Goal: Information Seeking & Learning: Learn about a topic

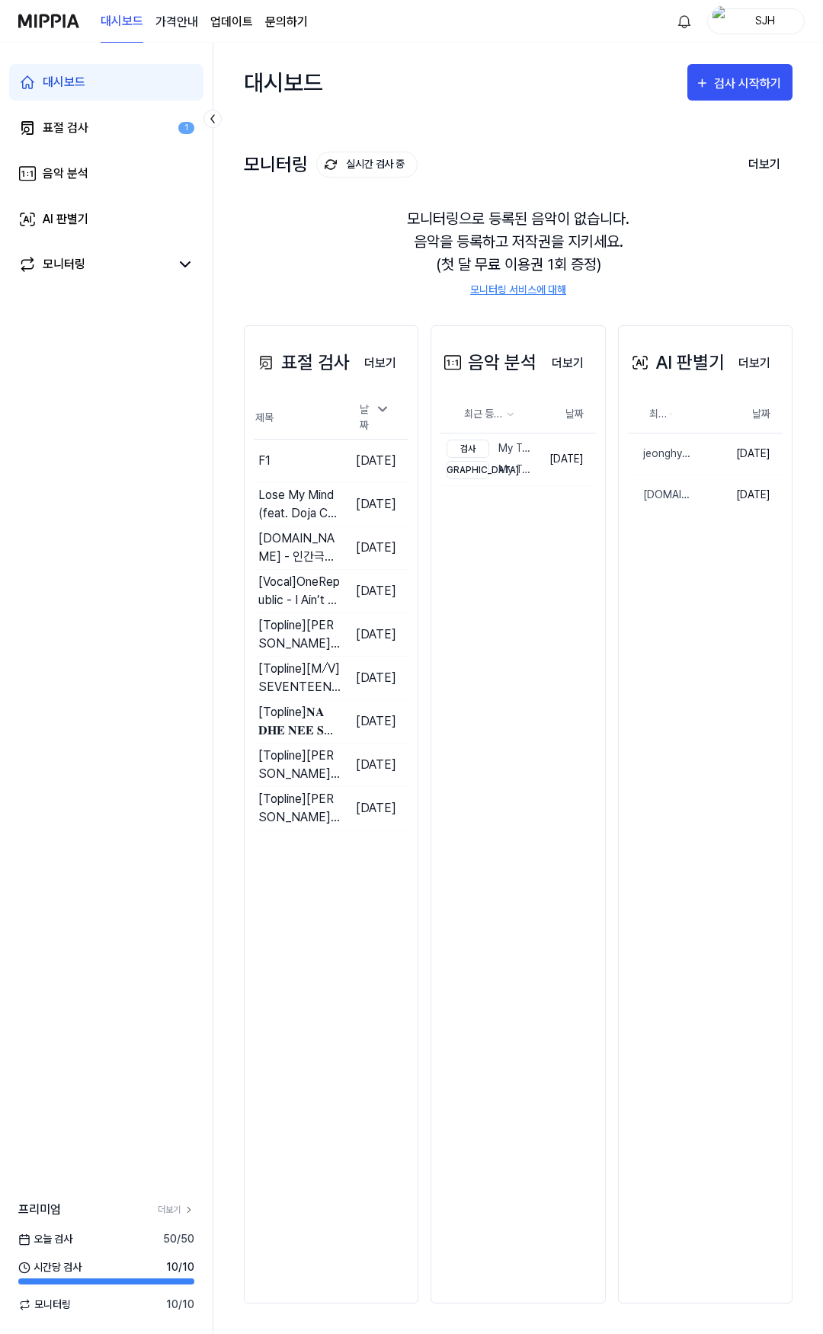
click at [175, 23] on 버튼 "가격안내" at bounding box center [176, 22] width 43 height 18
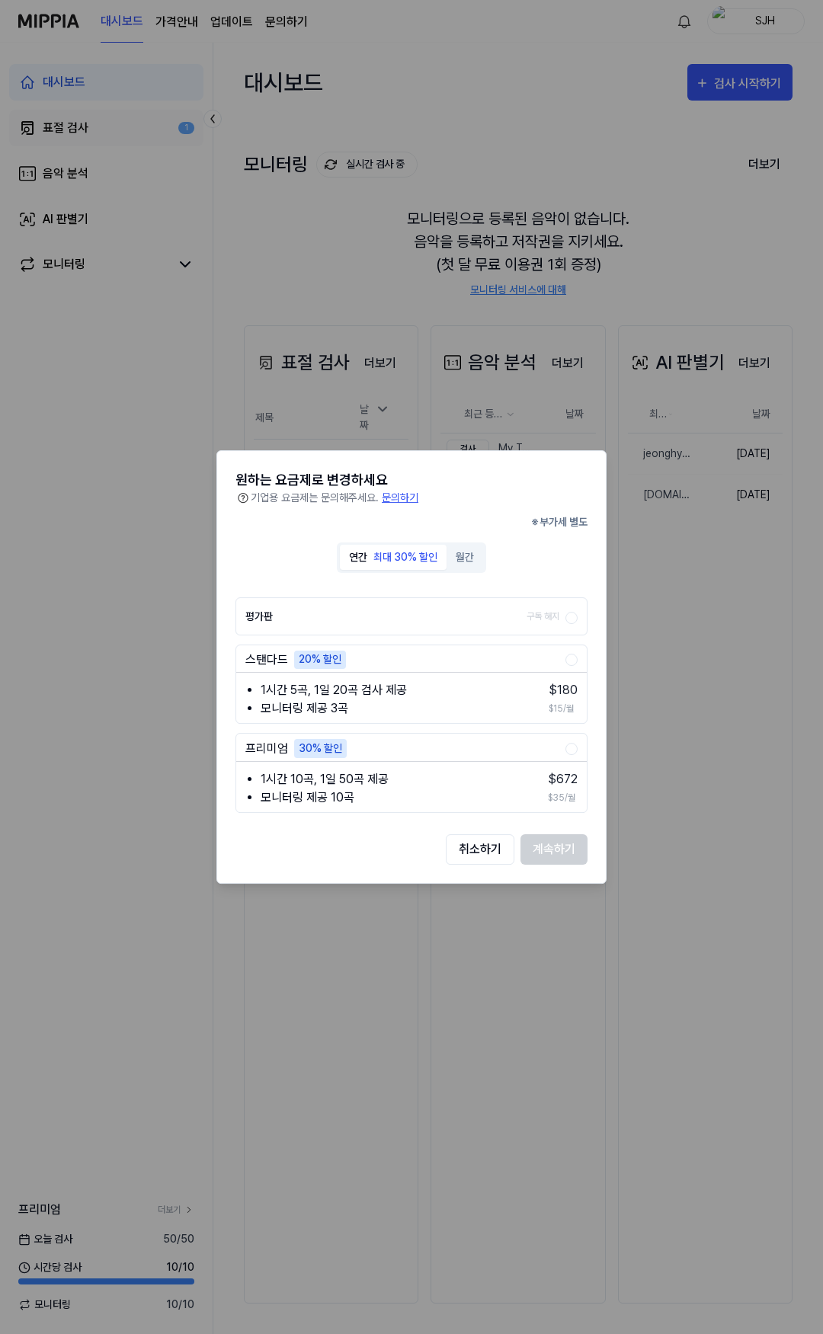
click at [107, 122] on link "표절 검사 1" at bounding box center [106, 128] width 194 height 37
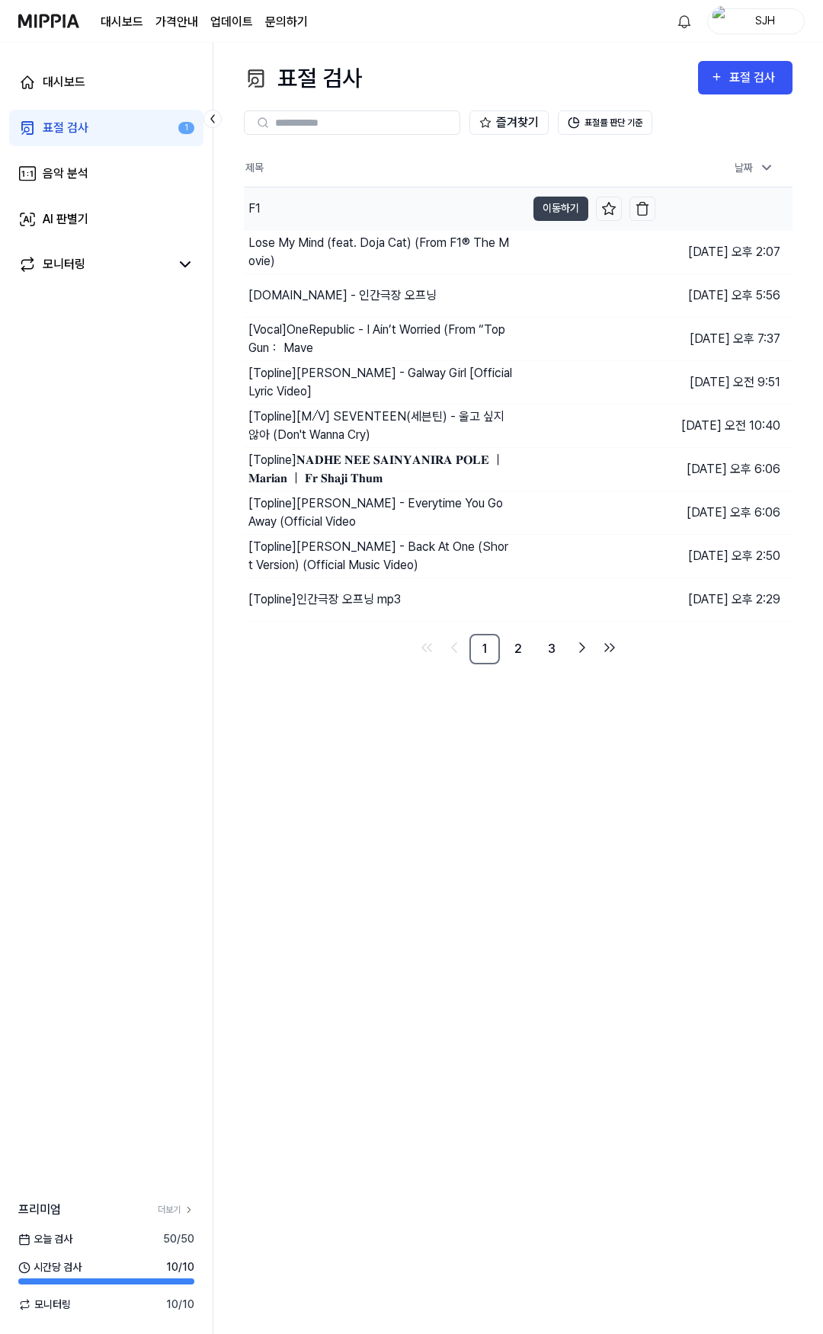
click at [282, 205] on div "F1" at bounding box center [385, 208] width 282 height 43
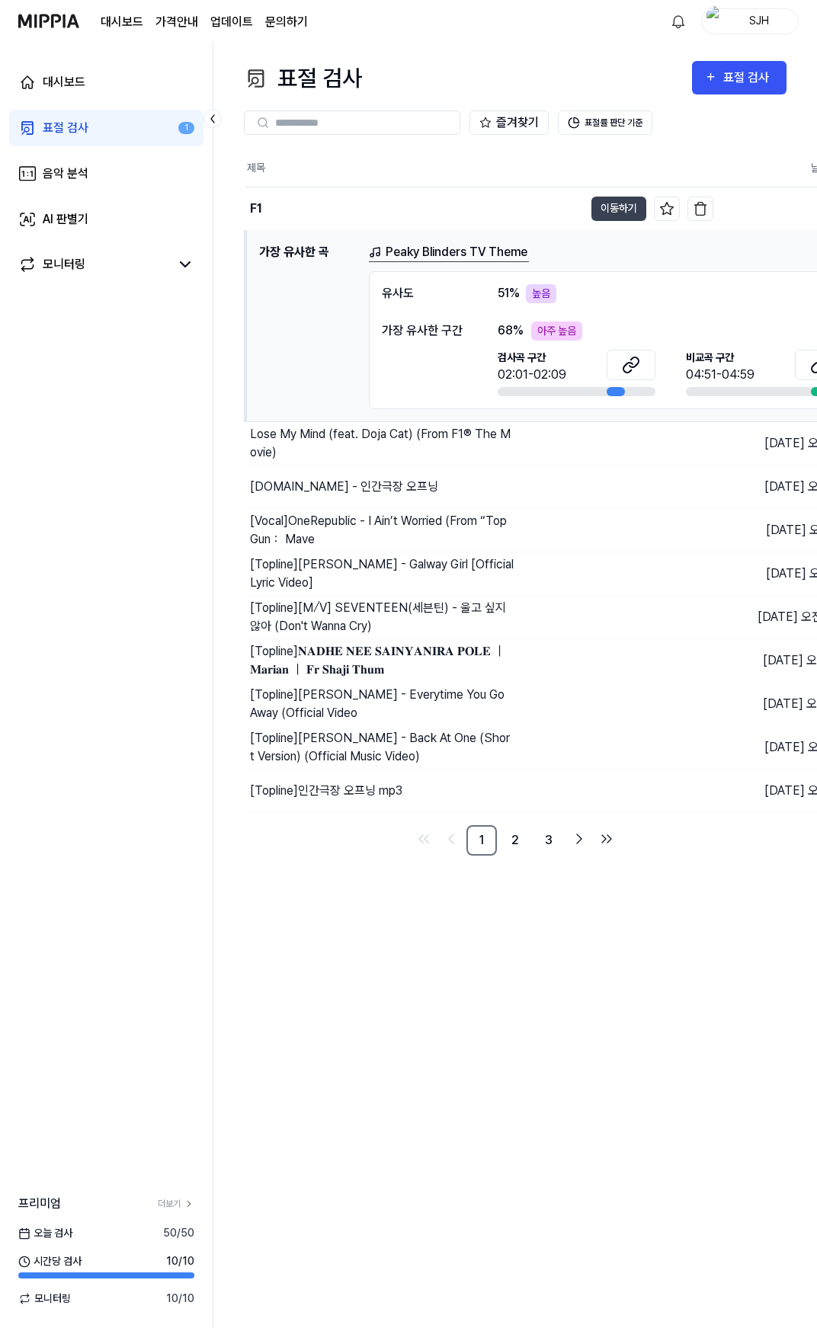
click at [445, 1061] on div "표절 검사 표절 검사 표절 검사 음악 분석 AI 판별기 즐겨찾기 표절률 판단 기준 제목 날짜 F1 이동하기 2025.08.13 오전 10:56…" at bounding box center [514, 685] width 603 height 1285
click at [114, 20] on link "대시보드" at bounding box center [122, 22] width 43 height 18
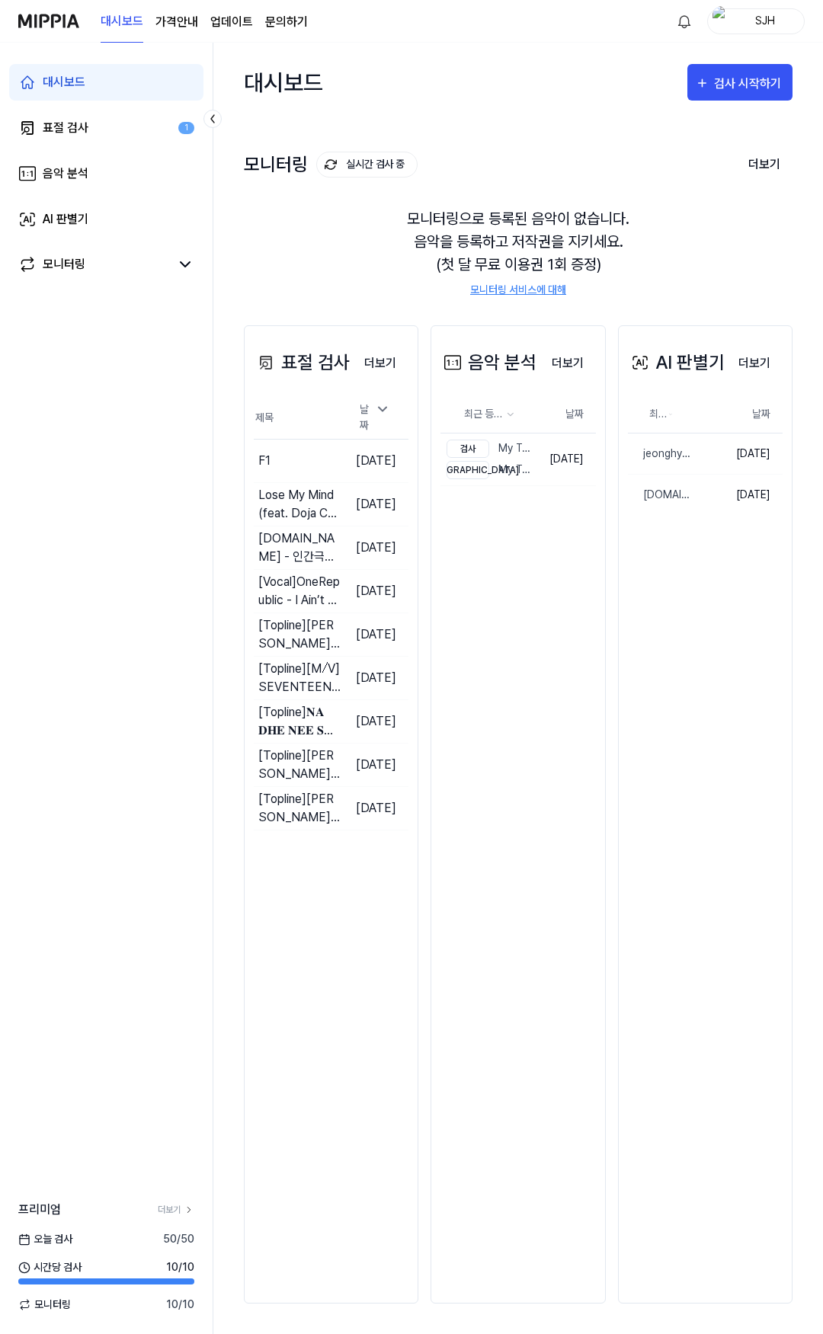
click at [134, 107] on div "대시보드 표절 검사 1 음악 분석 AI 판별기 모니터링" at bounding box center [106, 174] width 213 height 262
click at [136, 91] on link "대시보드" at bounding box center [106, 82] width 194 height 37
click at [125, 139] on link "표절 검사 1" at bounding box center [106, 128] width 194 height 37
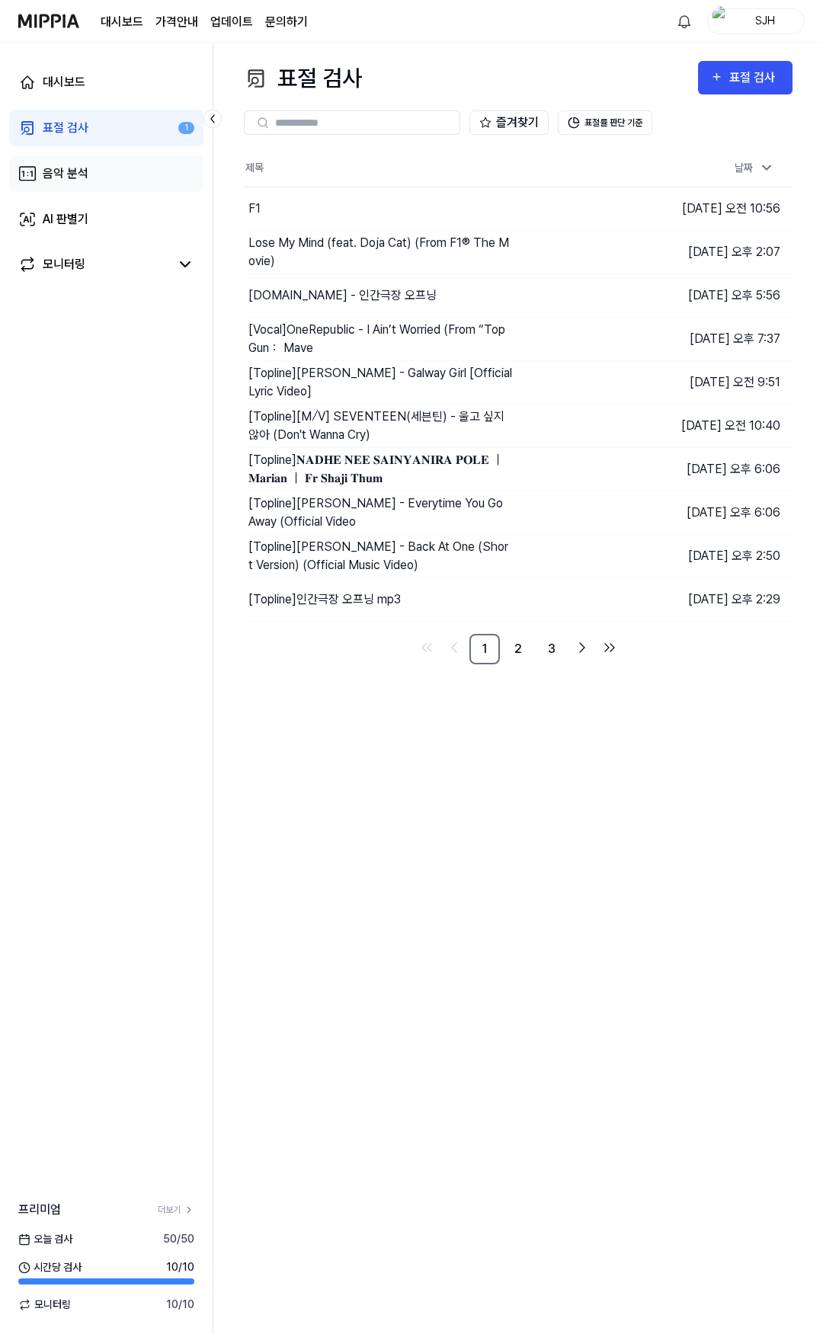
click at [116, 170] on link "음악 분석" at bounding box center [106, 173] width 194 height 37
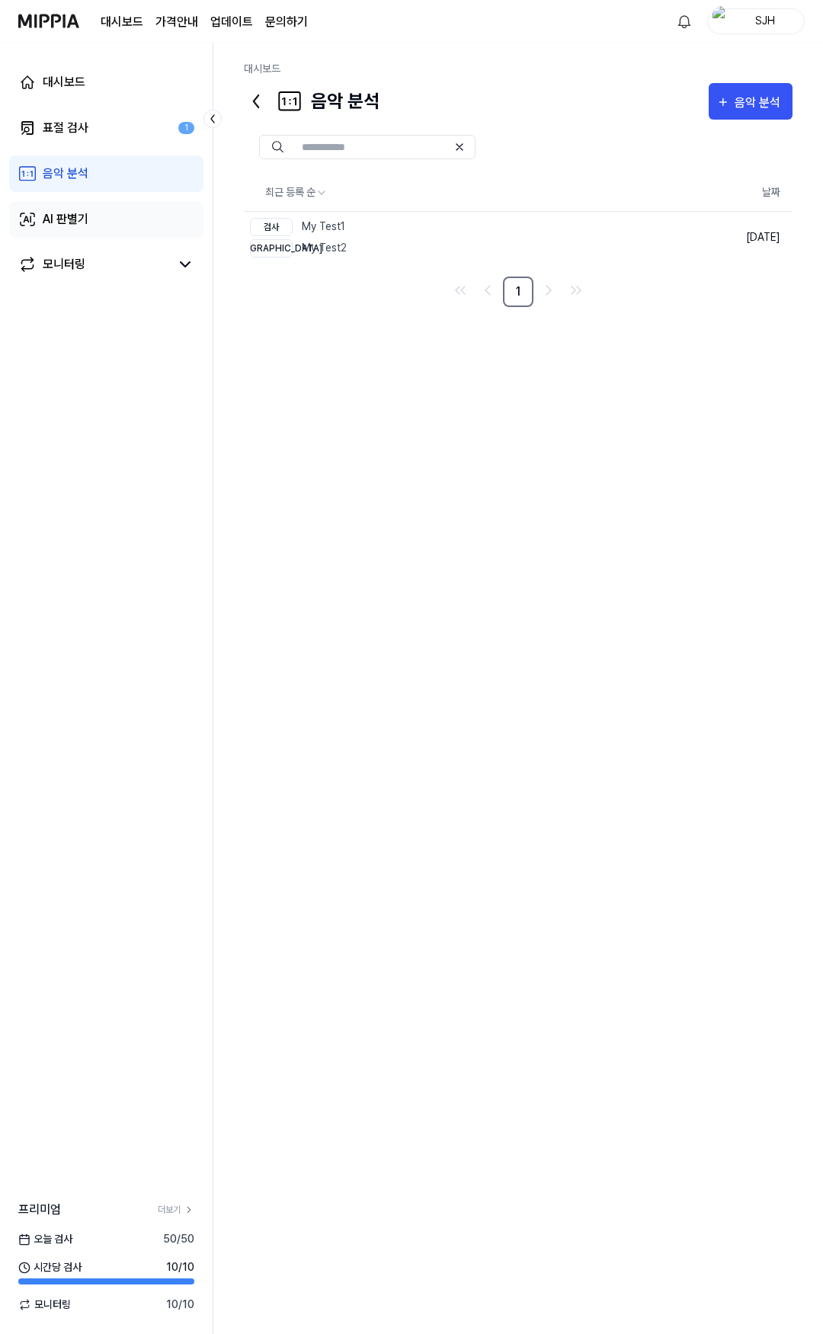
click at [119, 213] on link "AI 판별기" at bounding box center [106, 219] width 194 height 37
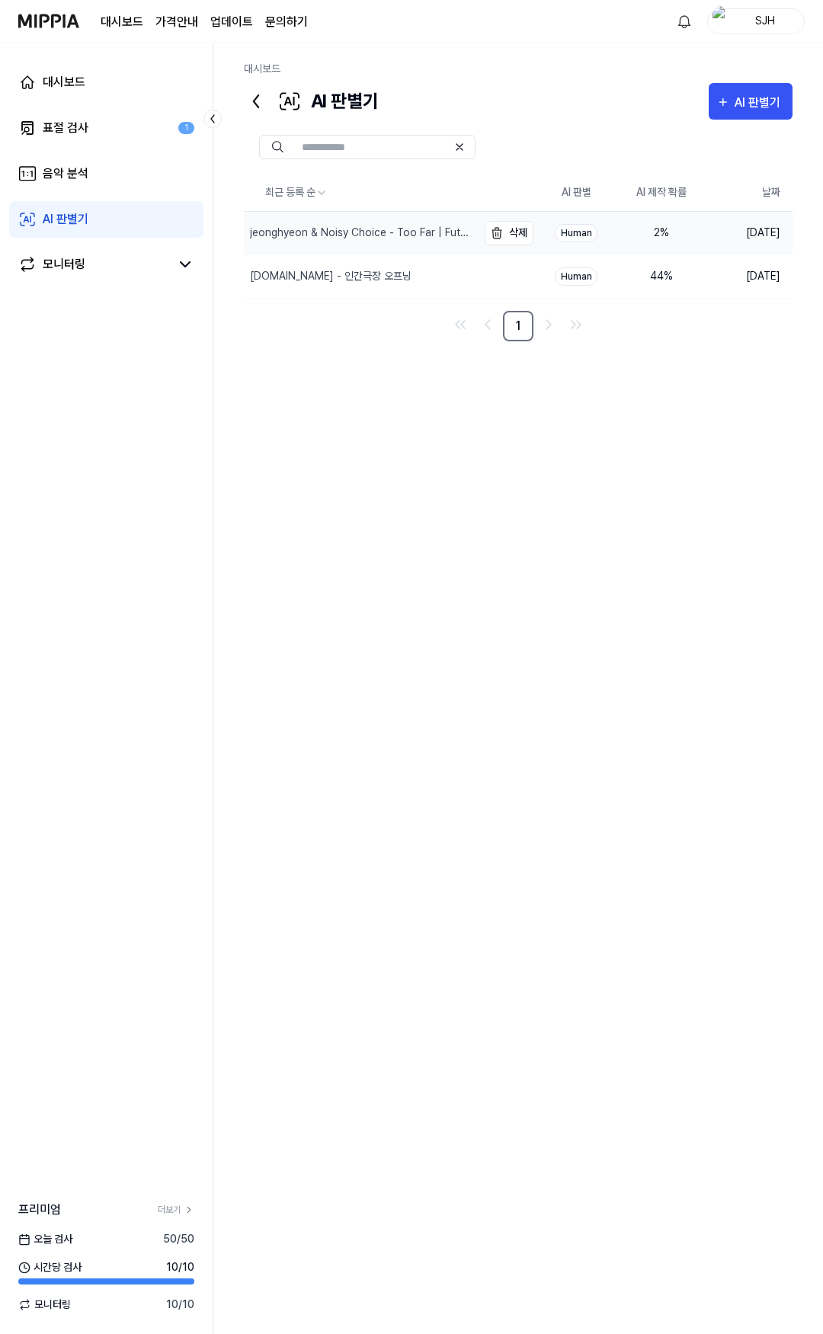
click at [293, 232] on div "jeonghyeon & Noisy Choice - Too Far | Future House | NCS - Copyright Free Music" at bounding box center [362, 233] width 224 height 16
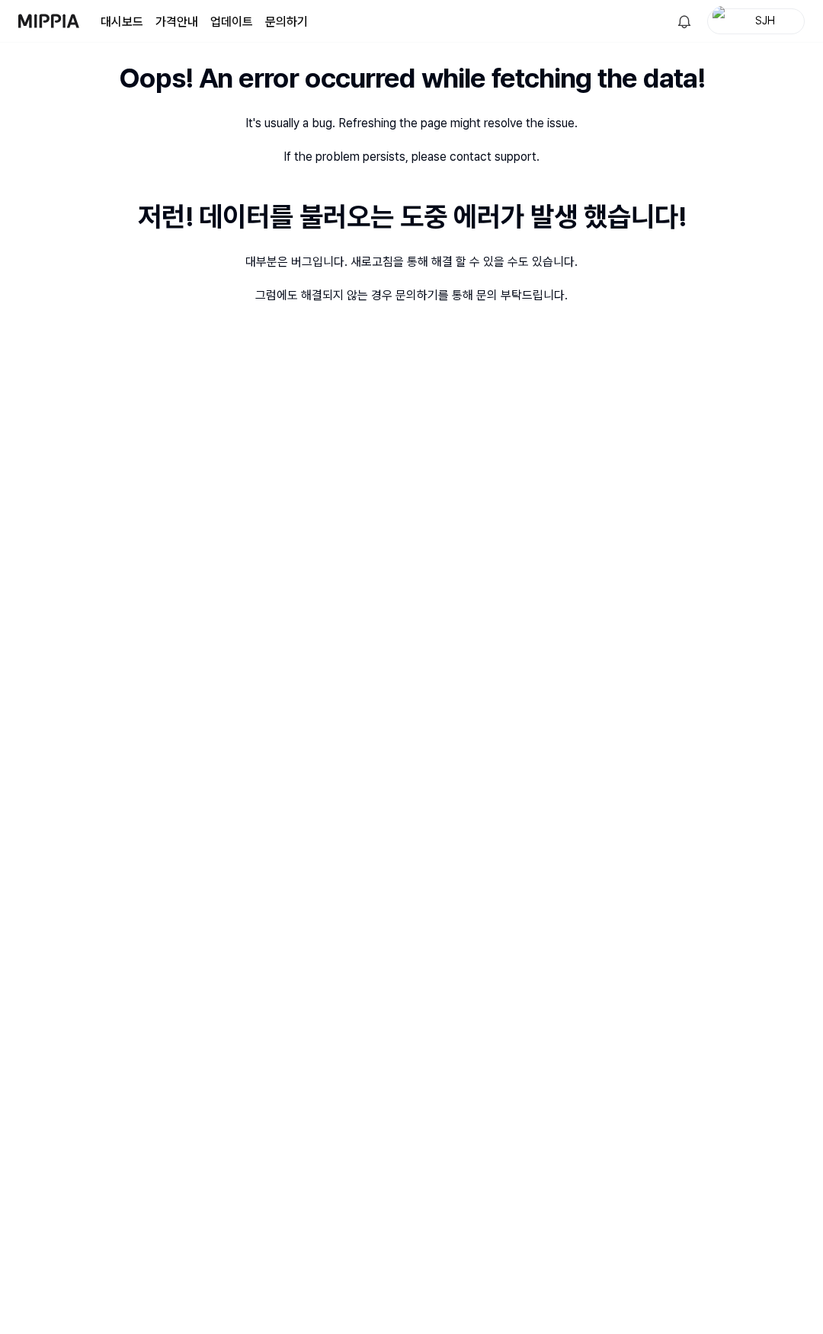
click at [197, 114] on div "Oops! An error occurred while fetching the data! It's usually a bug. Refreshing…" at bounding box center [411, 688] width 823 height 1291
click at [294, 192] on div "Oops! An error occurred while fetching the data! It's usually a bug. Refreshing…" at bounding box center [411, 688] width 823 height 1291
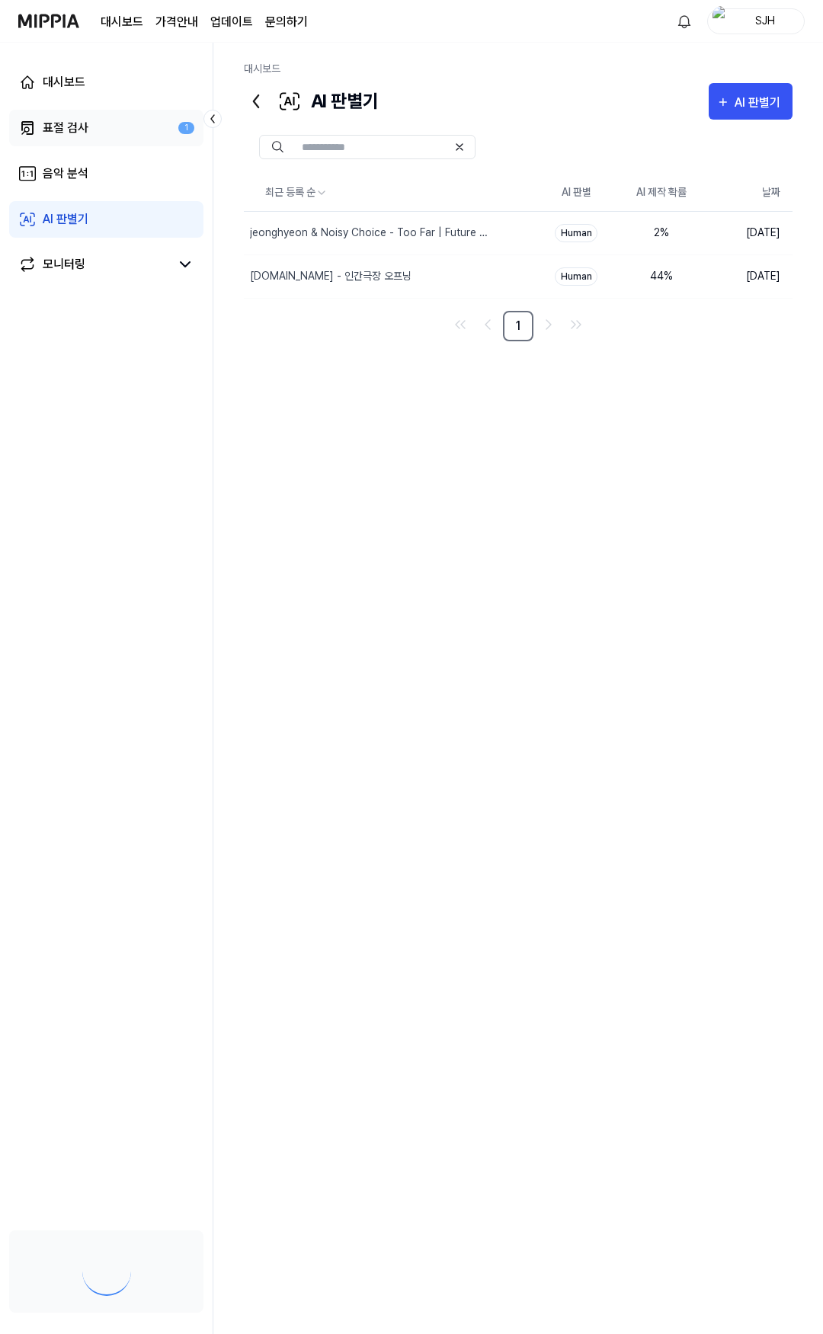
click at [95, 126] on link "표절 검사 1" at bounding box center [106, 128] width 194 height 37
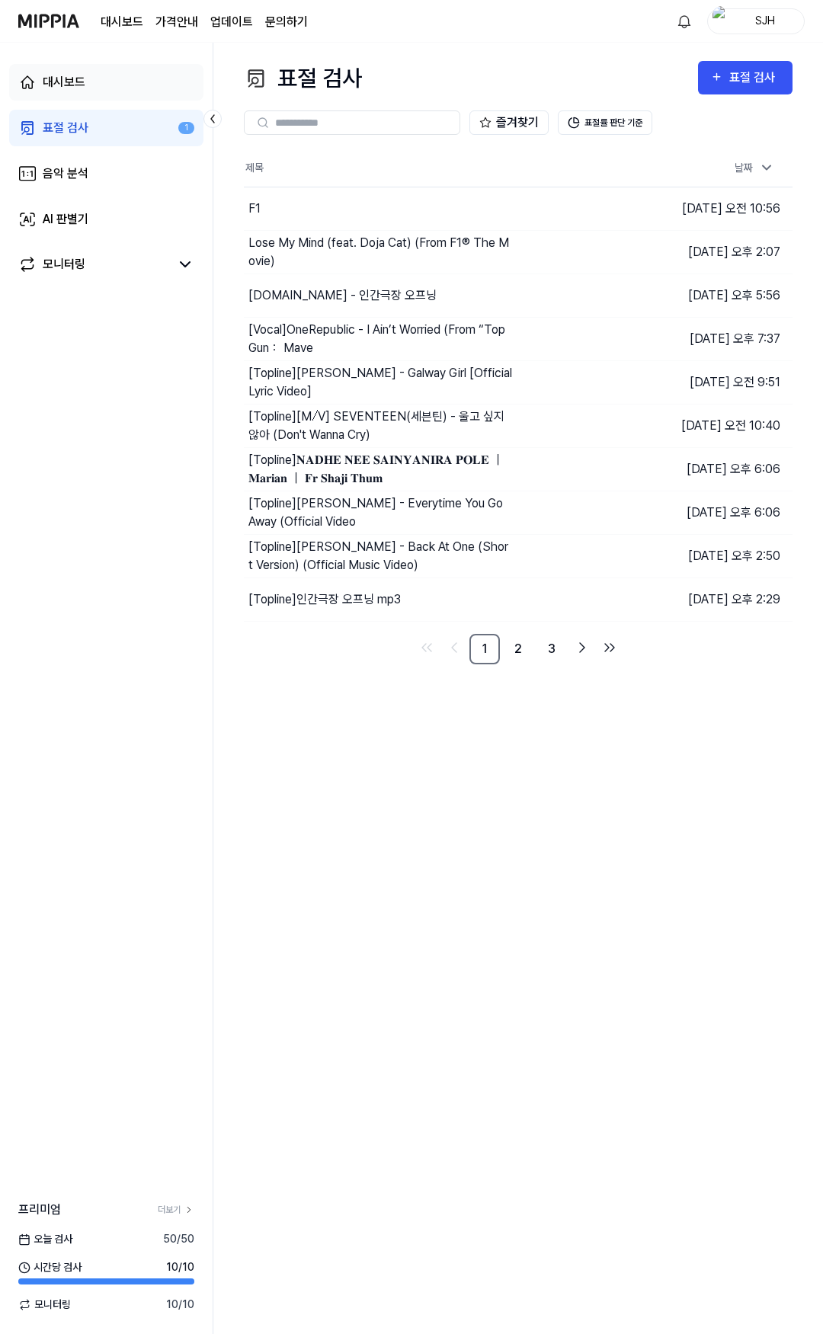
click at [92, 94] on link "대시보드" at bounding box center [106, 82] width 194 height 37
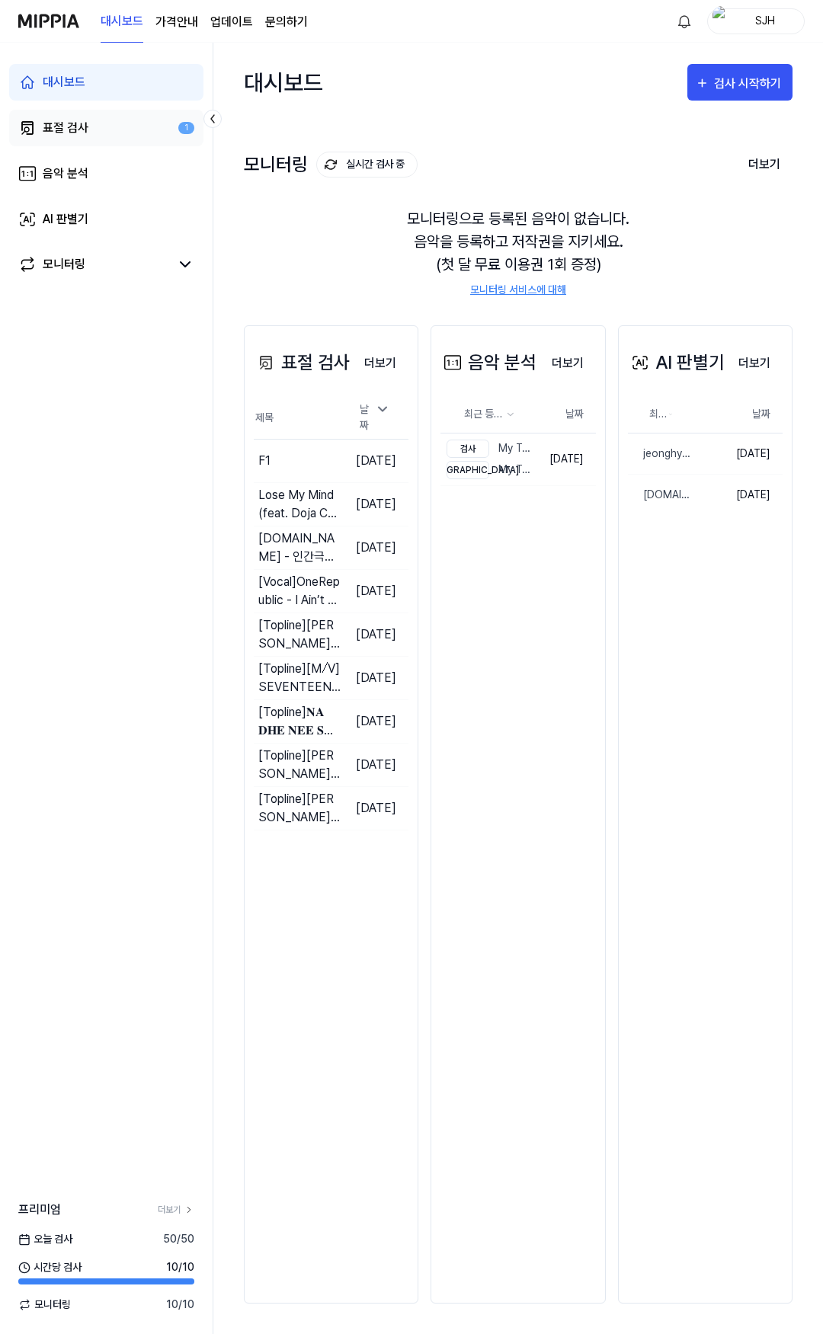
click at [97, 128] on link "표절 검사 1" at bounding box center [106, 128] width 194 height 37
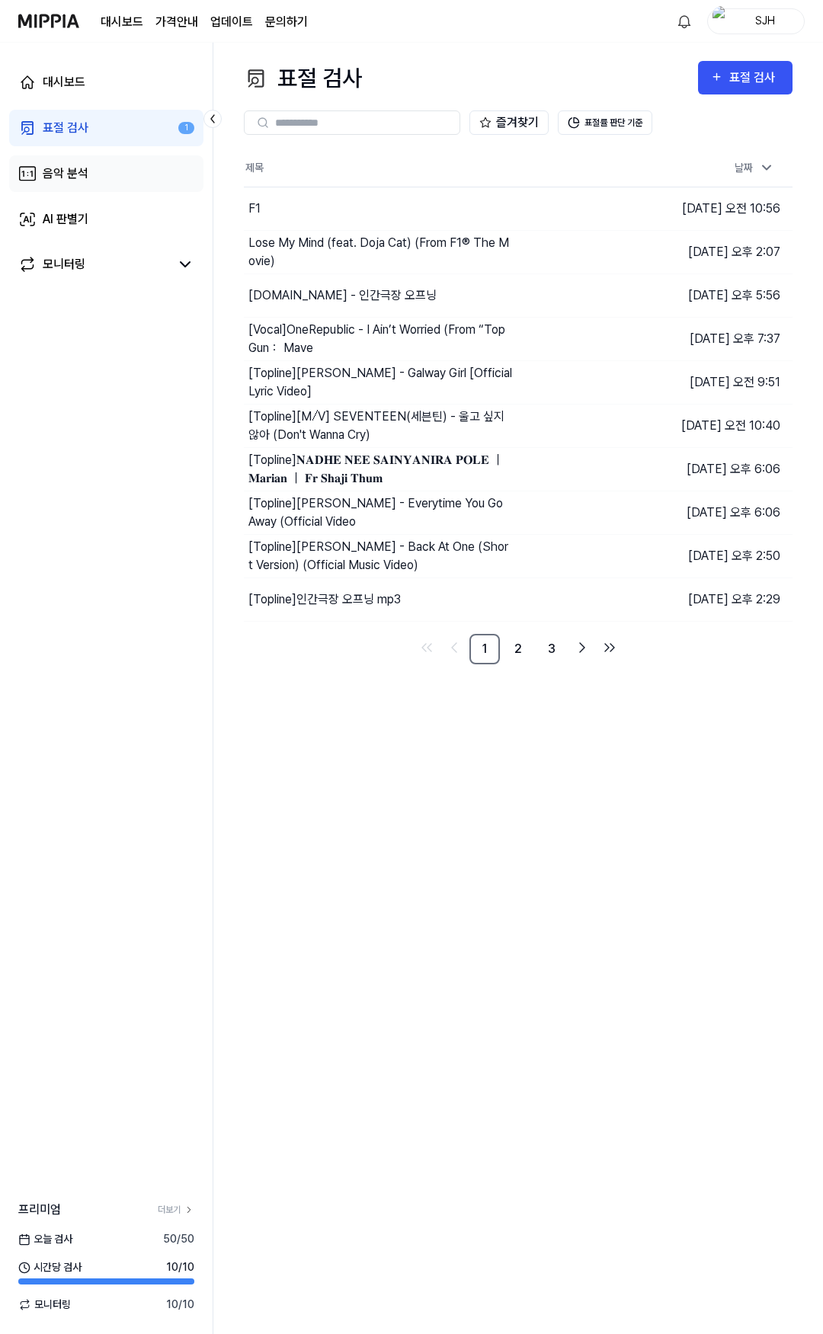
click at [109, 166] on link "음악 분석" at bounding box center [106, 173] width 194 height 37
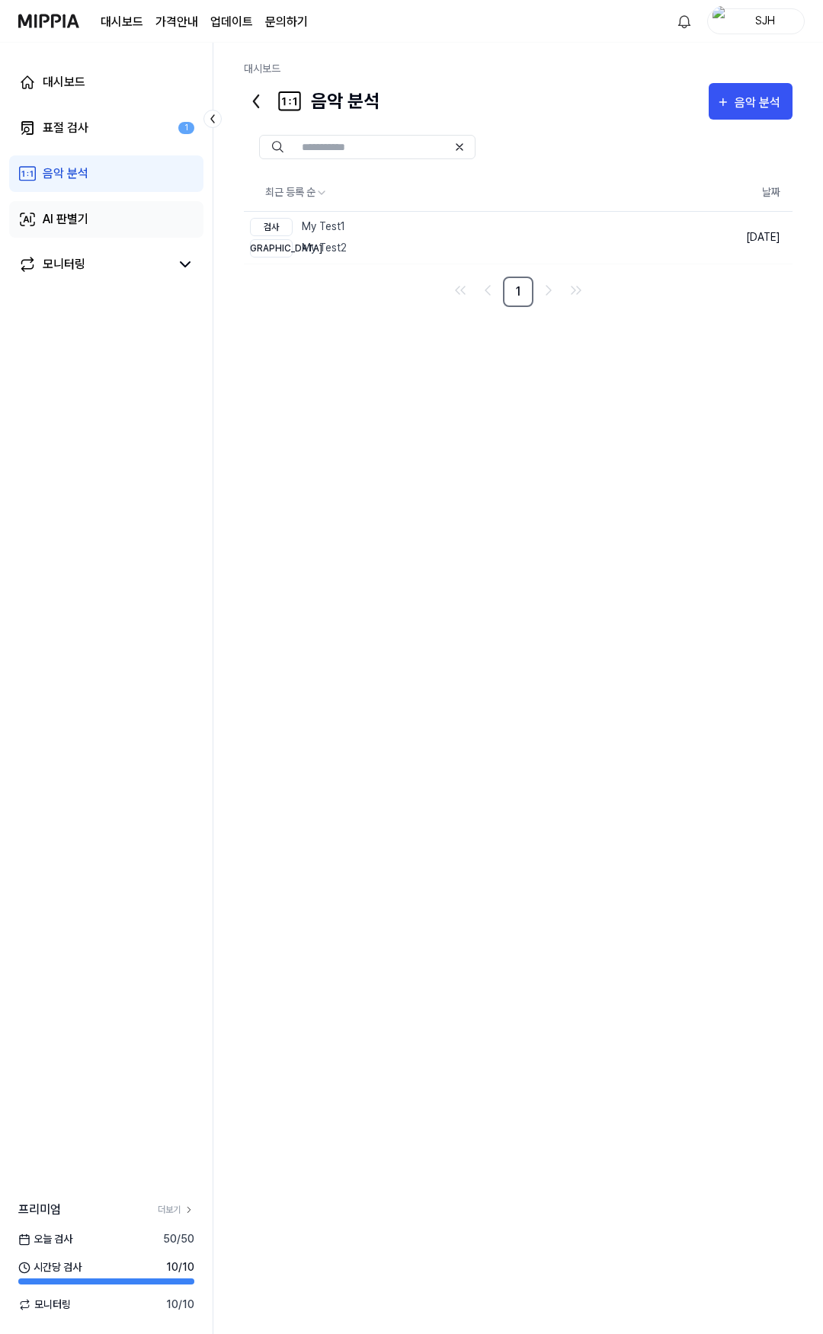
click at [142, 222] on link "AI 판별기" at bounding box center [106, 219] width 194 height 37
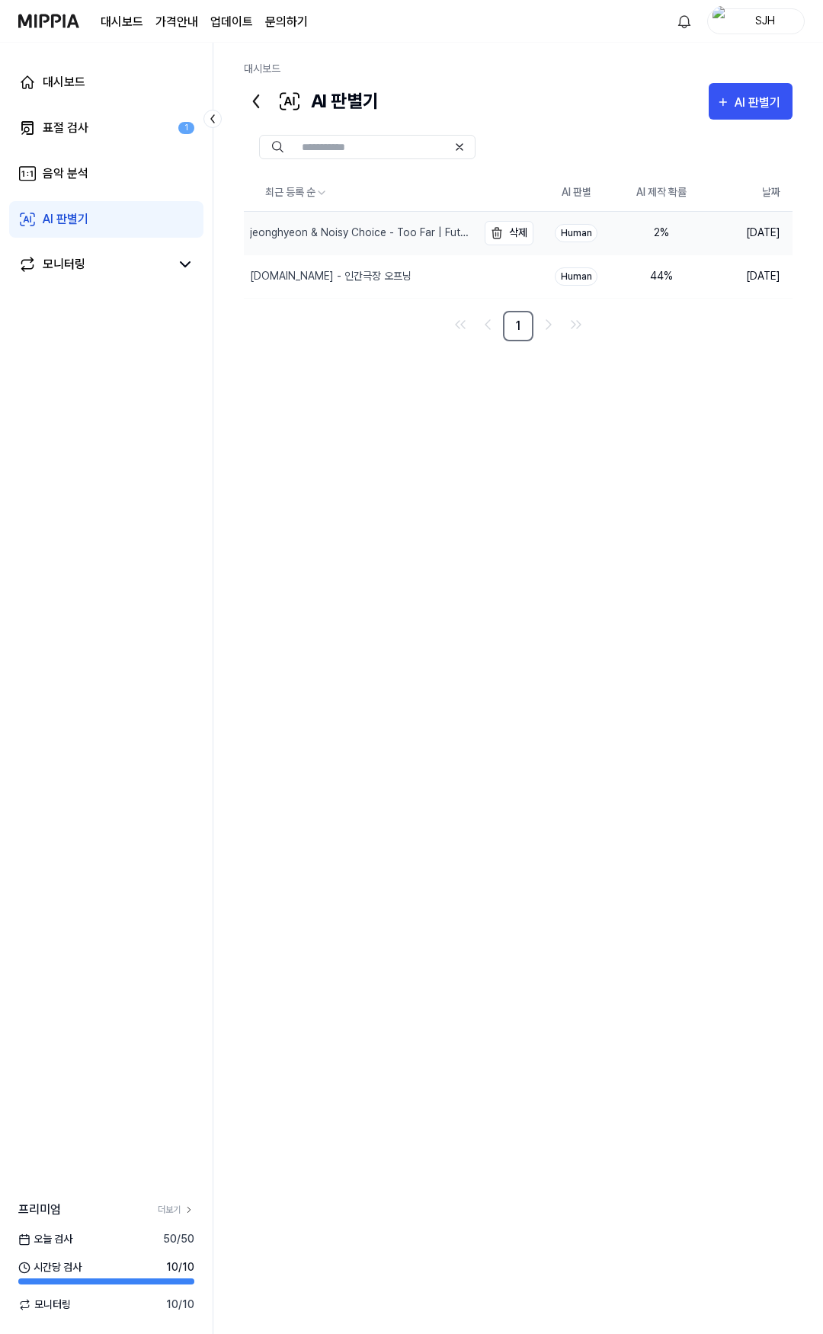
click at [346, 248] on div "jeonghyeon & Noisy Choice - Too Far | Future House | NCS - Copyright Free Music" at bounding box center [360, 233] width 233 height 43
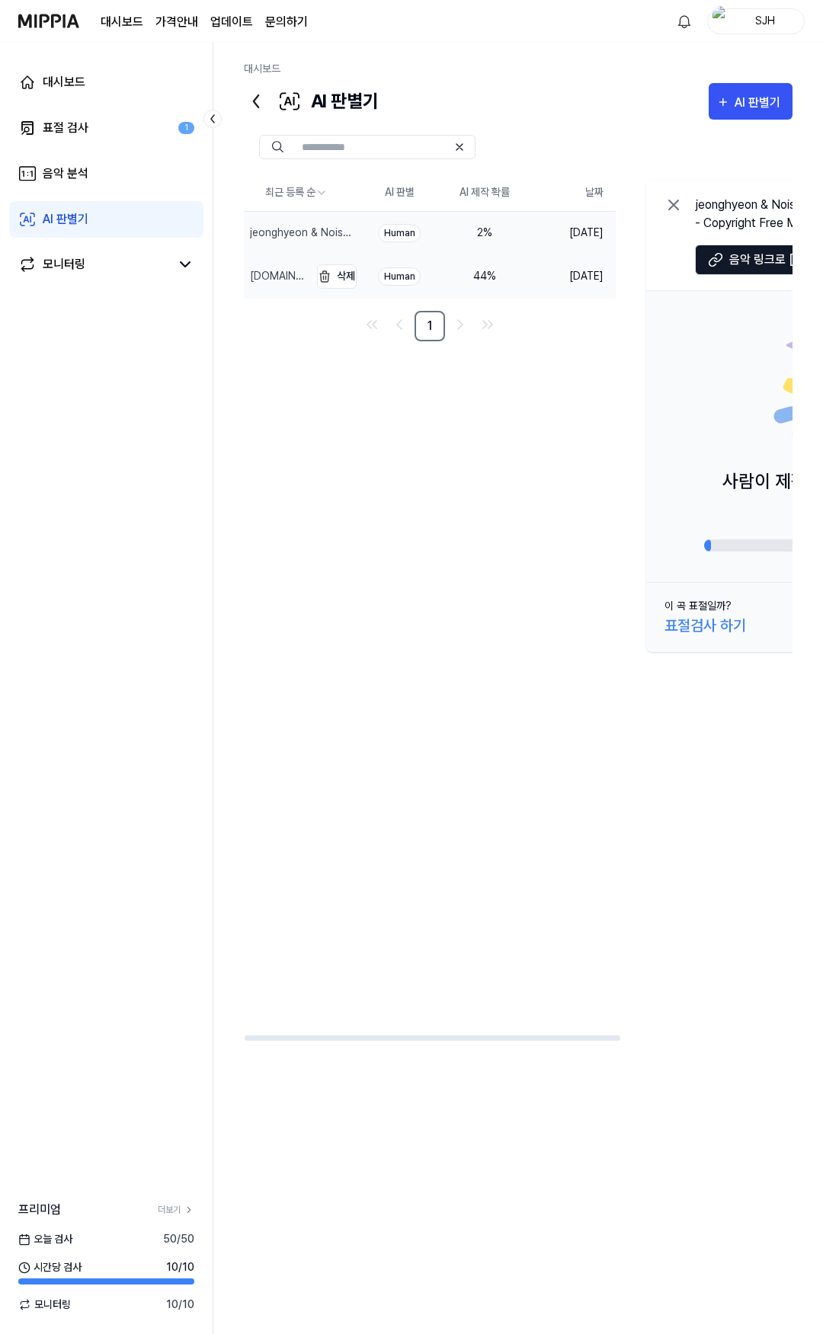
click at [286, 277] on div "y2mate.com - 인간극장 오프닝" at bounding box center [278, 276] width 56 height 16
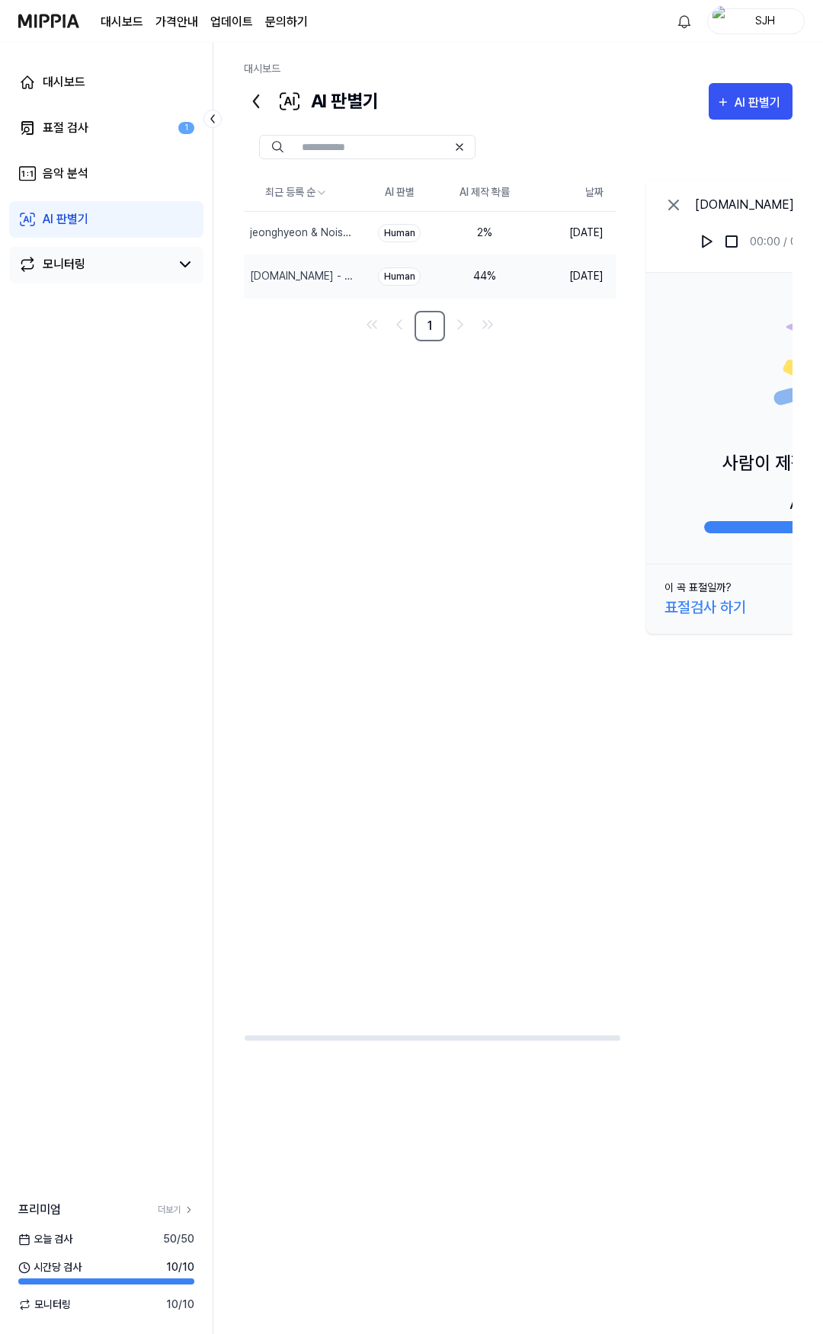
click at [123, 270] on link "모니터링" at bounding box center [94, 264] width 152 height 18
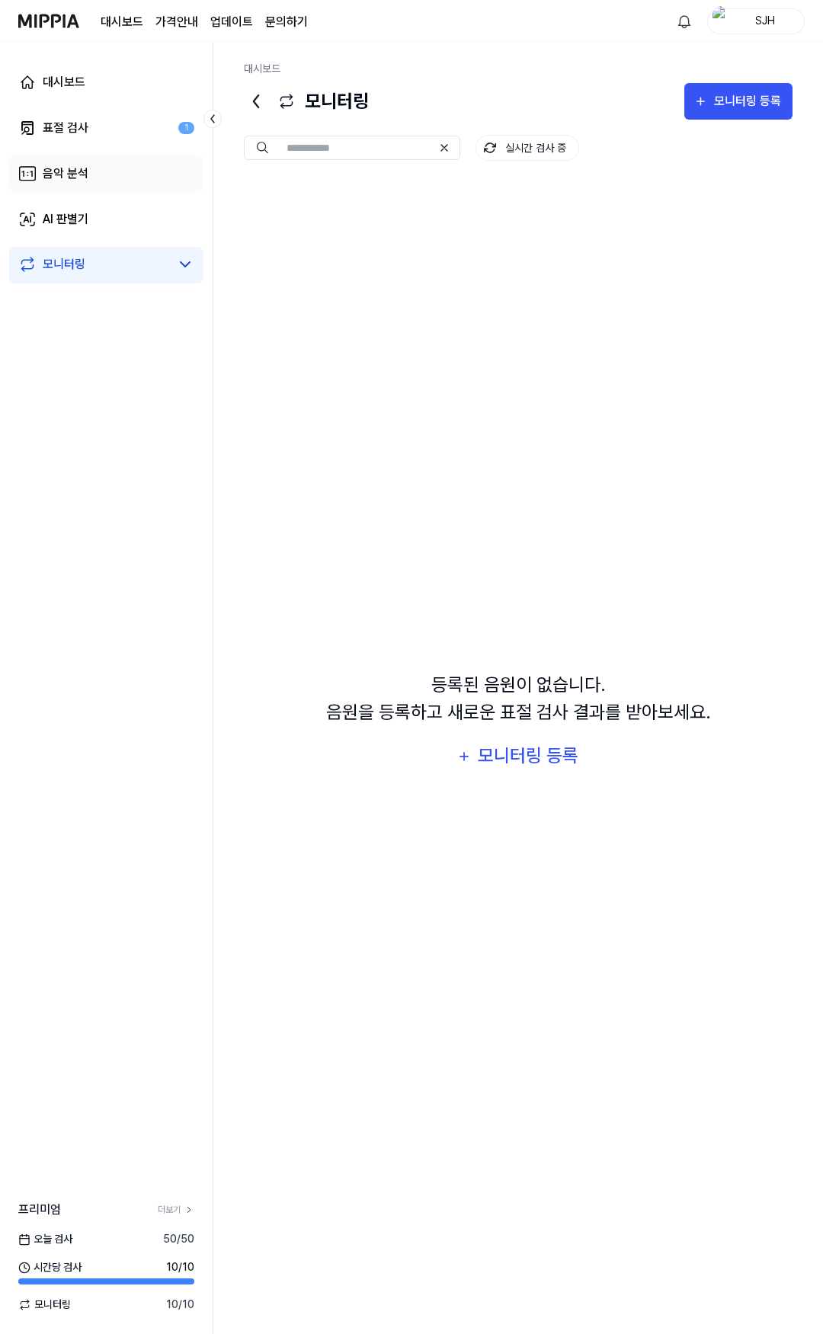
click at [90, 184] on link "음악 분석" at bounding box center [106, 173] width 194 height 37
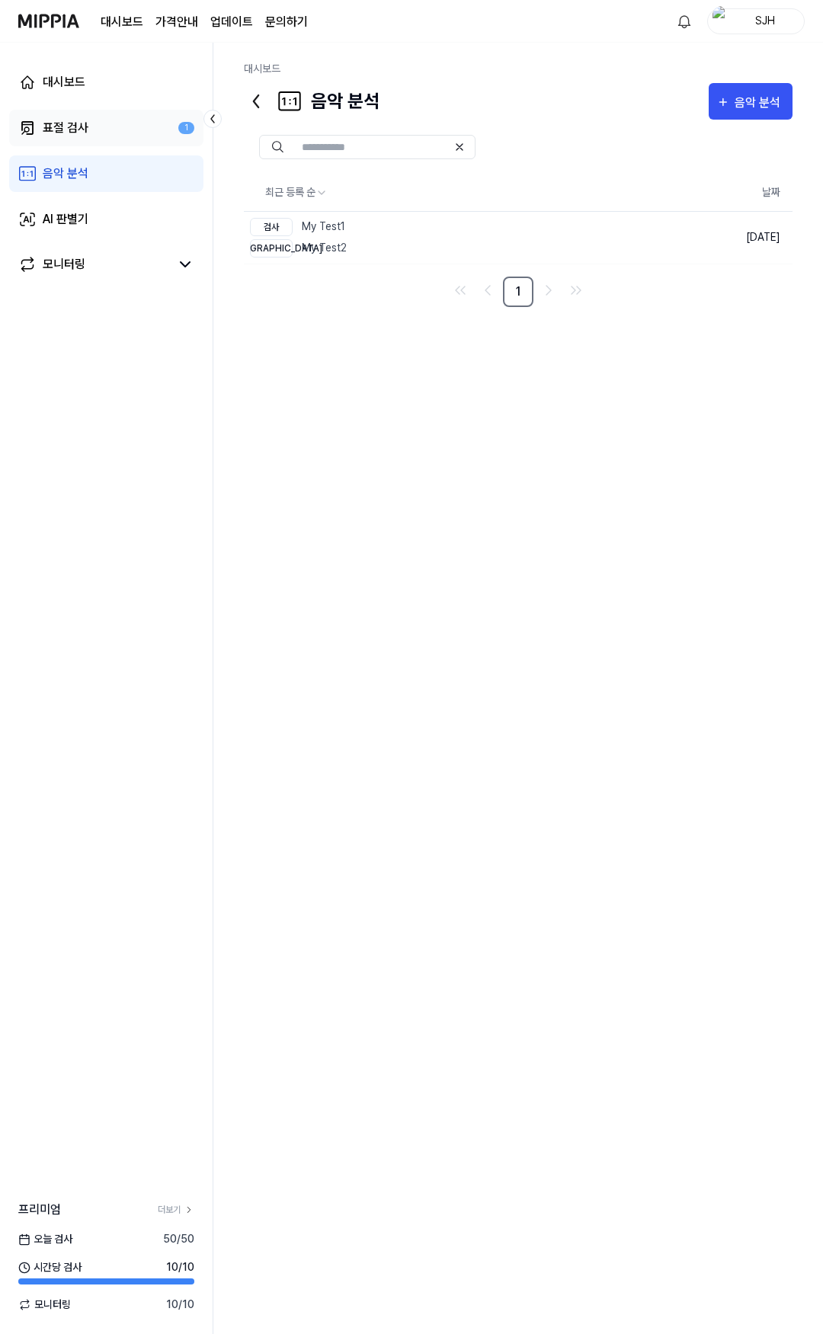
click at [95, 135] on link "표절 검사 1" at bounding box center [106, 128] width 194 height 37
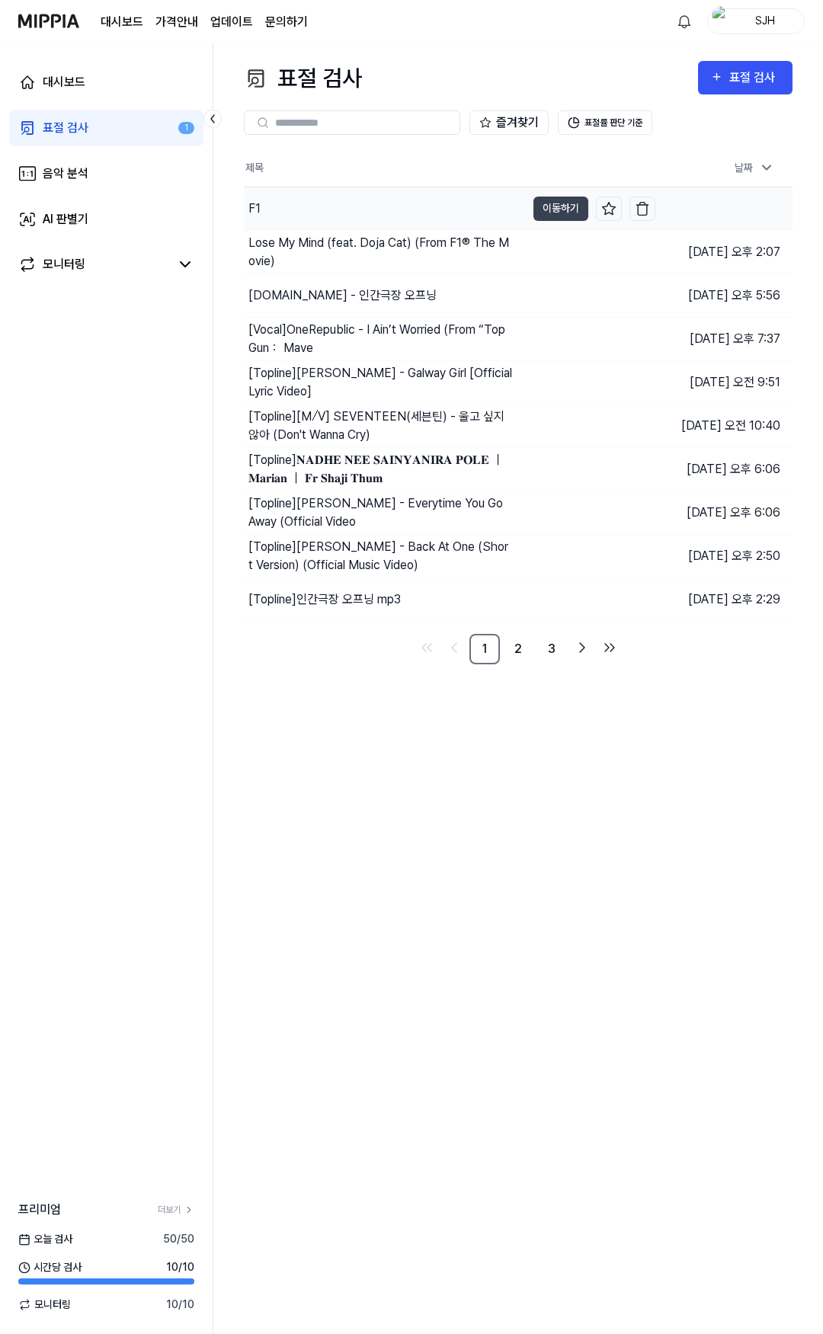
click at [314, 207] on div "F1" at bounding box center [385, 208] width 282 height 43
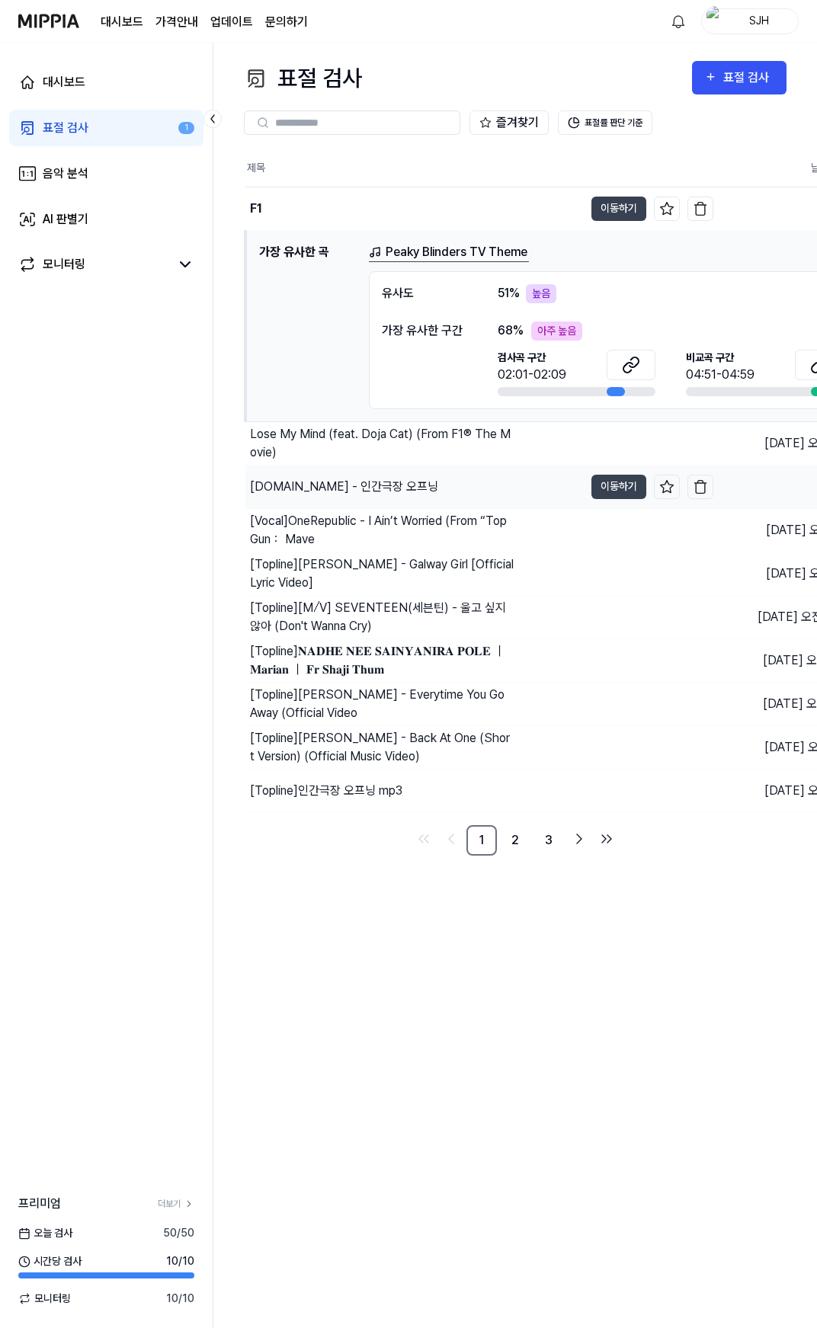
click at [312, 505] on div "y2mate.com - 인간극장 오프닝" at bounding box center [414, 486] width 338 height 43
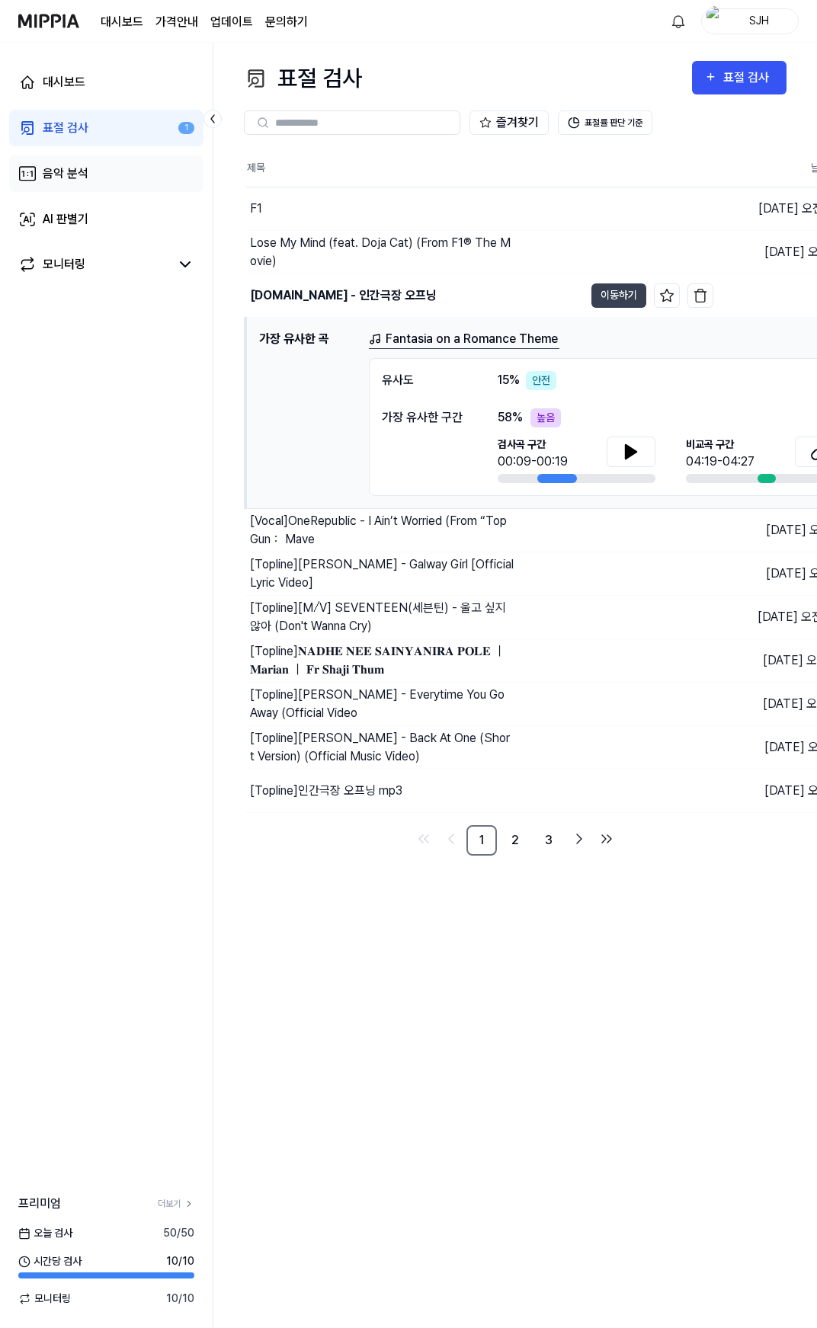
click at [94, 171] on link "음악 분석" at bounding box center [106, 173] width 194 height 37
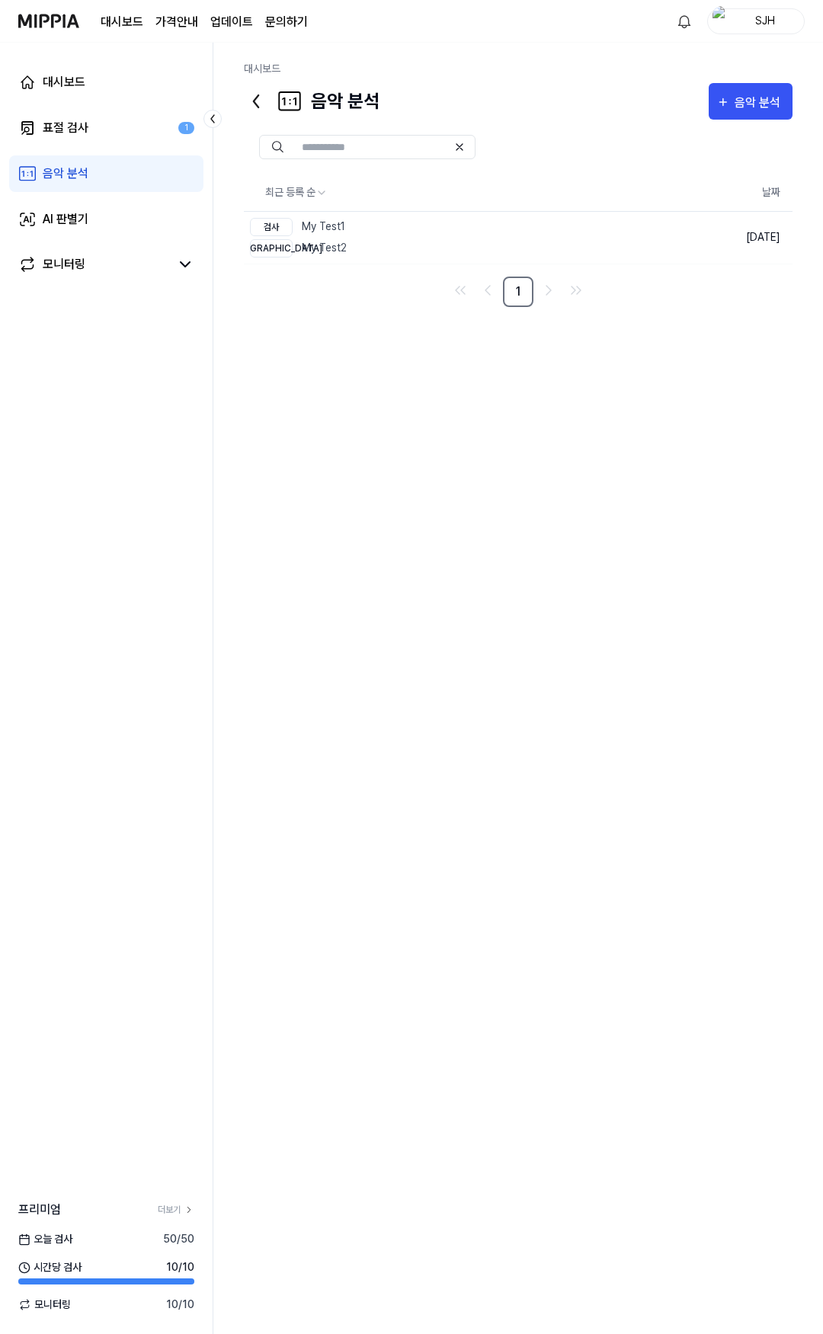
click at [475, 488] on div "최근 등록 순 날짜 검사 My Test1 비교 My Test2 삭제 [DATE] 1" at bounding box center [518, 712] width 548 height 1184
click at [108, 104] on div "대시보드 표절 검사 1 음악 분석 AI 판별기 모니터링" at bounding box center [106, 174] width 213 height 262
click at [104, 114] on link "표절 검사 1" at bounding box center [106, 128] width 194 height 37
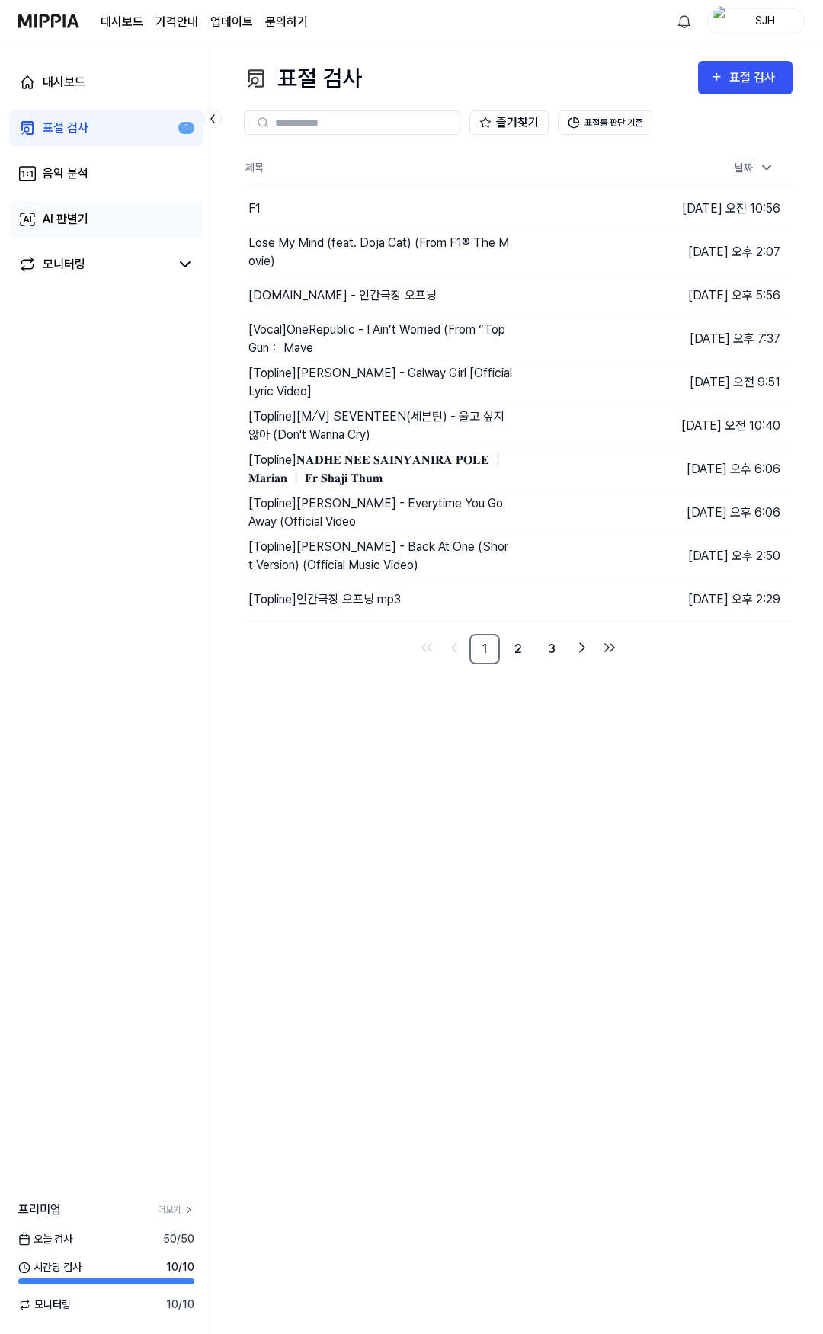
click at [120, 203] on link "AI 판별기" at bounding box center [106, 219] width 194 height 37
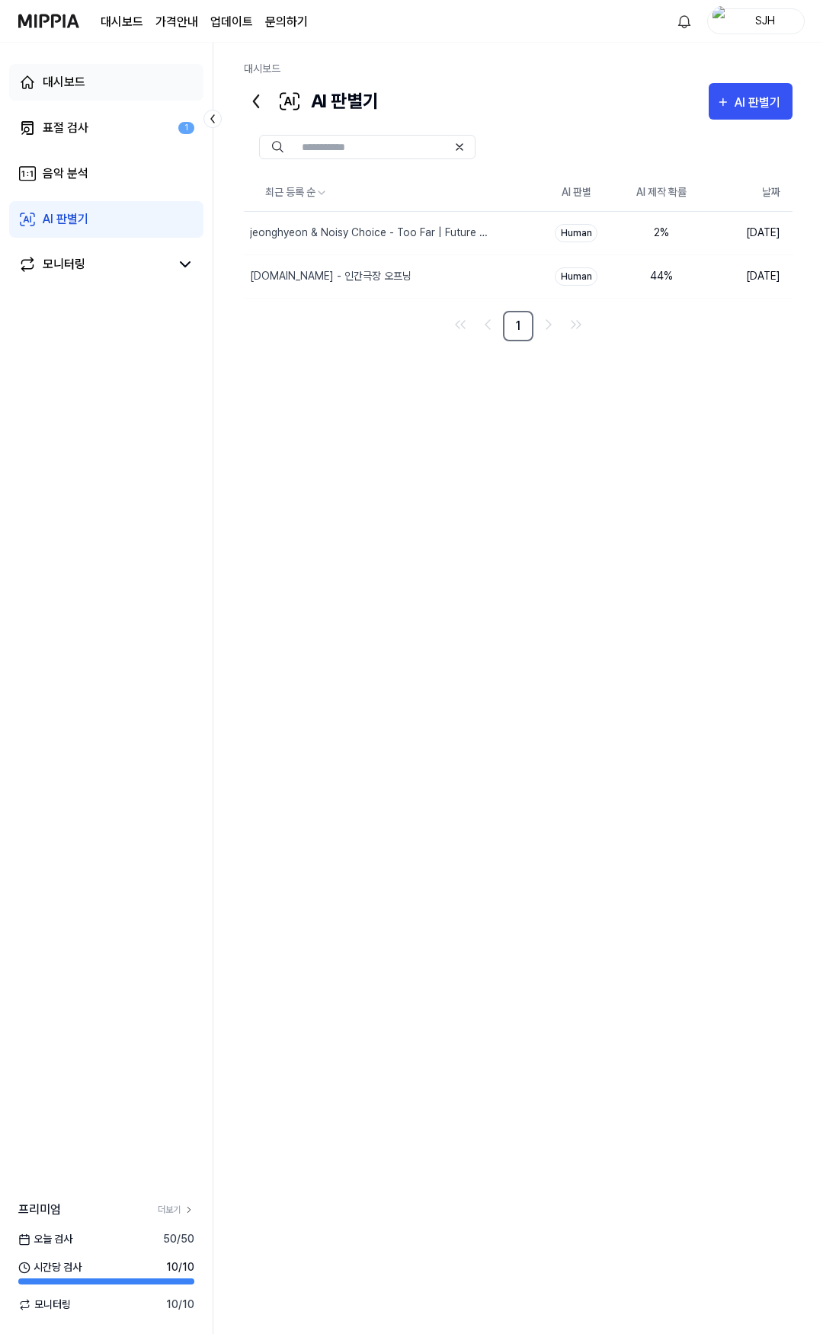
click at [126, 96] on link "대시보드" at bounding box center [106, 82] width 194 height 37
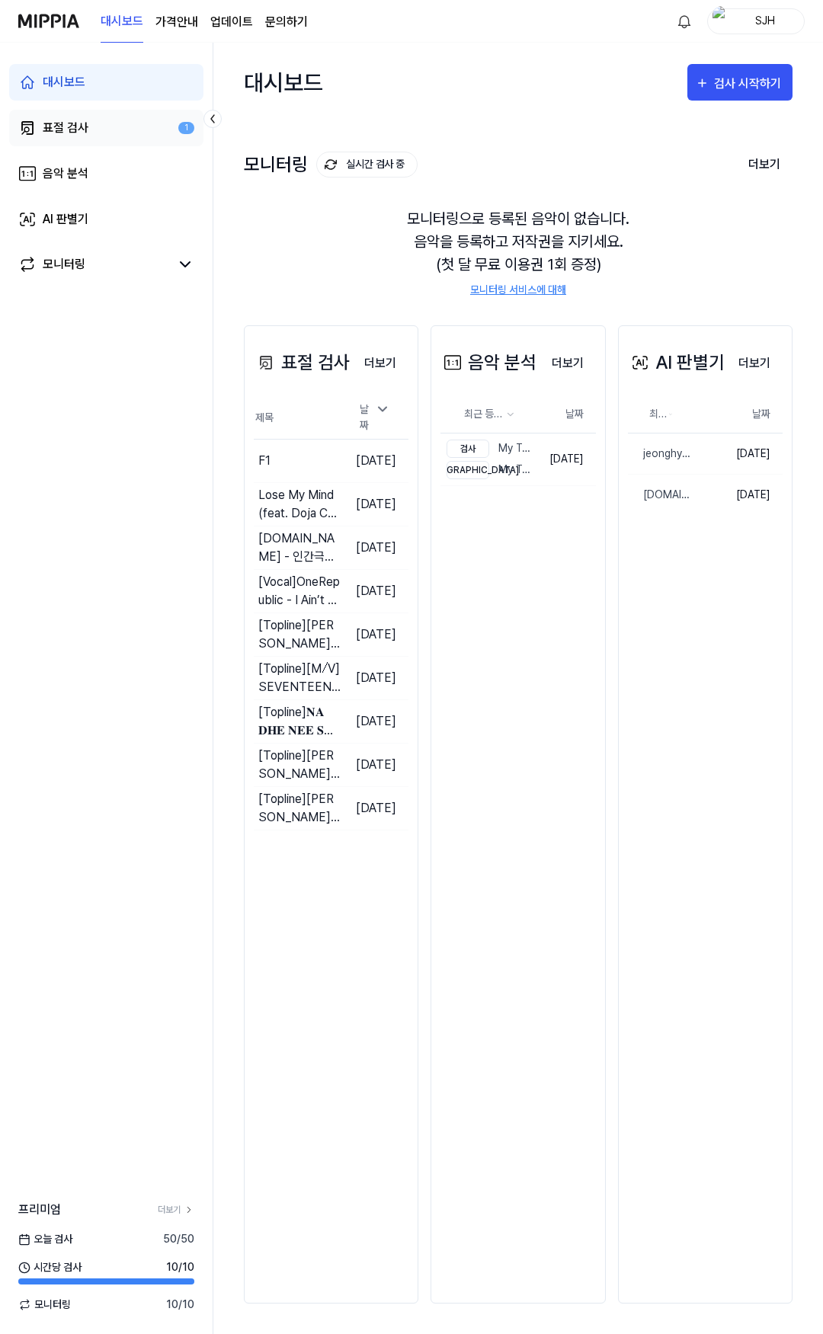
click at [123, 123] on link "표절 검사 1" at bounding box center [106, 128] width 194 height 37
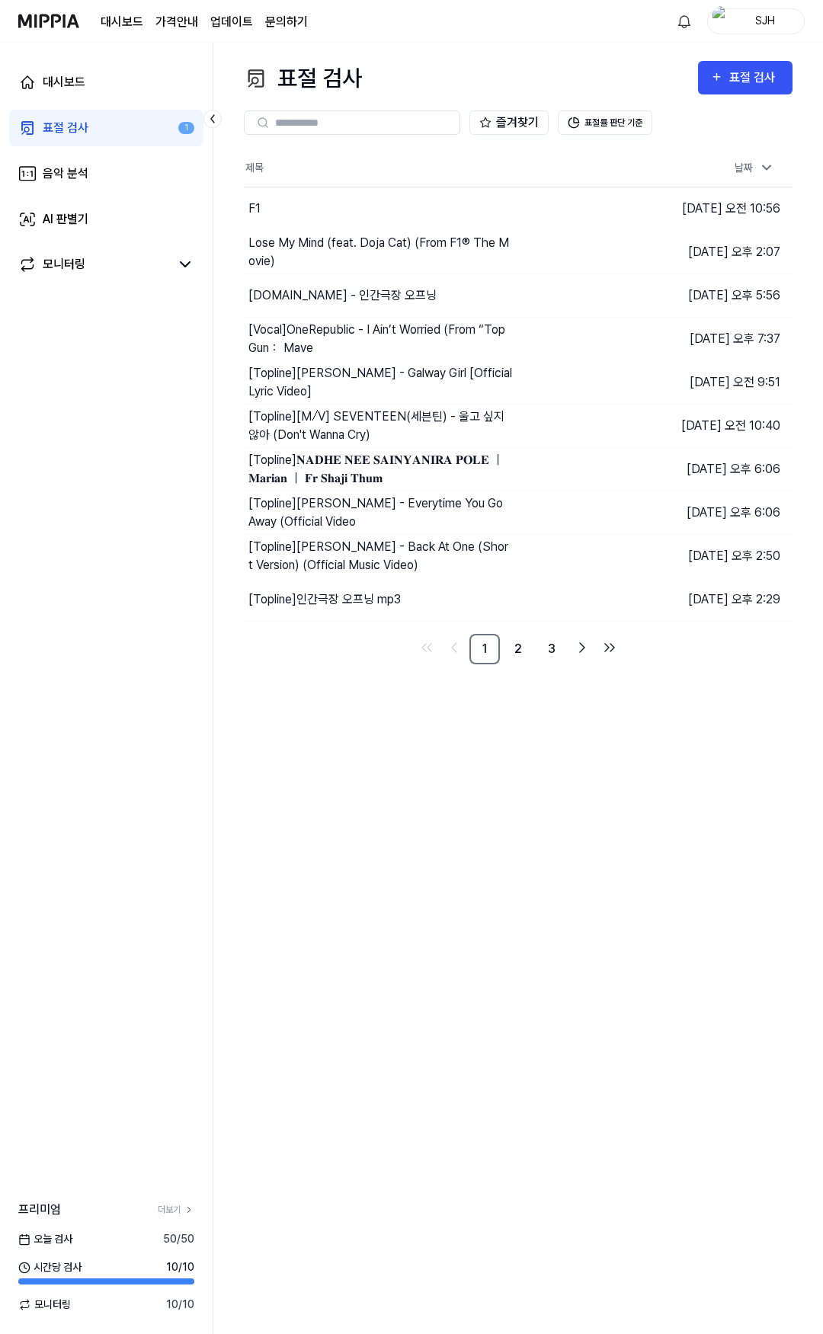
click at [117, 150] on div "대시보드 표절 검사 1 음악 분석 AI 판별기 모니터링" at bounding box center [106, 174] width 213 height 262
click at [110, 171] on link "음악 분석" at bounding box center [106, 173] width 194 height 37
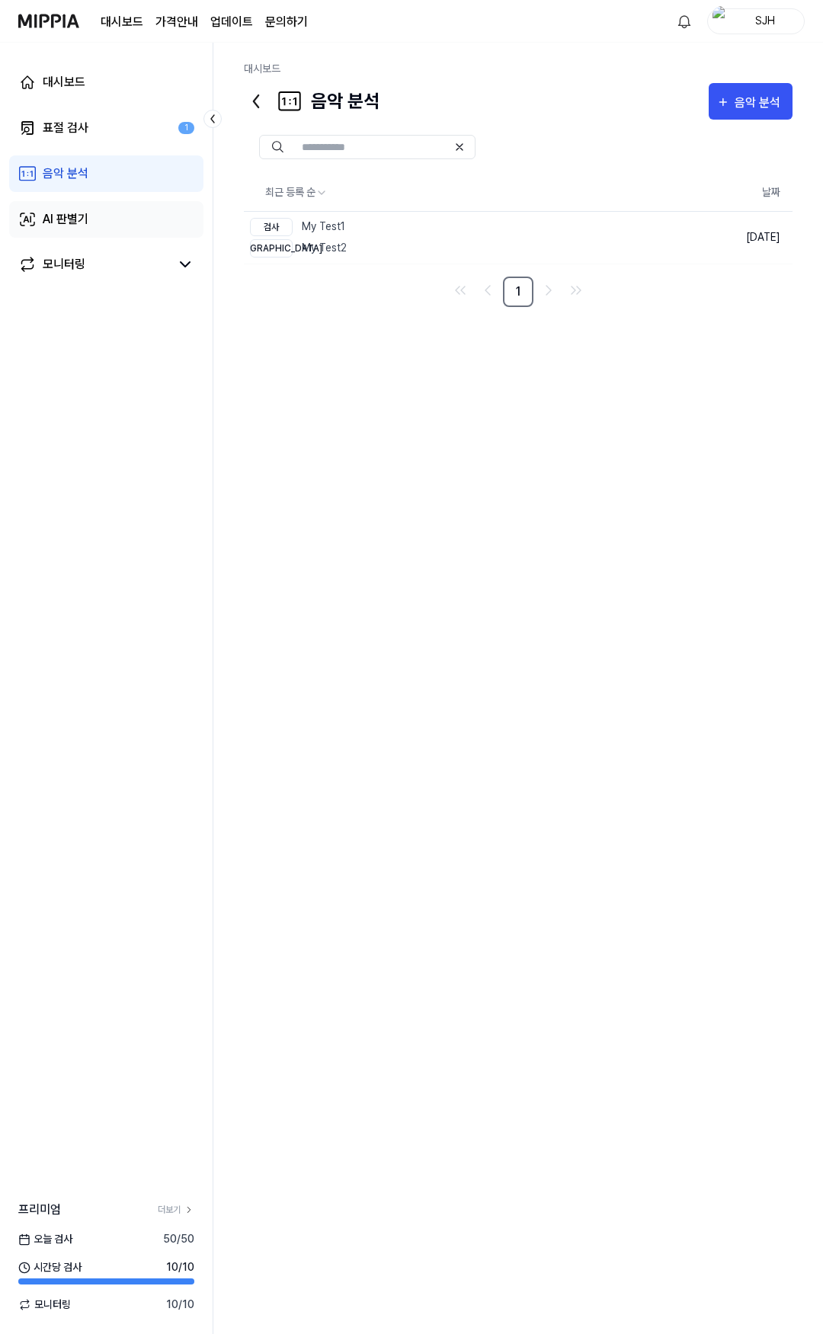
click at [102, 209] on link "AI 판별기" at bounding box center [106, 219] width 194 height 37
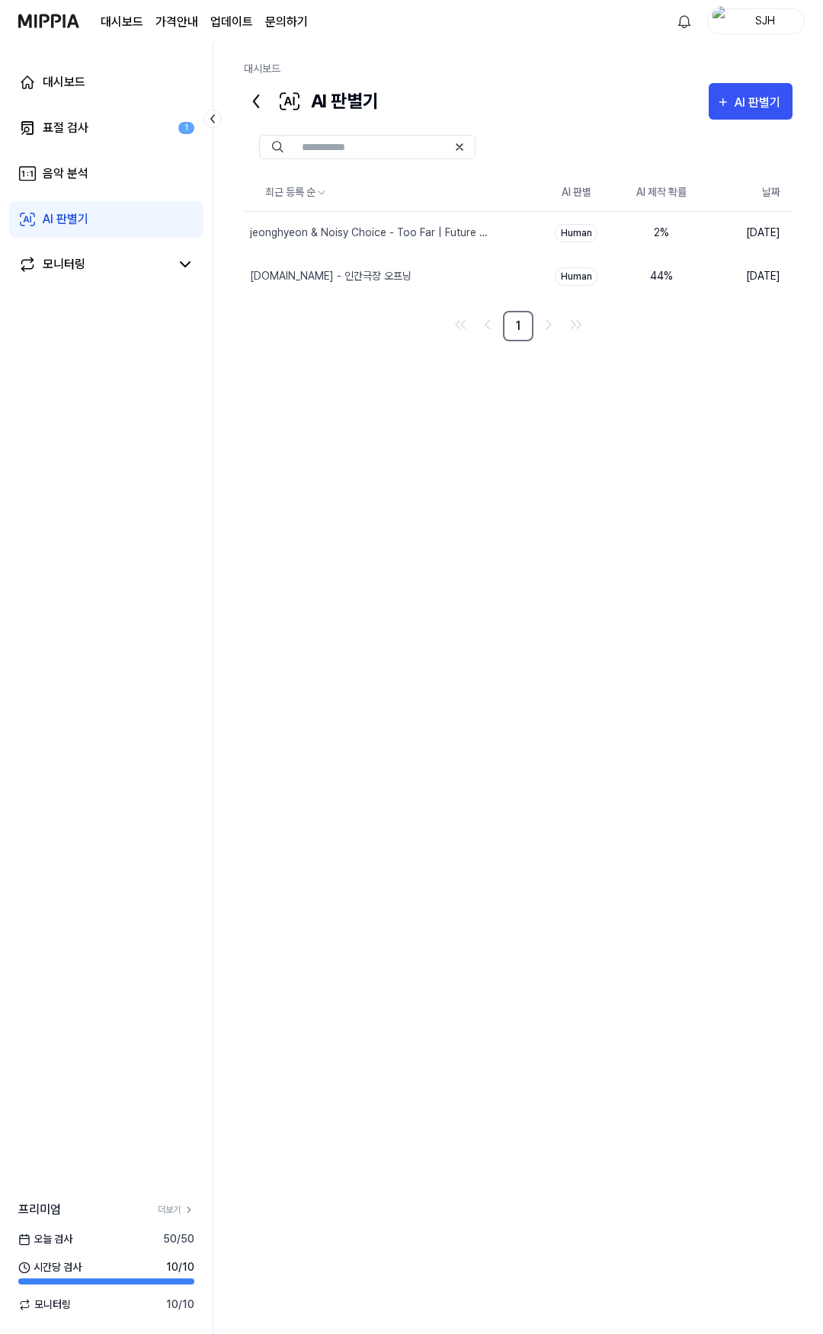
click at [110, 245] on div "대시보드 표절 검사 1 음악 분석 AI 판별기 모니터링" at bounding box center [106, 174] width 213 height 262
drag, startPoint x: 158, startPoint y: 273, endPoint x: 148, endPoint y: 269, distance: 10.9
click at [157, 273] on link "모니터링" at bounding box center [94, 264] width 152 height 18
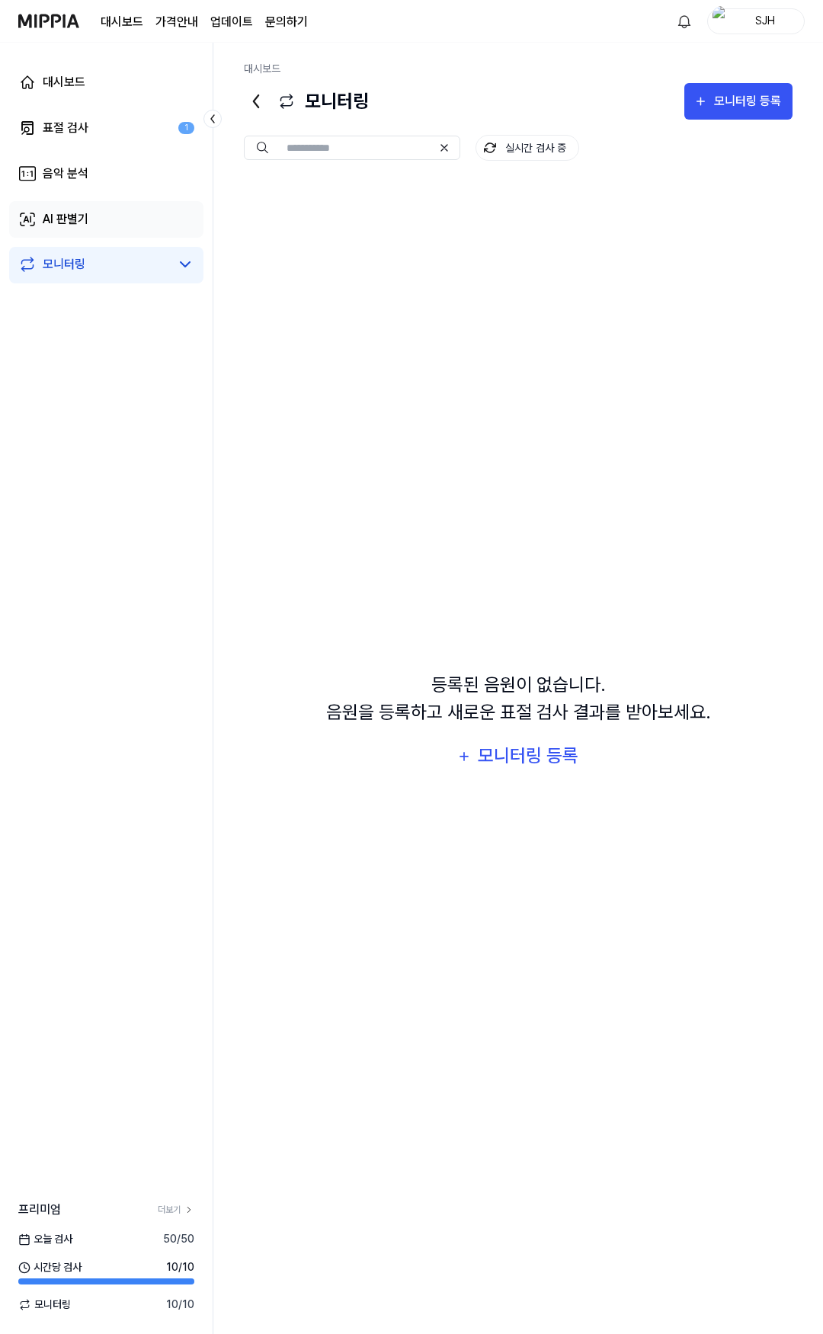
click at [111, 223] on link "AI 판별기" at bounding box center [106, 219] width 194 height 37
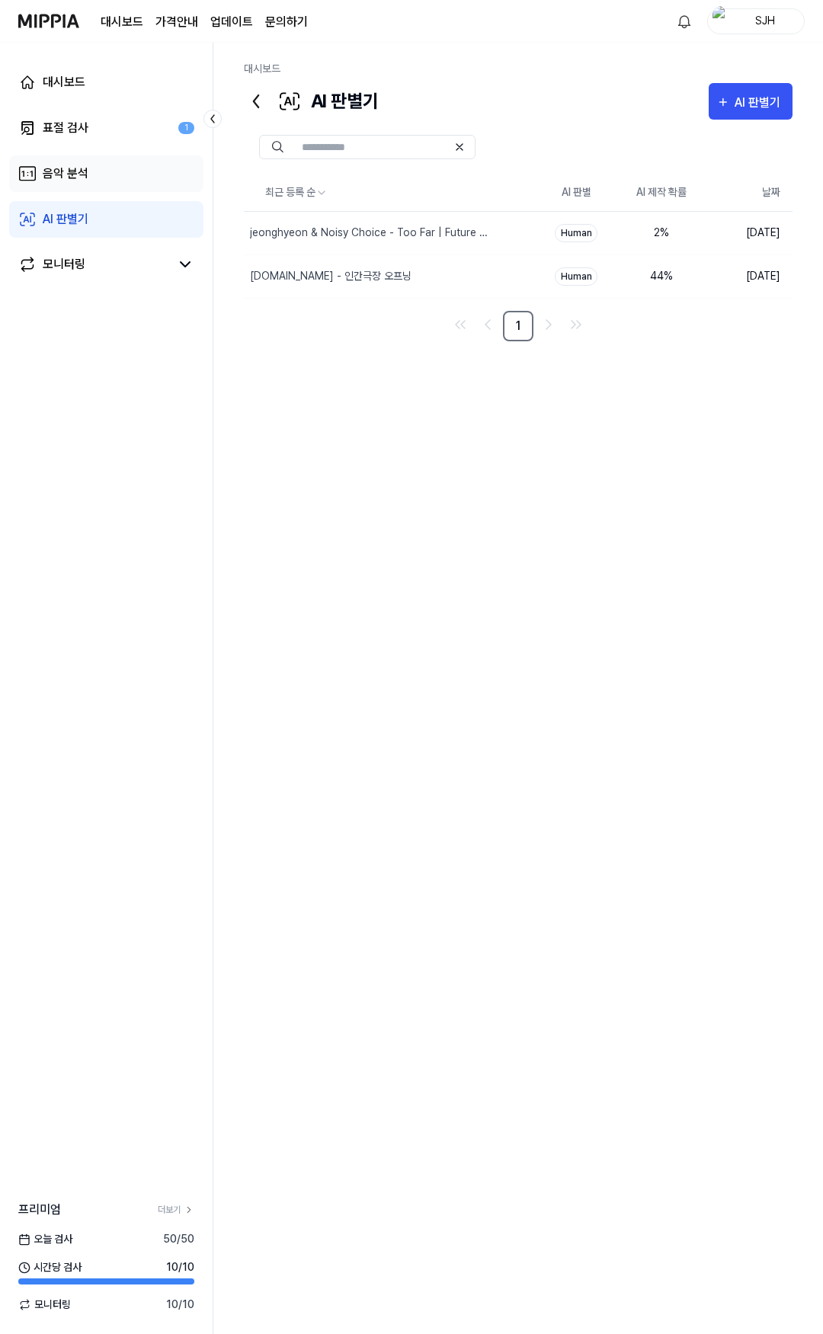
click at [107, 162] on link "음악 분석" at bounding box center [106, 173] width 194 height 37
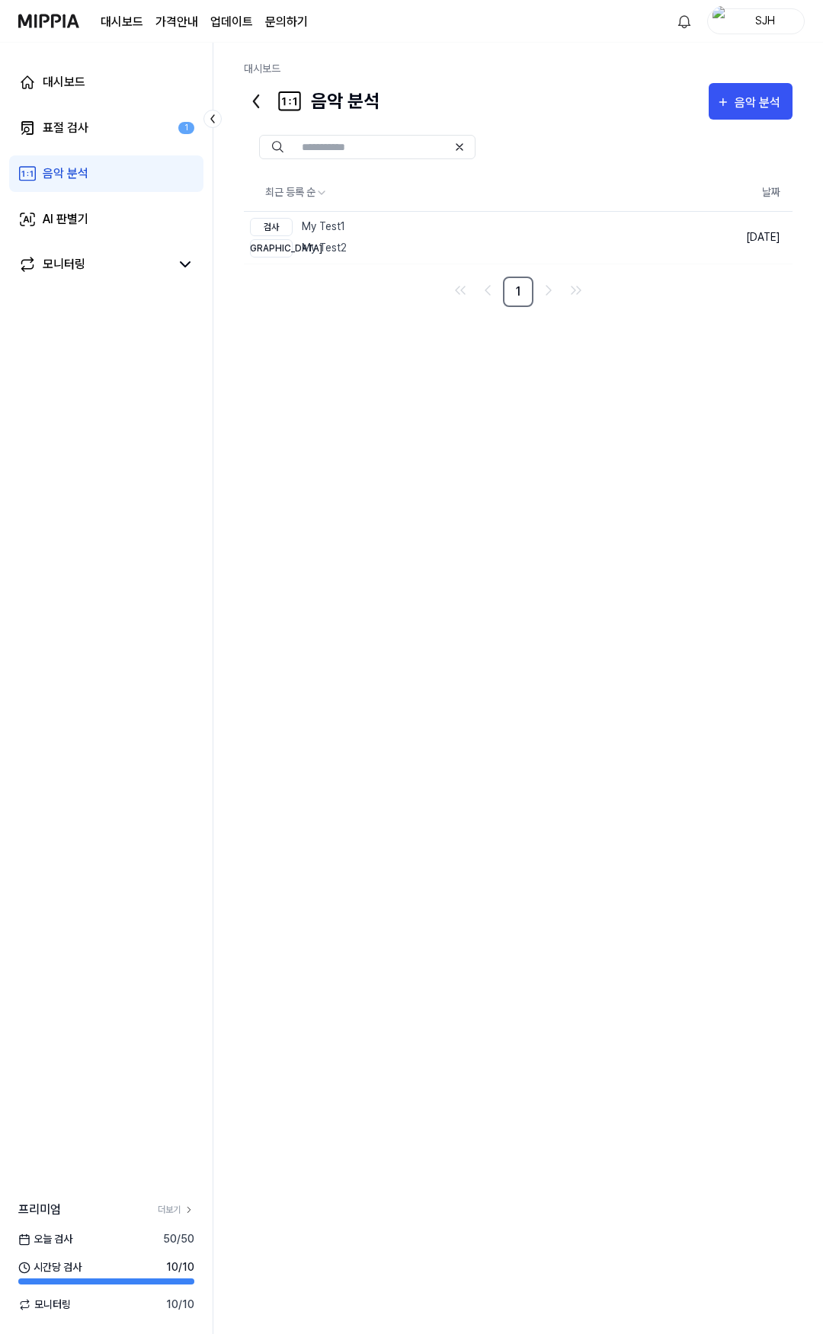
click at [102, 107] on div "대시보드 표절 검사 1 음악 분석 AI 판별기 모니터링" at bounding box center [106, 174] width 213 height 262
click at [78, 118] on link "표절 검사 1" at bounding box center [106, 128] width 194 height 37
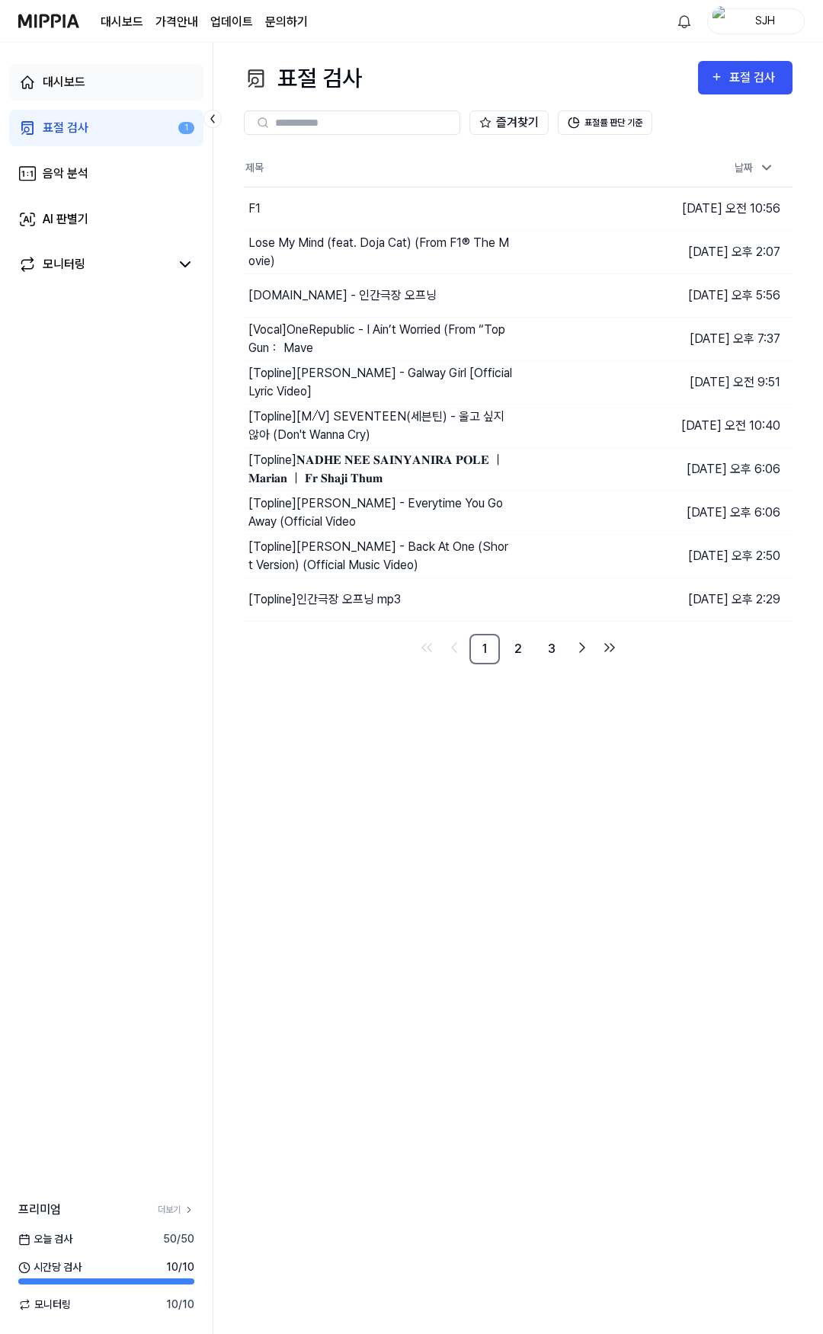
click at [85, 83] on link "대시보드" at bounding box center [106, 82] width 194 height 37
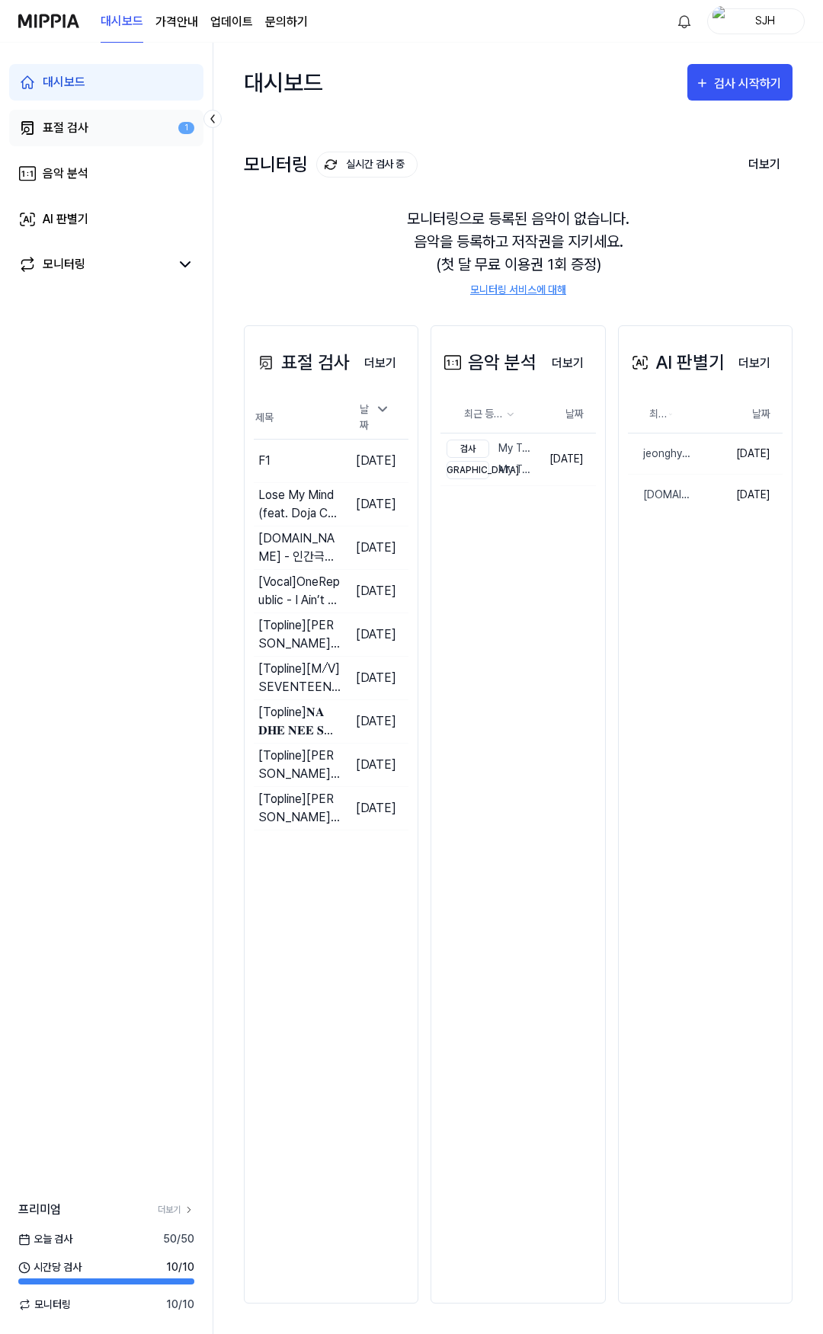
click at [91, 125] on link "표절 검사 1" at bounding box center [106, 128] width 194 height 37
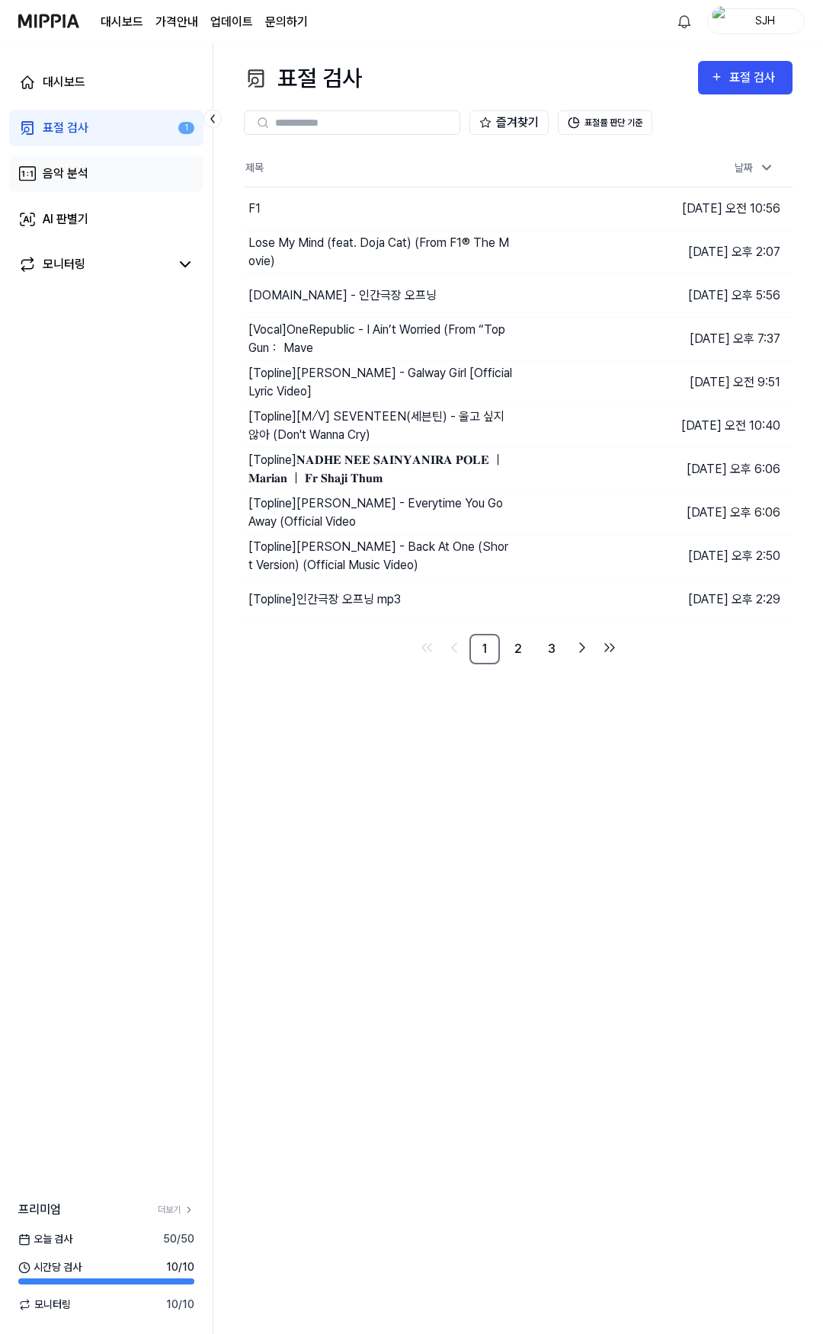
click at [89, 165] on link "음악 분석" at bounding box center [106, 173] width 194 height 37
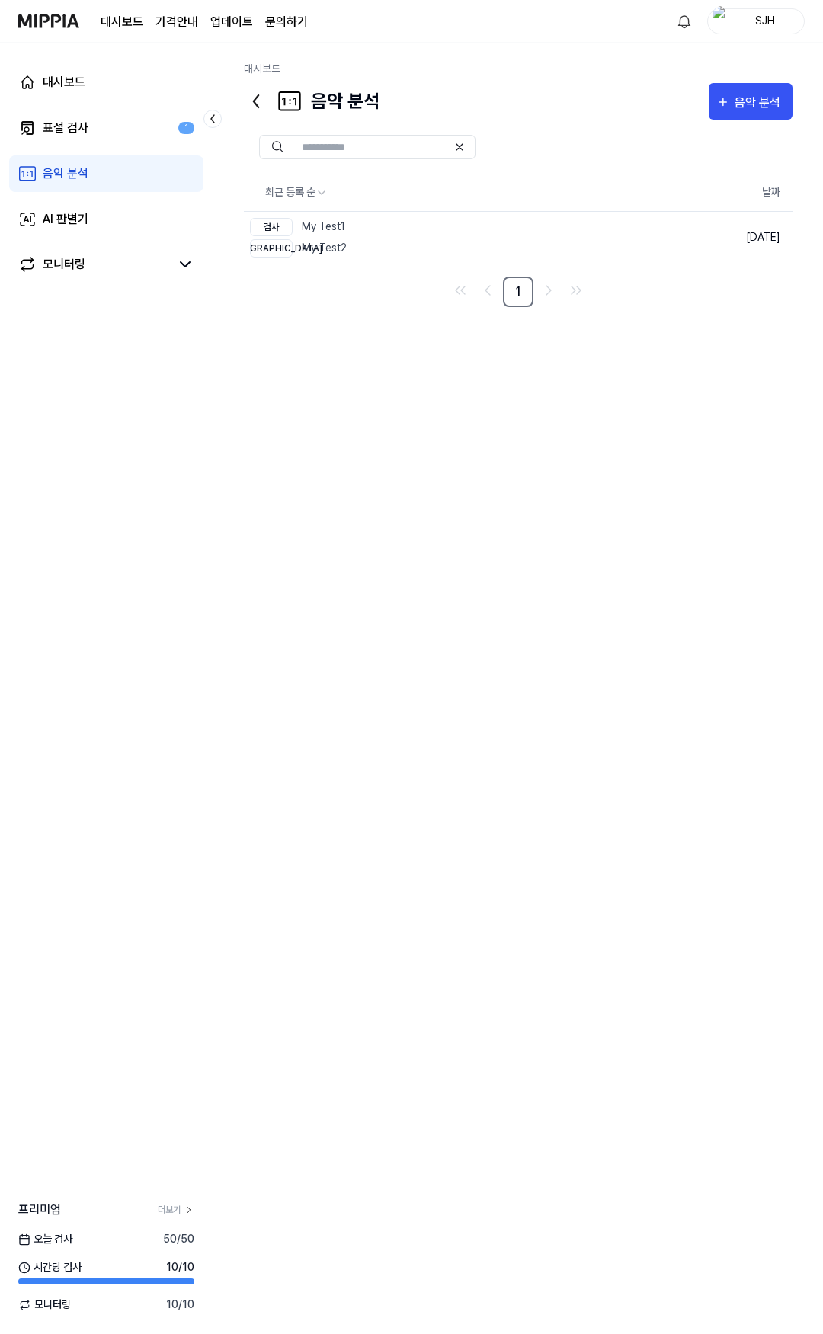
click at [87, 200] on div "대시보드 표절 검사 1 음악 분석 AI 판별기 모니터링" at bounding box center [106, 174] width 213 height 262
click at [94, 251] on div "모니터링" at bounding box center [106, 265] width 194 height 37
click at [89, 257] on link "모니터링" at bounding box center [94, 264] width 152 height 18
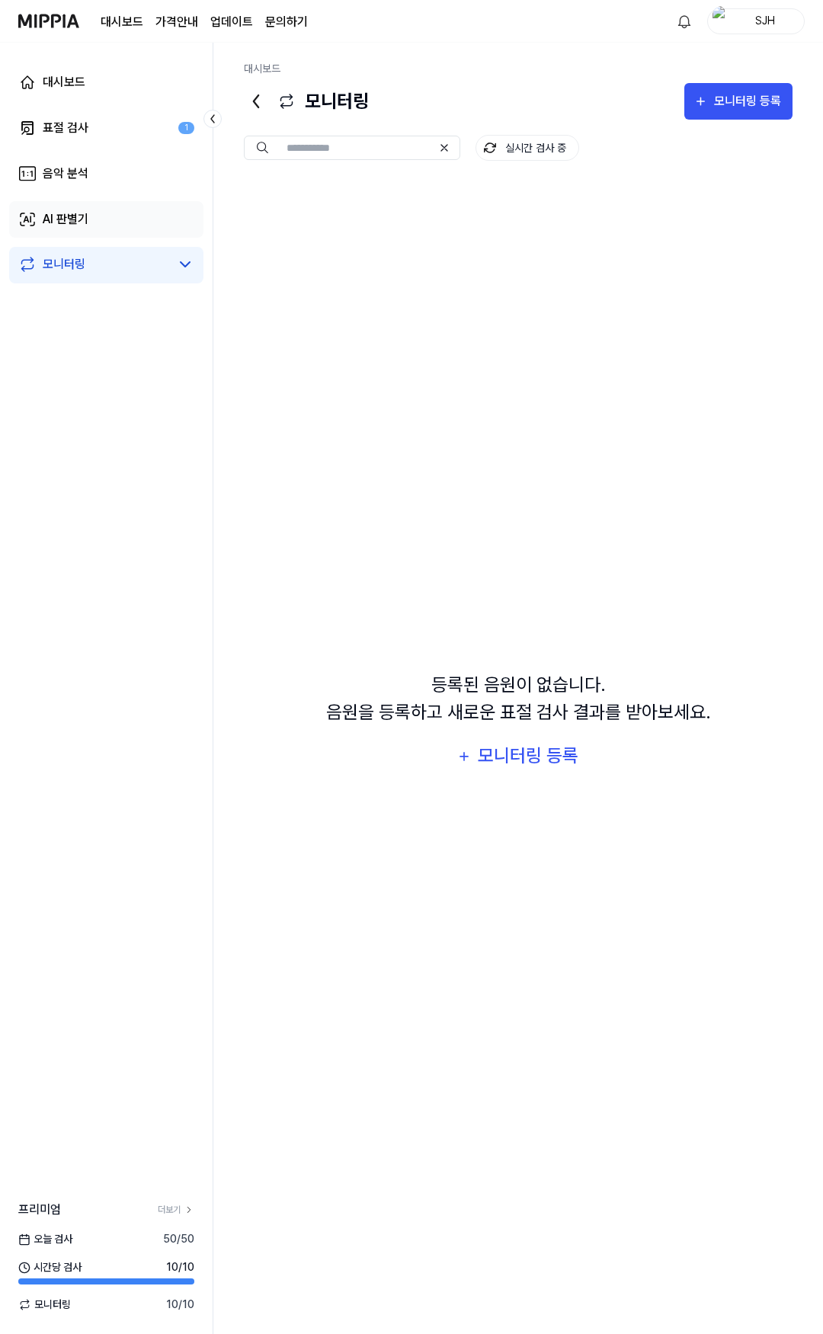
click at [91, 232] on link "AI 판별기" at bounding box center [106, 219] width 194 height 37
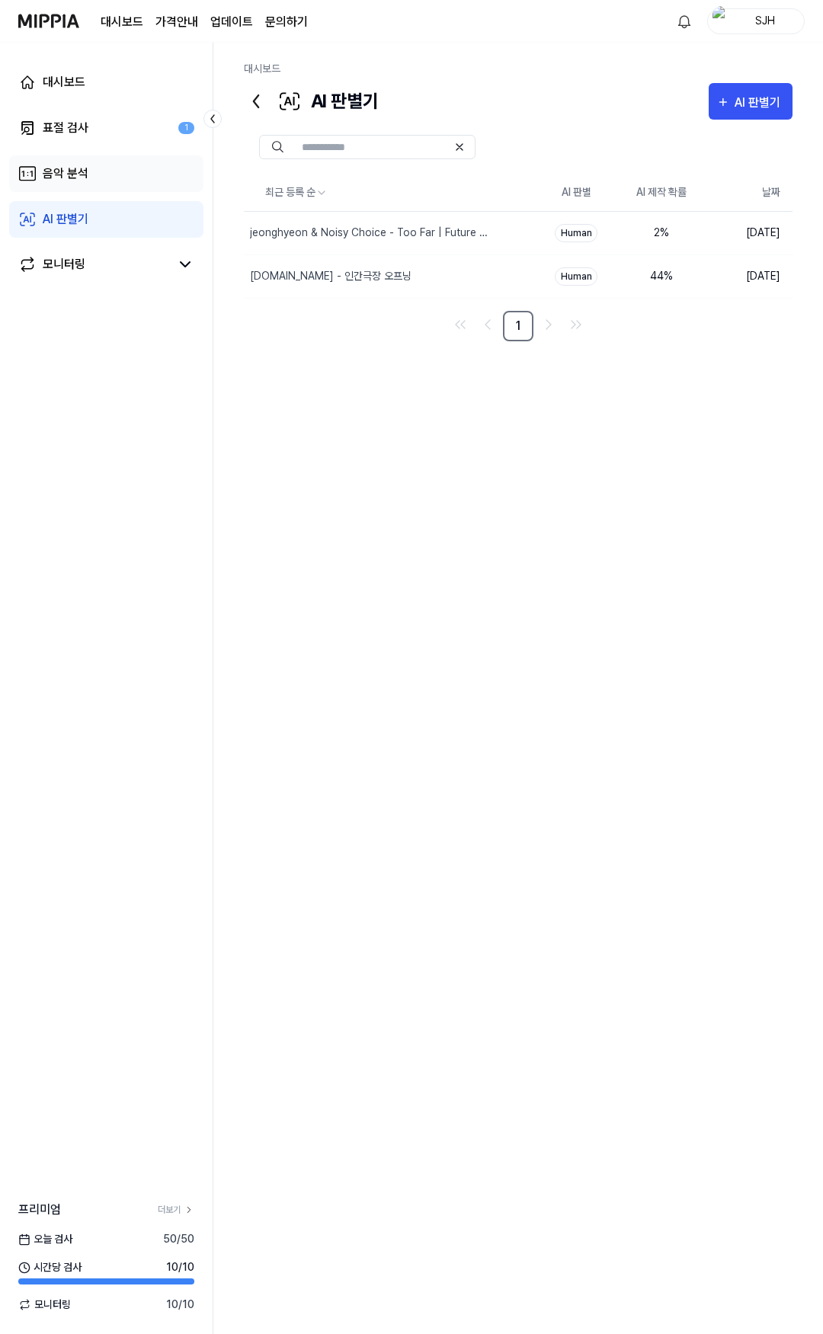
click at [89, 174] on link "음악 분석" at bounding box center [106, 173] width 194 height 37
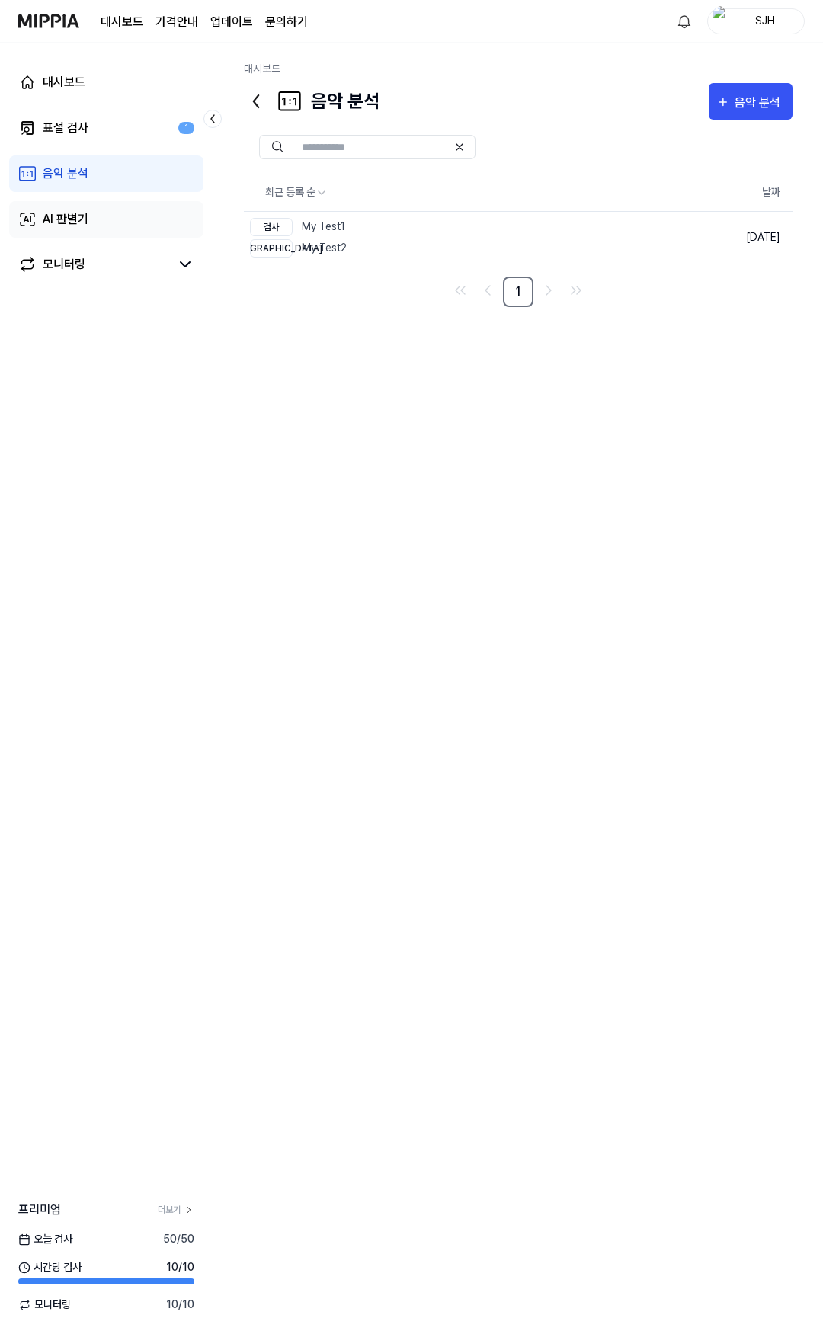
click at [82, 221] on div "AI 판별기" at bounding box center [66, 219] width 46 height 18
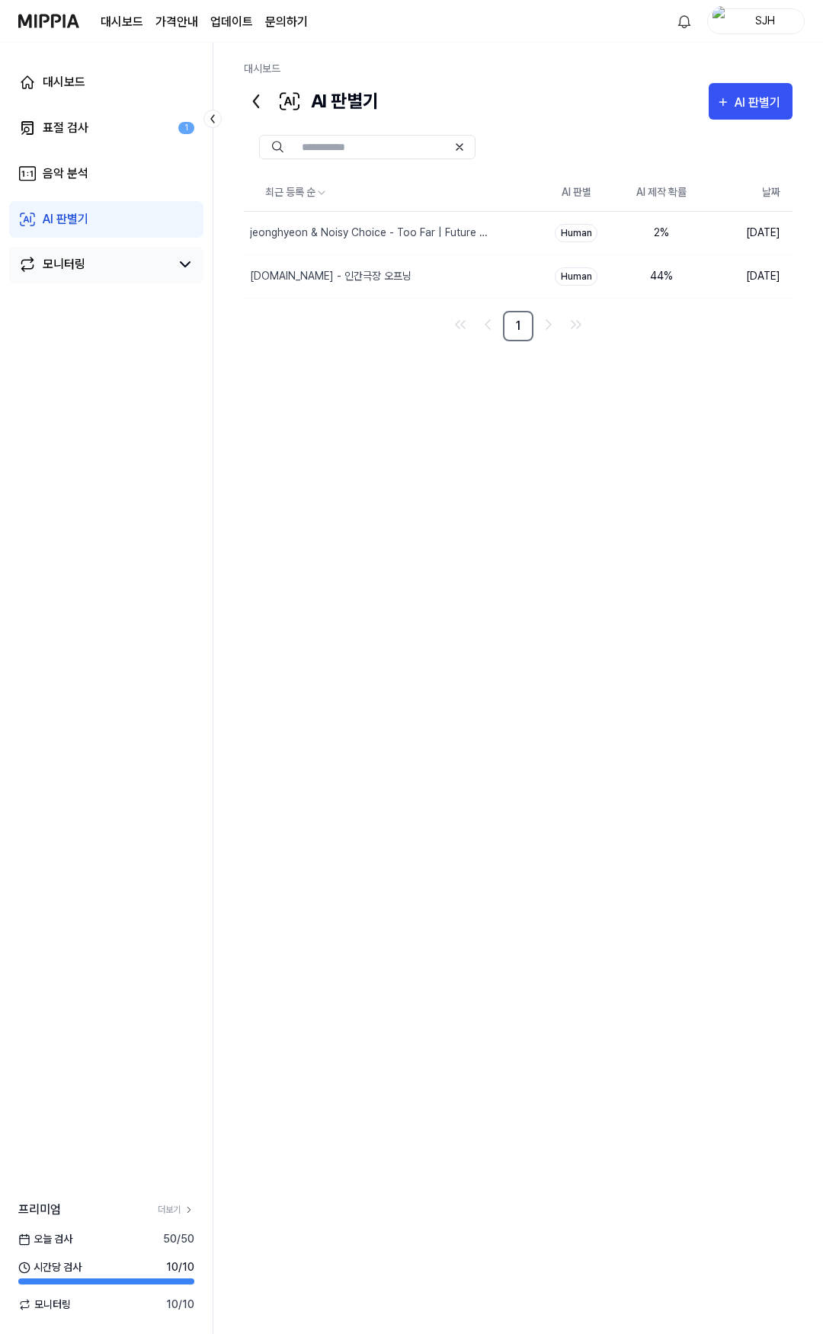
click at [103, 273] on link "모니터링" at bounding box center [94, 264] width 152 height 18
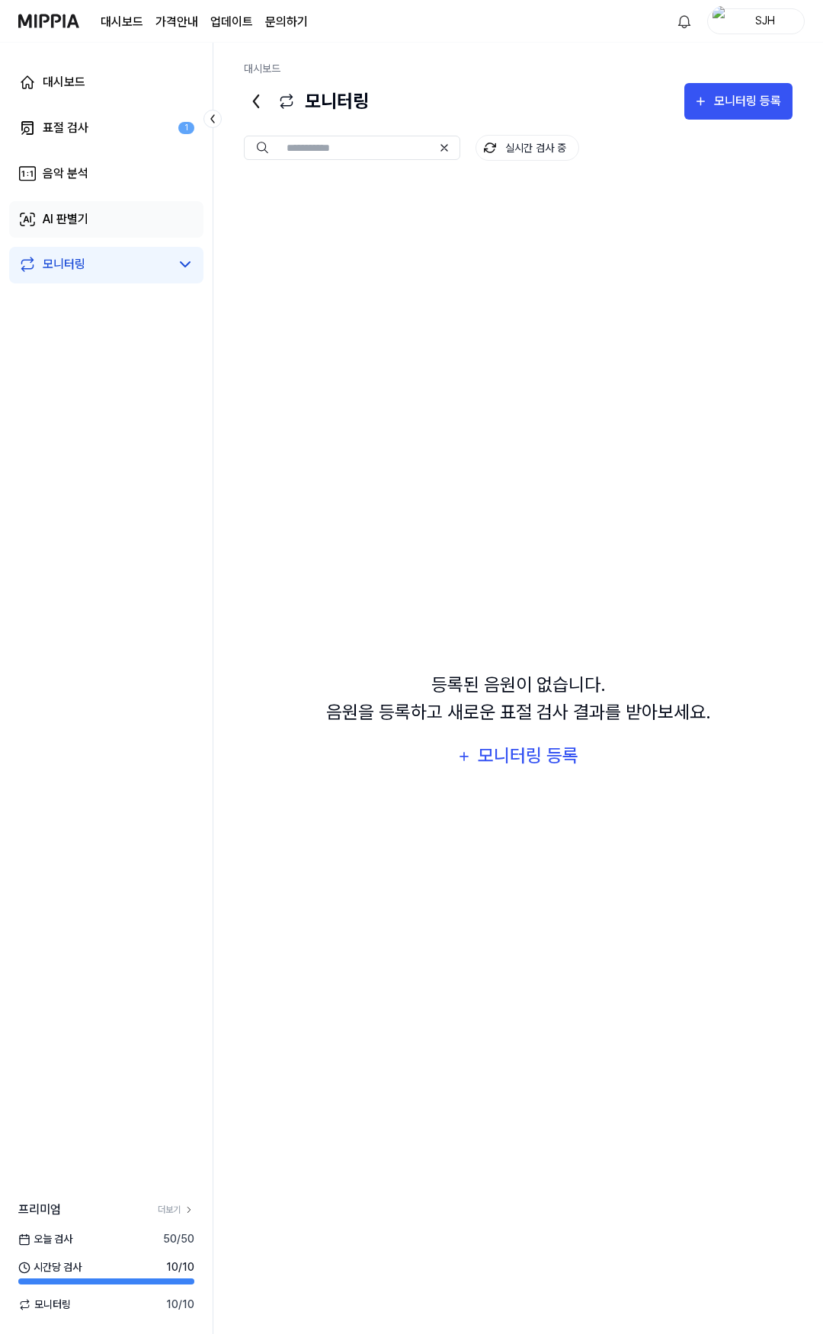
click at [98, 208] on link "AI 판별기" at bounding box center [106, 219] width 194 height 37
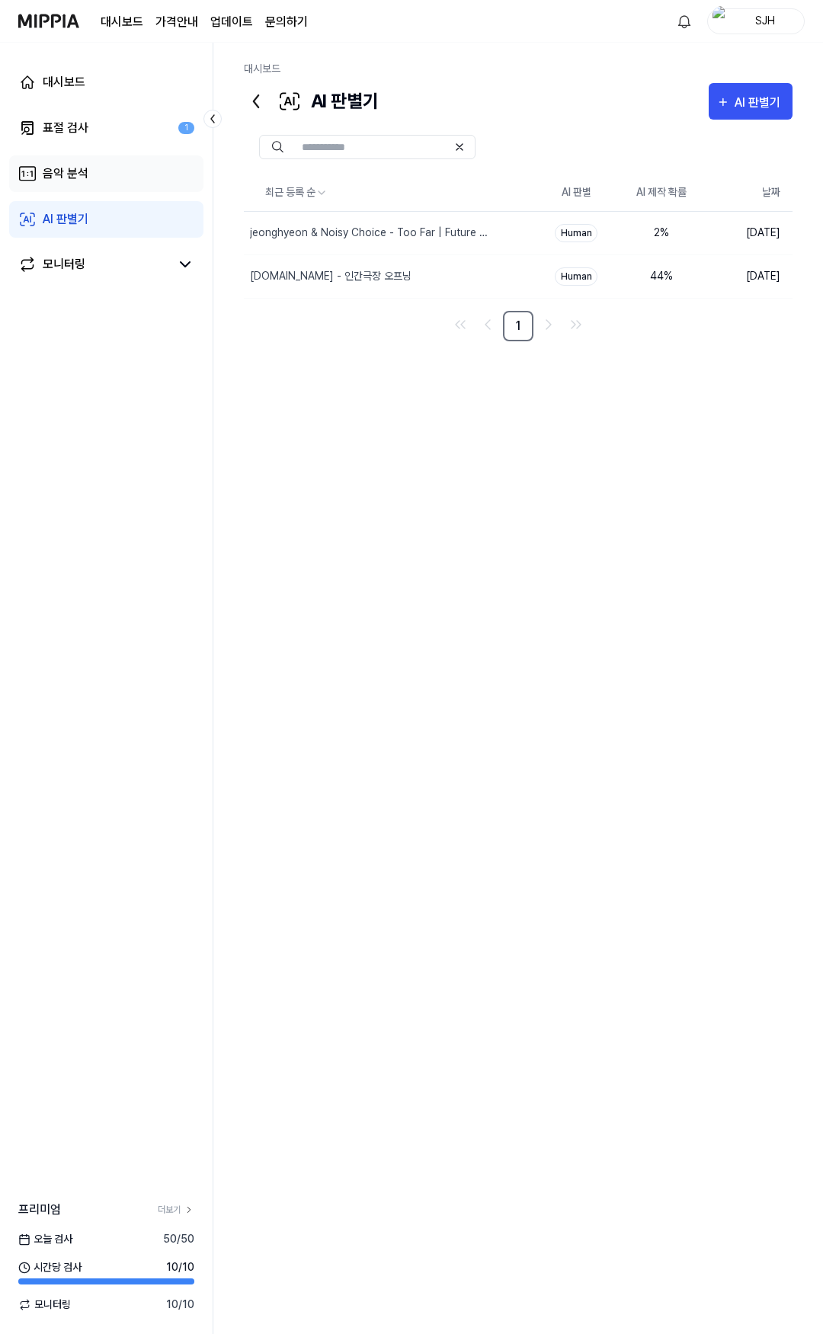
click at [96, 174] on link "음악 분석" at bounding box center [106, 173] width 194 height 37
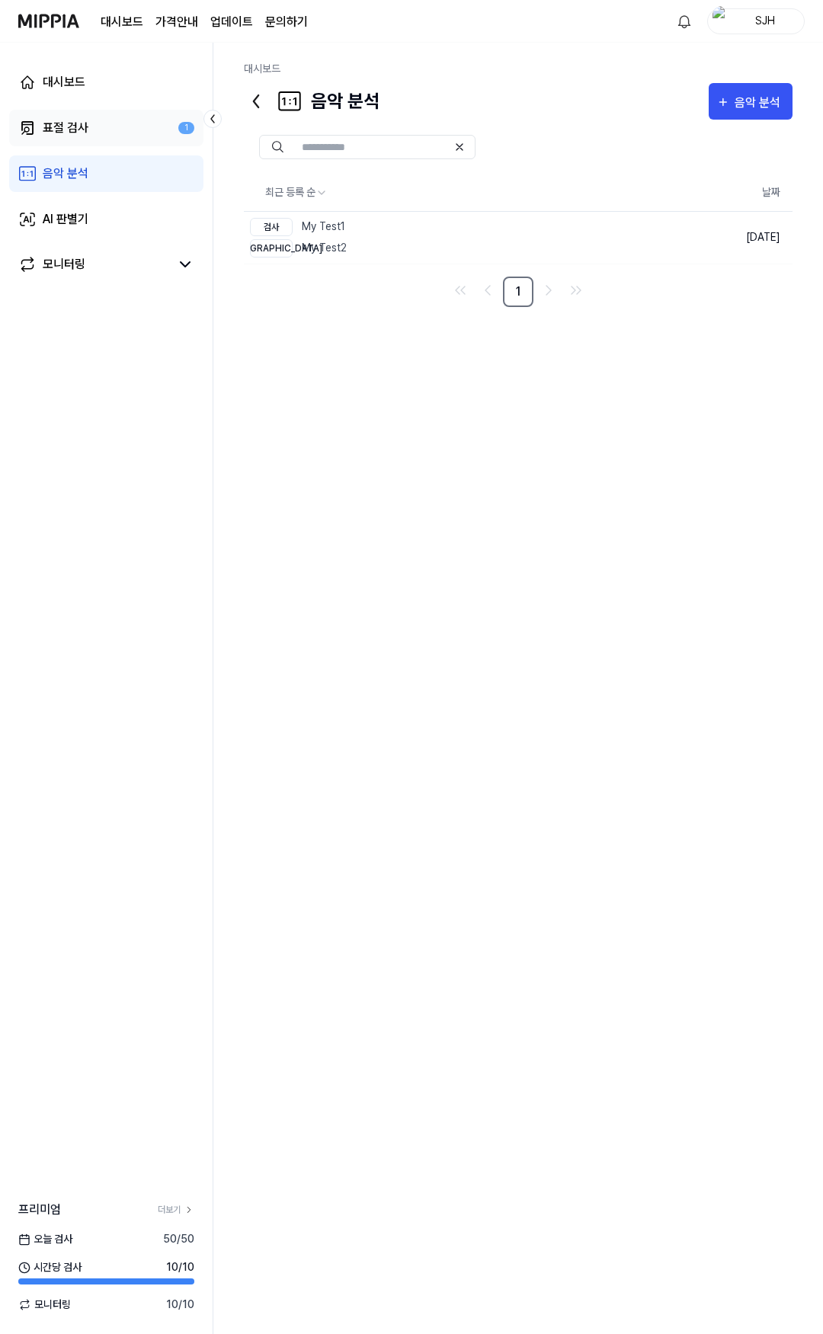
click at [89, 129] on link "표절 검사 1" at bounding box center [106, 128] width 194 height 37
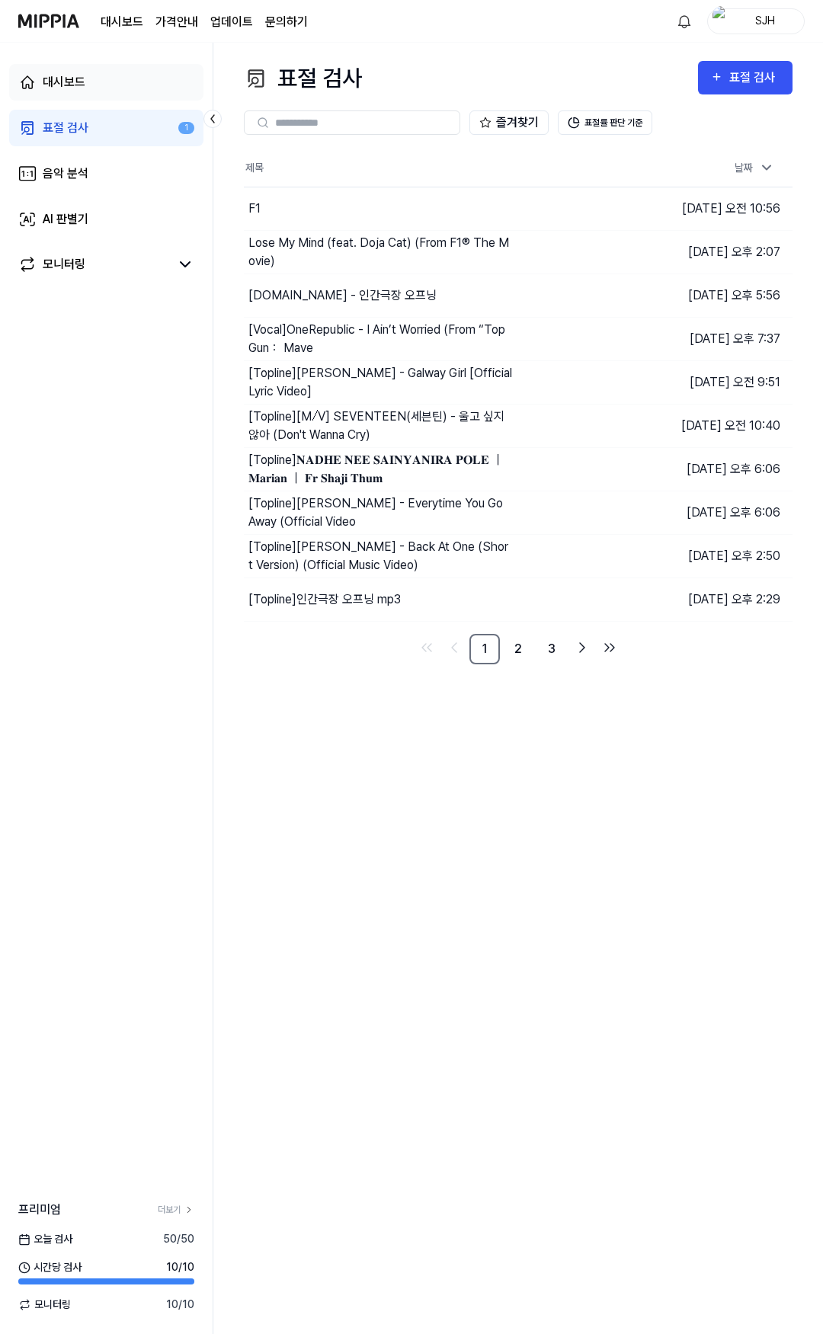
click at [96, 80] on link "대시보드" at bounding box center [106, 82] width 194 height 37
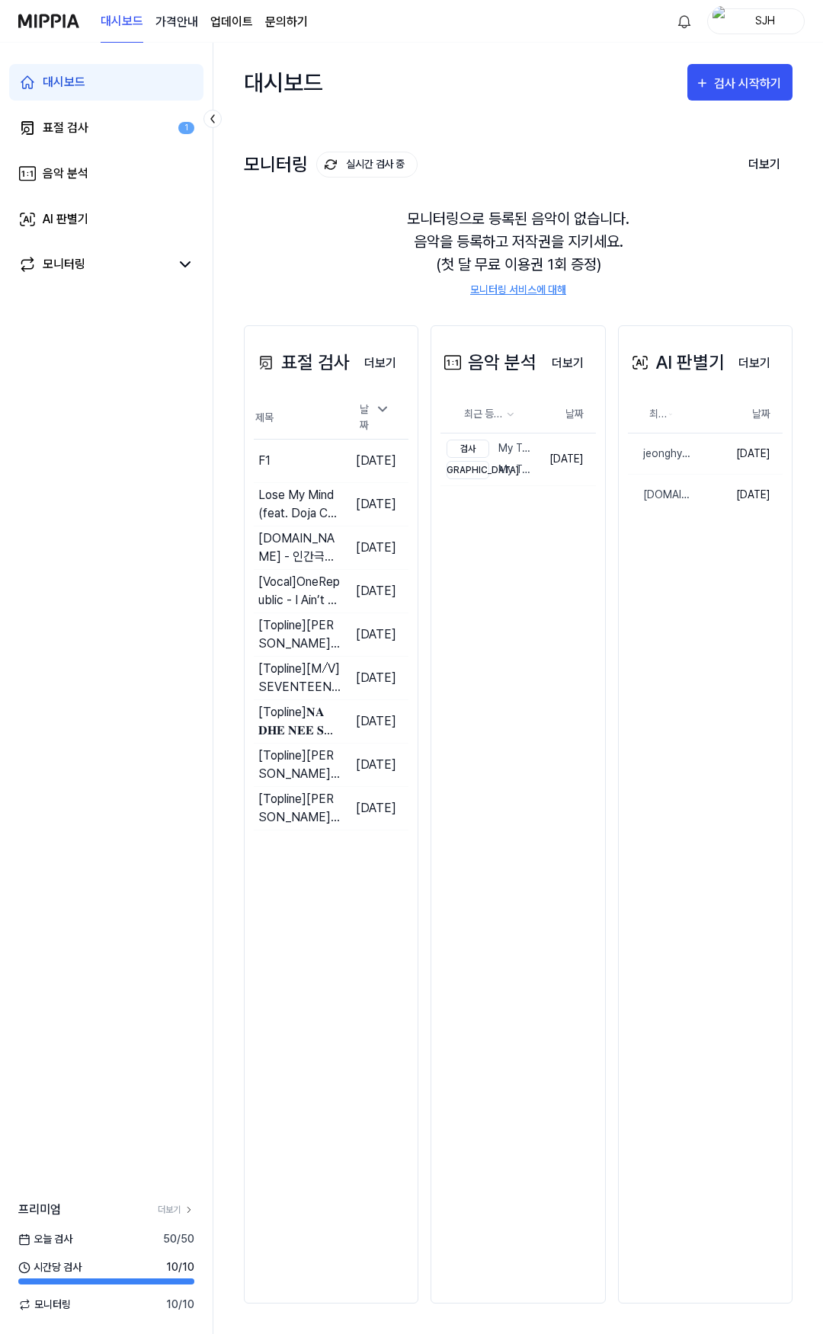
click at [185, 20] on 버튼 "가격안내" at bounding box center [176, 22] width 43 height 18
click at [96, 170] on link "음악 분석" at bounding box center [106, 173] width 194 height 37
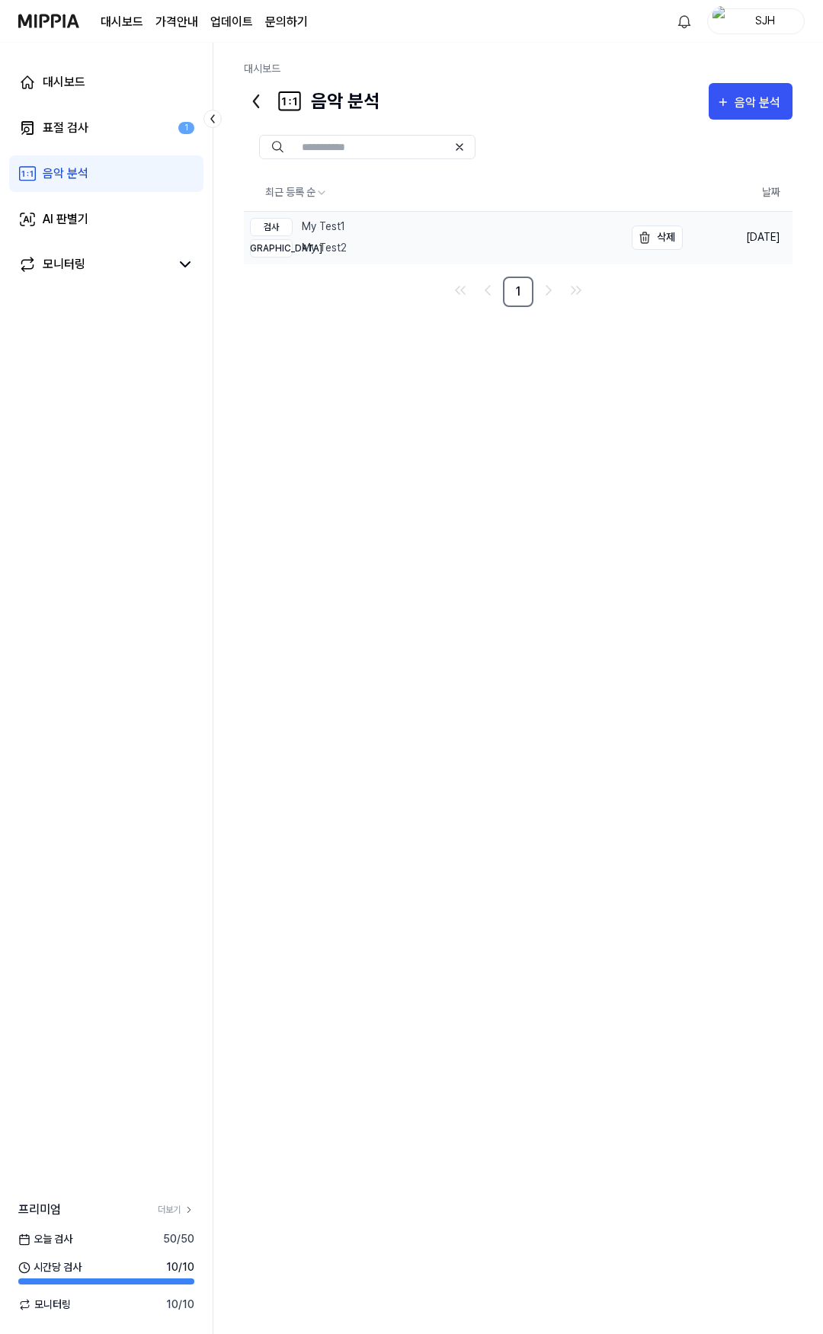
click at [369, 235] on link "검사 My Test1 비교 My Test2" at bounding box center [434, 238] width 380 height 52
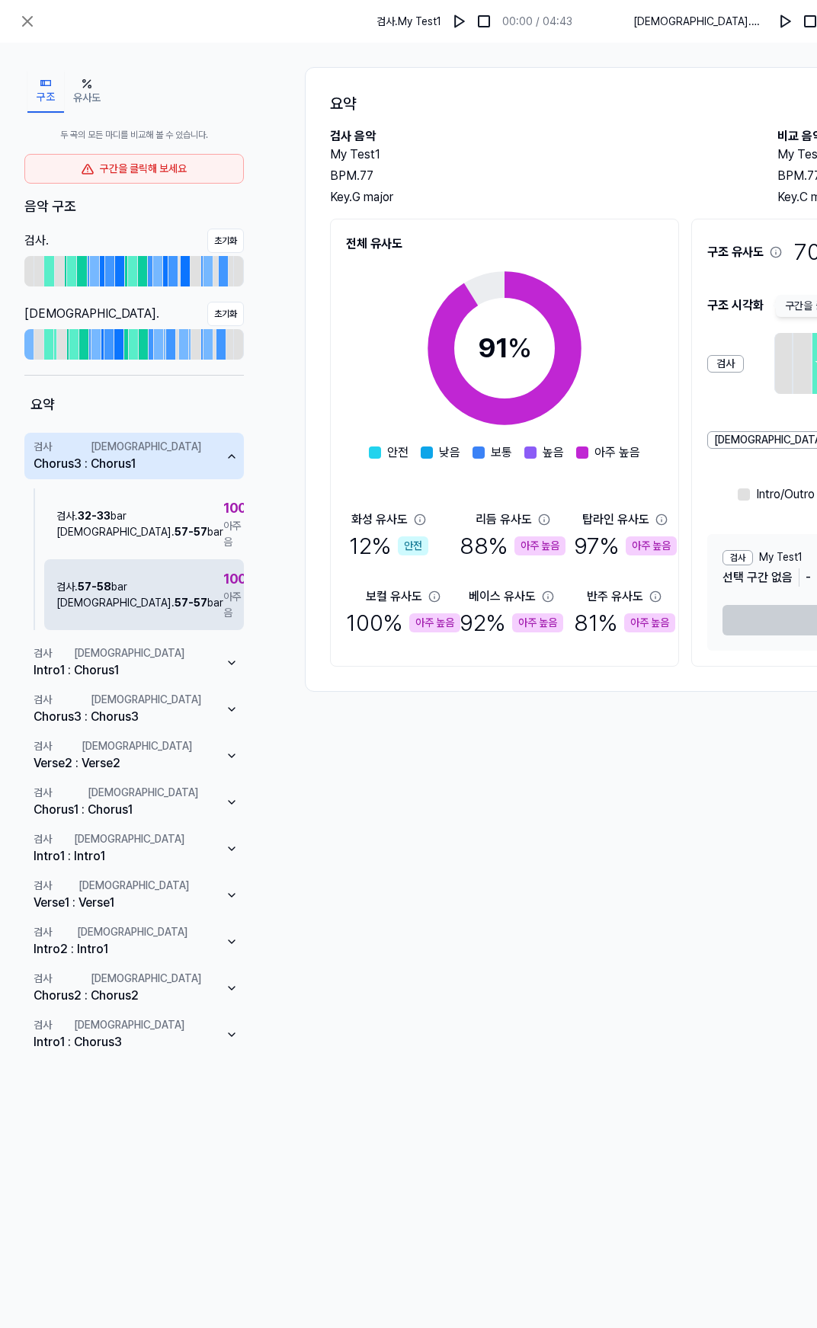
click at [135, 568] on div "검사 . 57 - 58 bar 비교 . 57 - 57 bar 100 % 아주 높음" at bounding box center [144, 594] width 200 height 71
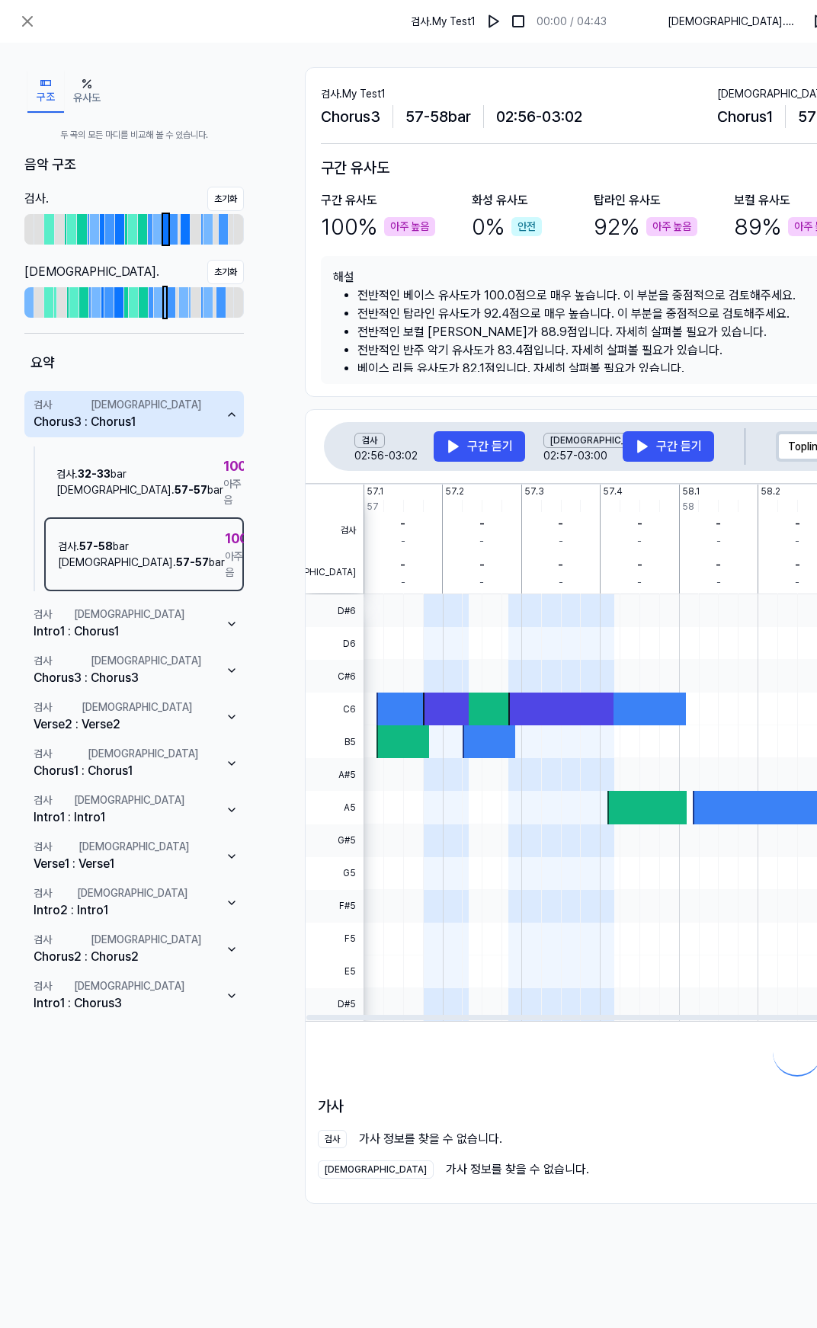
scroll to position [6, 0]
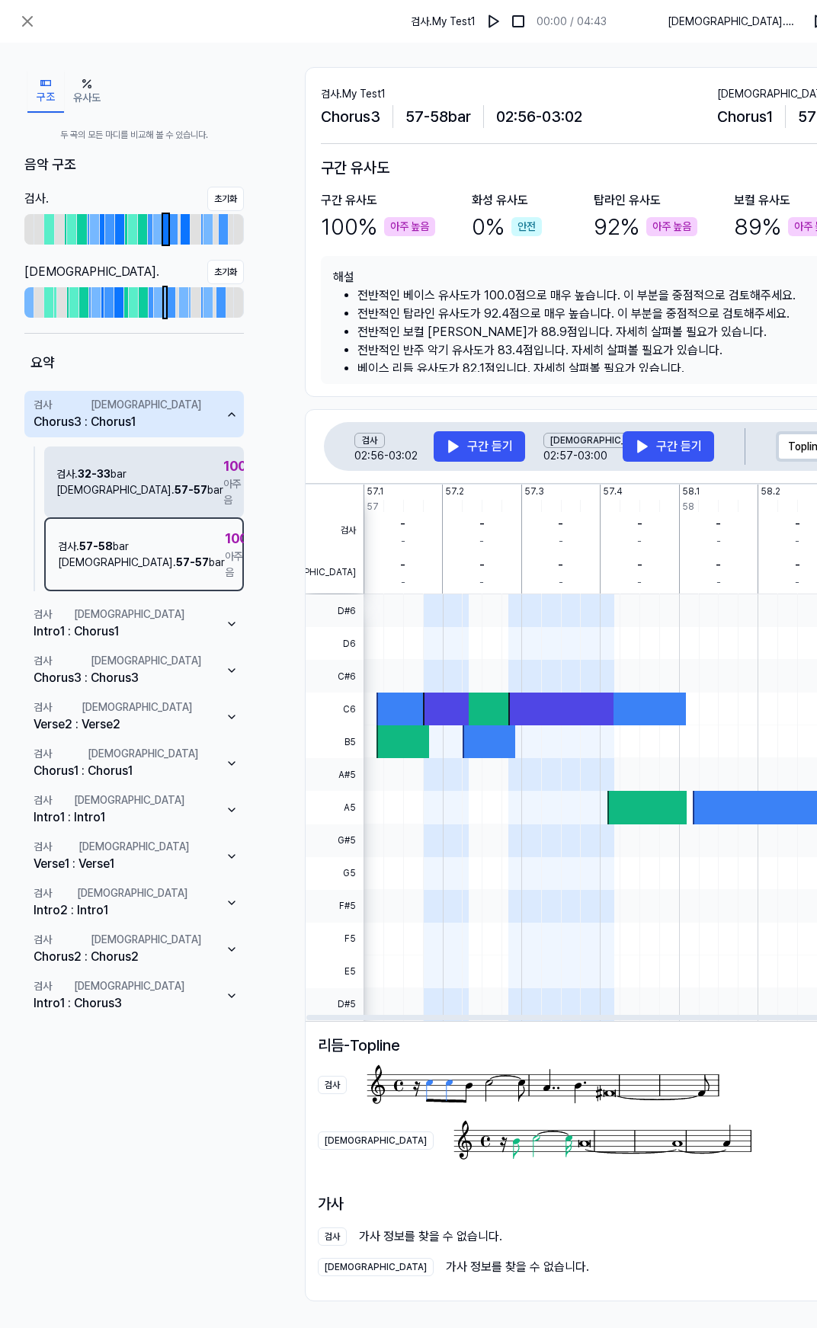
click at [235, 487] on div "검사 . 32 - 33 bar 비교 . 57 - 57 bar 100 % 아주 높음" at bounding box center [144, 481] width 200 height 71
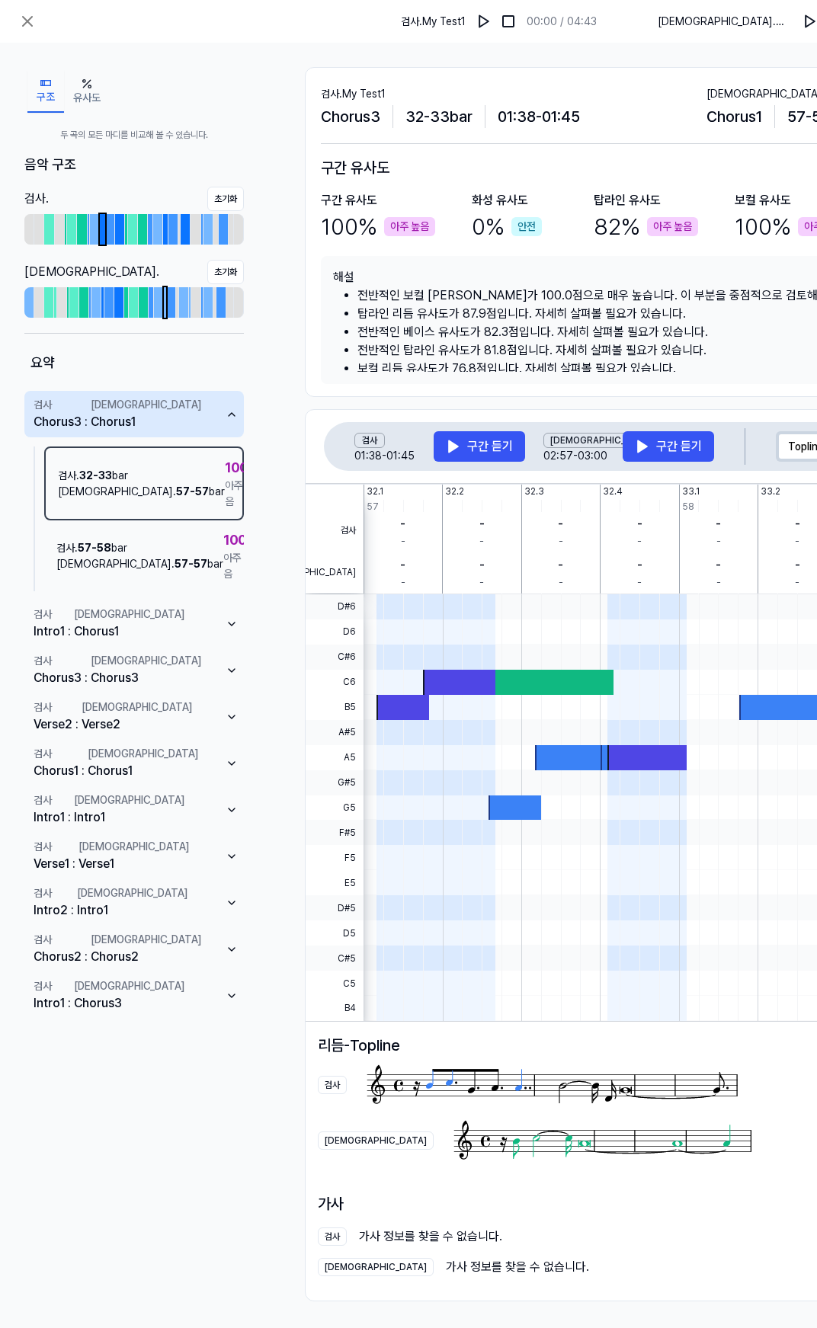
click at [282, 307] on div "구조 유사도 두 곡의 모든 마디를 비교해 볼 수 있습니다. 음악 구조 검사 . 초기화 비교 . 초기화 요약 검사 Chorus3 : 비교 Cho…" at bounding box center [646, 684] width 1292 height 1283
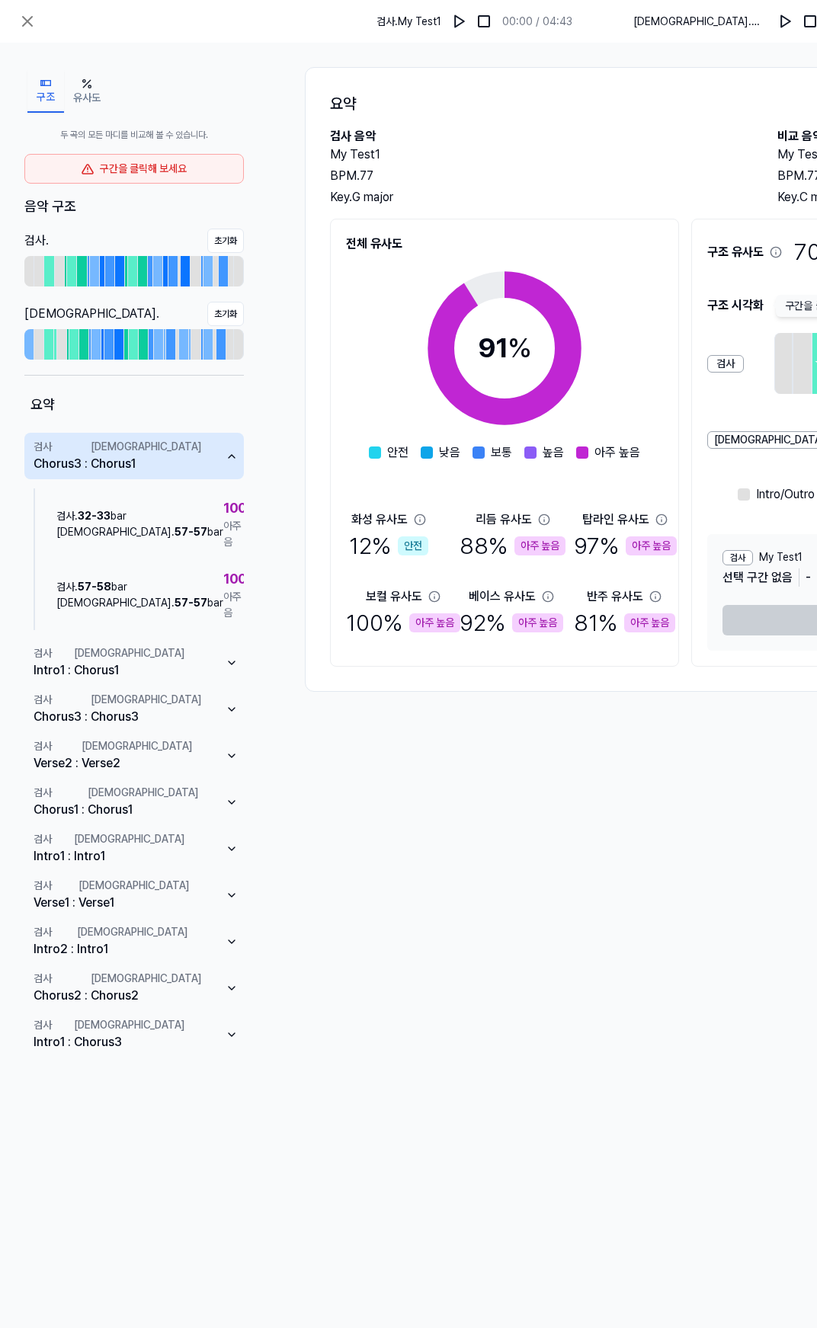
click at [299, 189] on div "구조 유사도 두 곡의 모든 마디를 비교해 볼 수 있습니다. 구간을 클릭해 보세요 음악 구조 검사 . 초기[DEMOGRAPHIC_DATA] . …" at bounding box center [621, 562] width 1243 height 1039
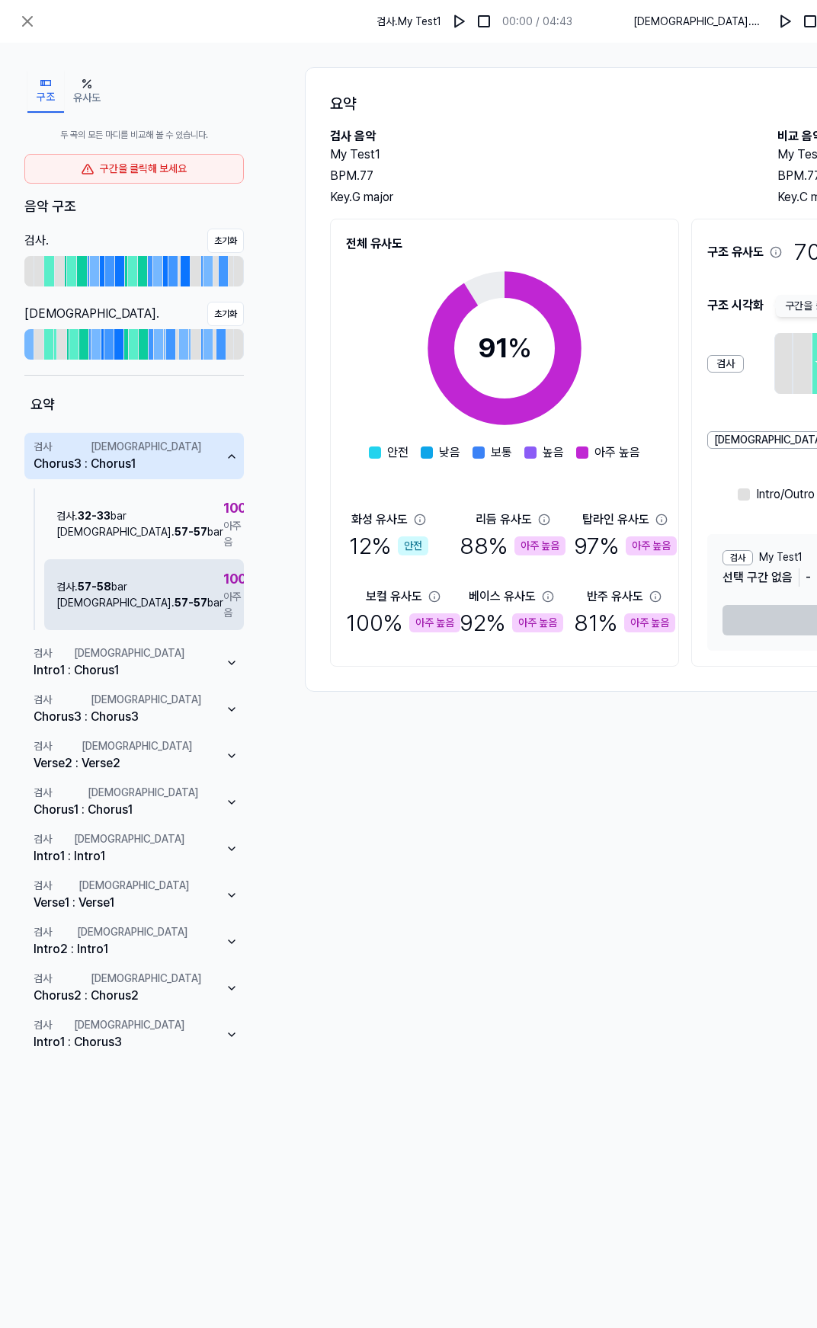
click at [114, 559] on div "검사 . 57 - 58 bar 비교 . 57 - 57 bar 100 % 아주 높음" at bounding box center [144, 594] width 200 height 71
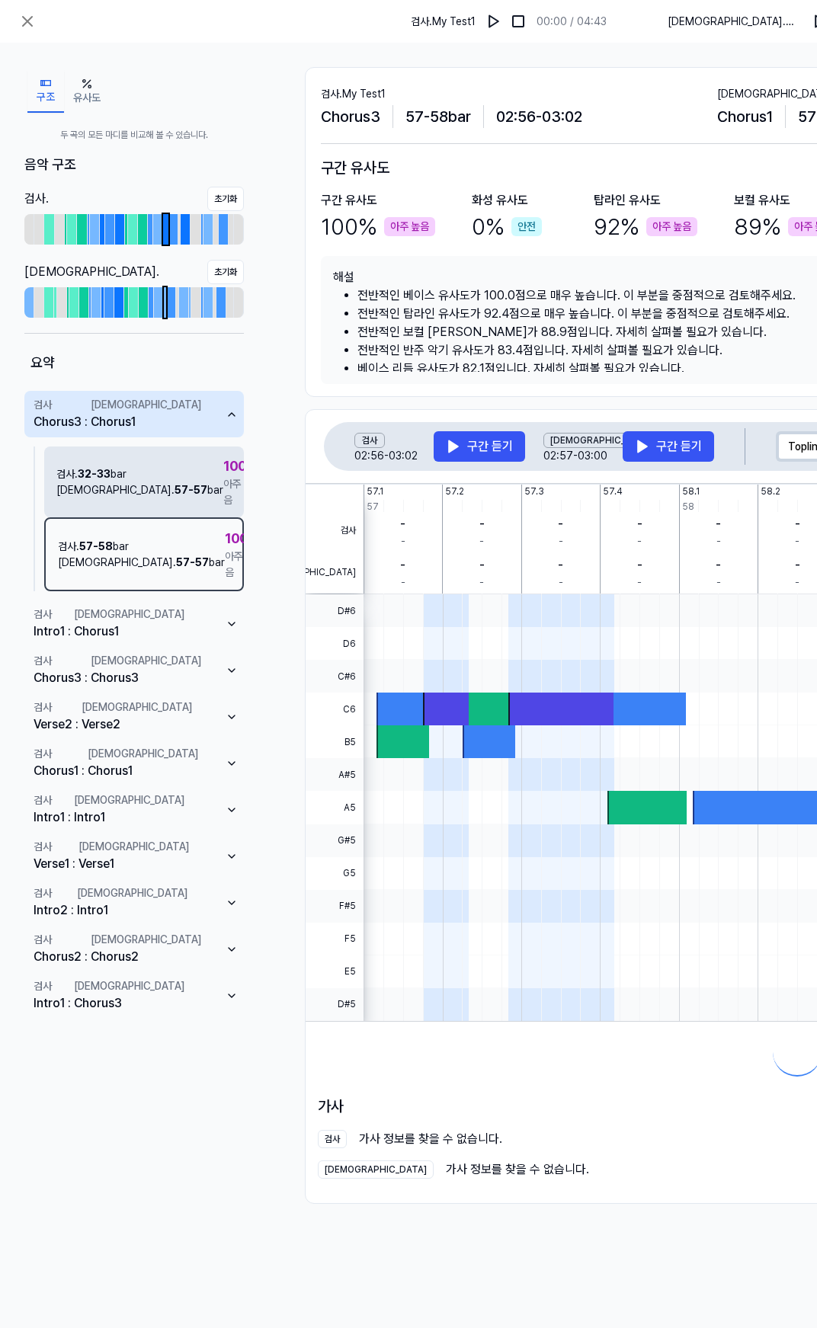
click at [126, 453] on div "검사 . 32 - 33 bar 비교 . 57 - 57 bar 100 % 아주 높음" at bounding box center [144, 481] width 200 height 71
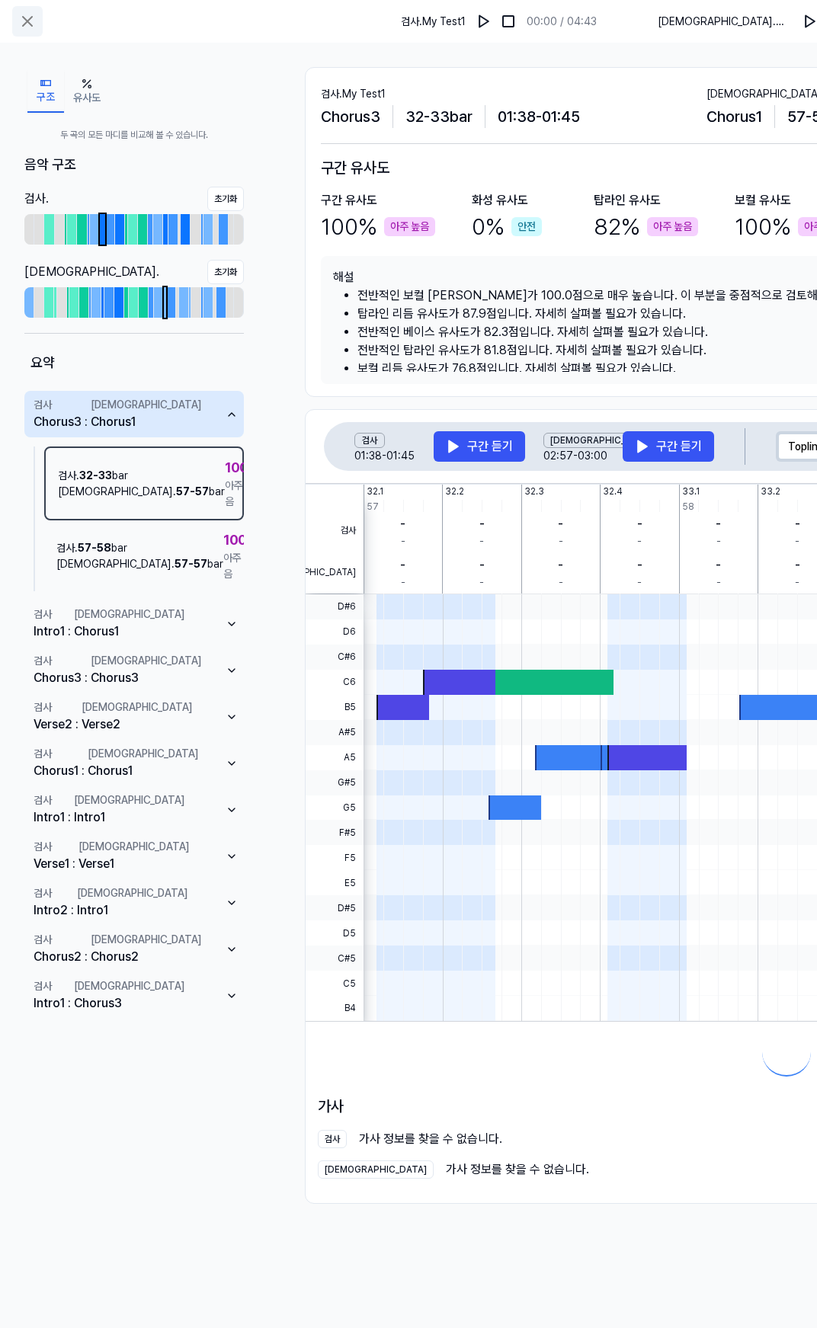
click at [30, 19] on icon at bounding box center [27, 21] width 9 height 9
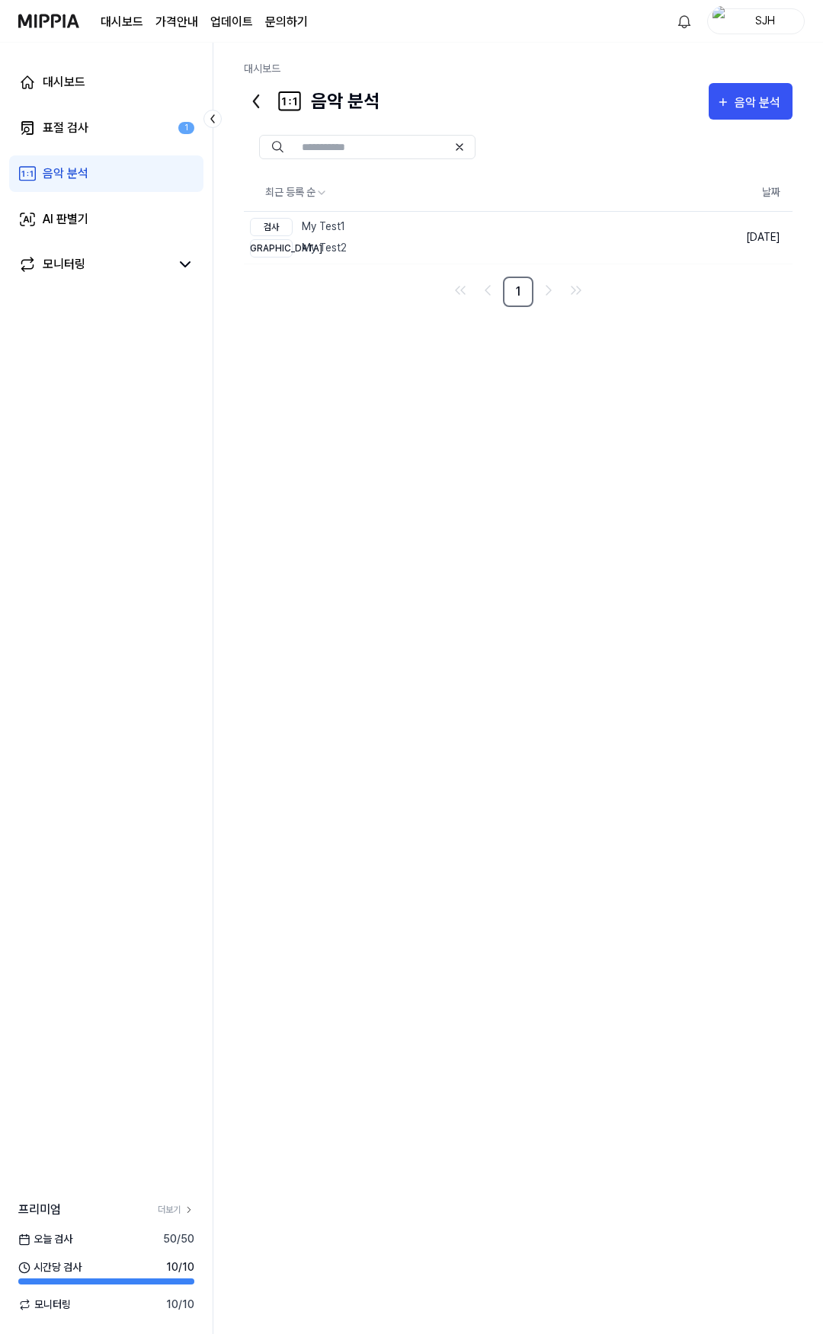
click at [477, 504] on div "최근 등록 순 날짜 검사 My Test1 비교 My Test2 삭제 2025.05.09. 1" at bounding box center [518, 712] width 548 height 1184
click at [89, 180] on link "음악 분석" at bounding box center [106, 173] width 194 height 37
click at [116, 147] on div "대시보드 표절 검사 1 음악 분석 AI 판별기 모니터링" at bounding box center [106, 174] width 213 height 262
click at [115, 139] on link "표절 검사 1" at bounding box center [106, 128] width 194 height 37
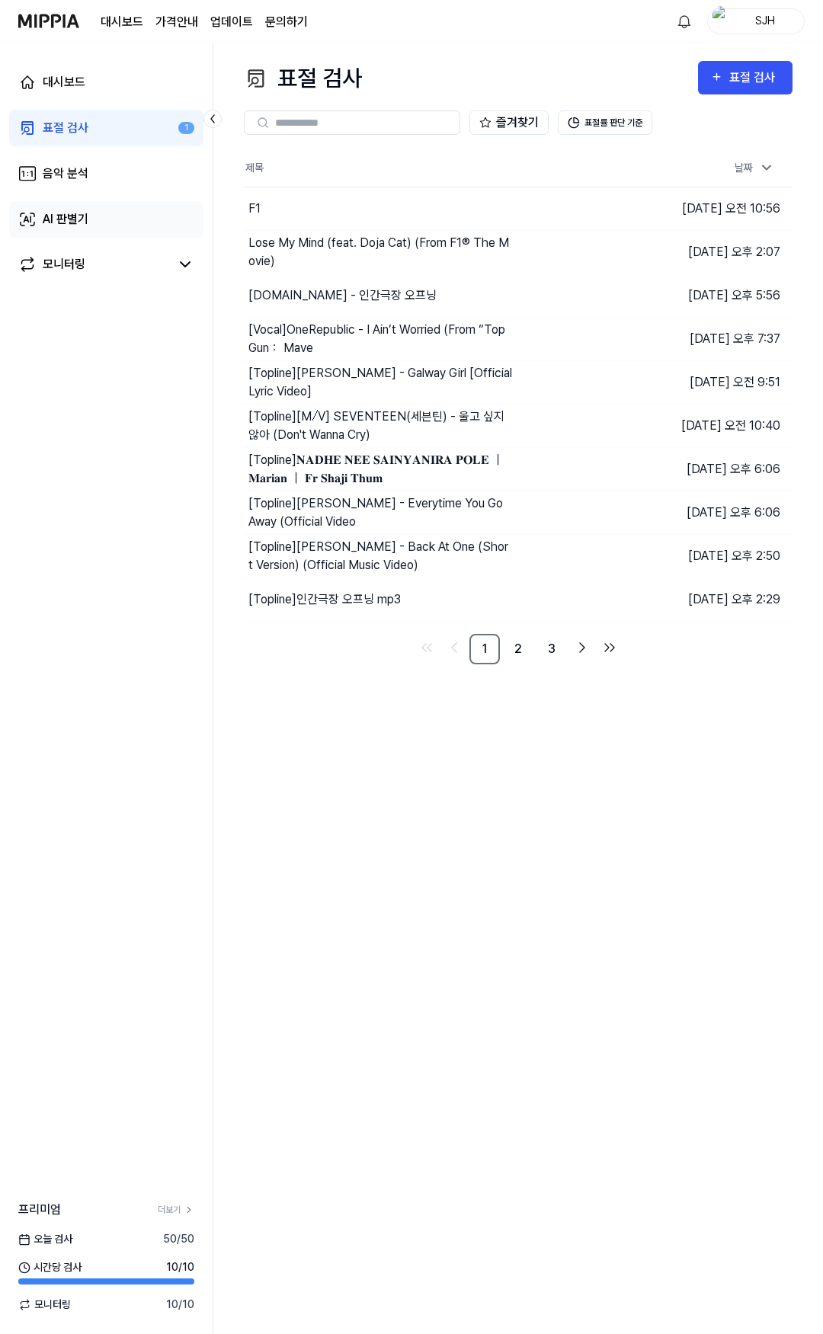
click at [139, 213] on link "AI 판별기" at bounding box center [106, 219] width 194 height 37
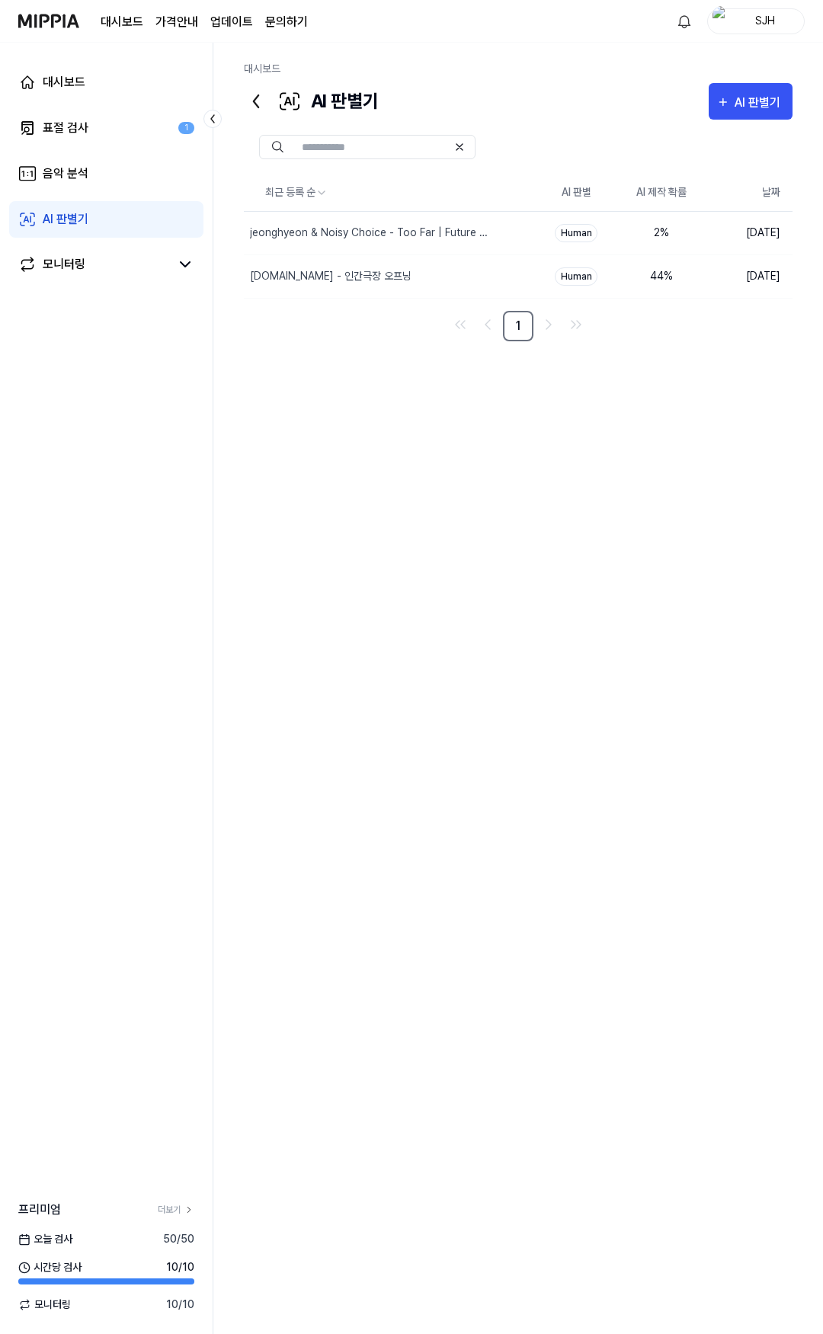
drag, startPoint x: 416, startPoint y: 539, endPoint x: 390, endPoint y: 406, distance: 135.8
click at [417, 536] on div "최근 등록 순 AI 판별 AI 제작 확률 날짜 jeonghyeon & Noisy Choice - Too Far | Future House | …" at bounding box center [518, 607] width 548 height 867
click at [366, 274] on div "[DOMAIN_NAME] - 인간극장 오프닝" at bounding box center [331, 276] width 162 height 16
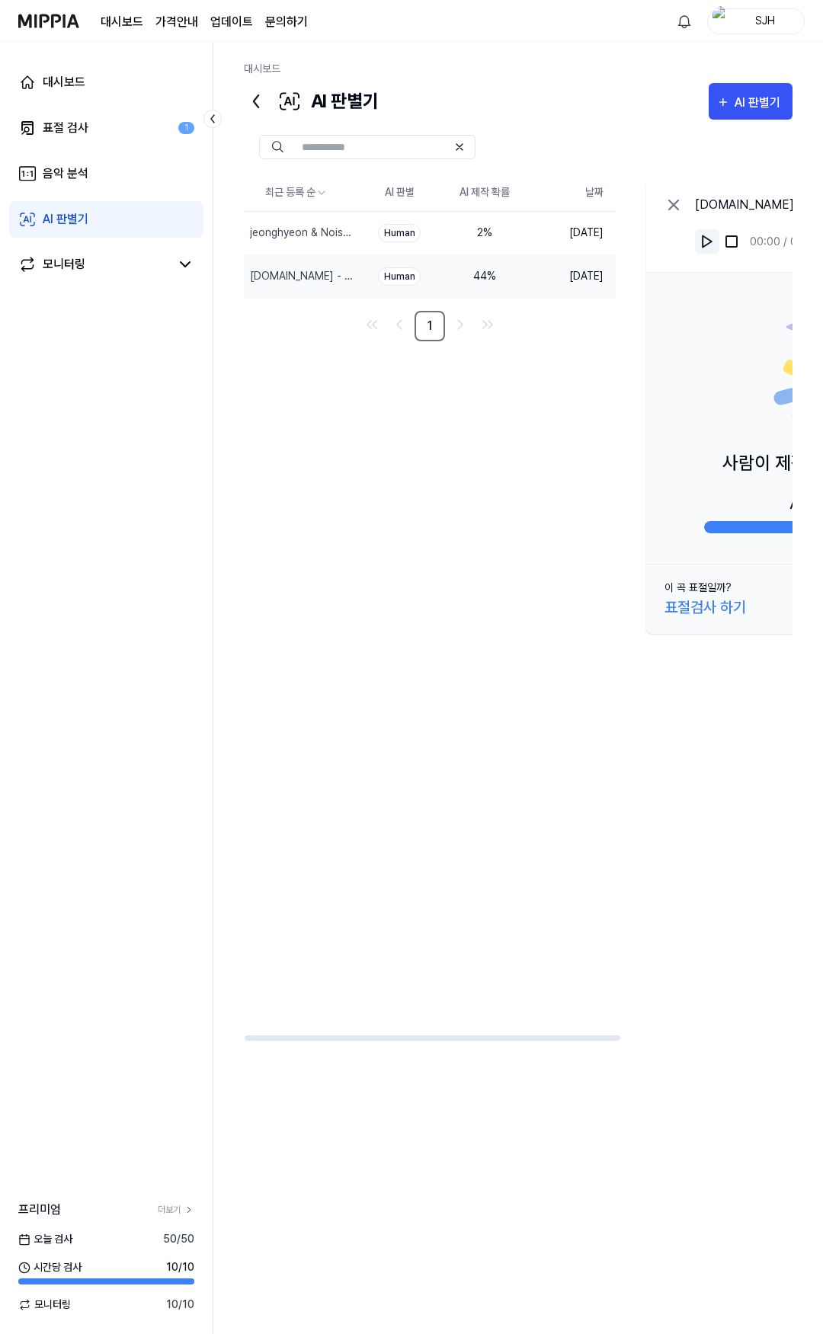
click at [700, 238] on img at bounding box center [706, 241] width 15 height 15
click at [705, 243] on img at bounding box center [706, 241] width 15 height 15
click at [79, 178] on div "음악 분석" at bounding box center [66, 174] width 46 height 18
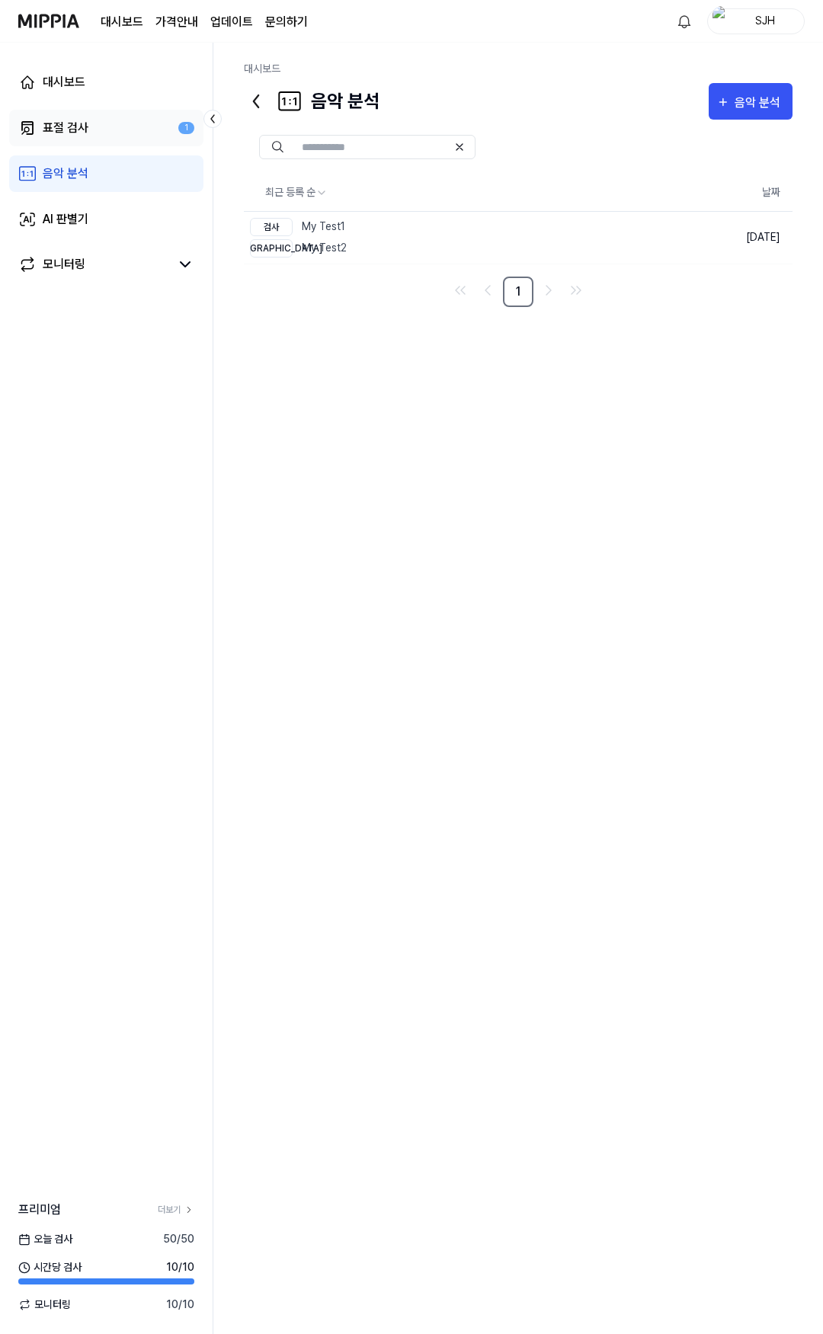
click at [107, 121] on link "표절 검사 1" at bounding box center [106, 128] width 194 height 37
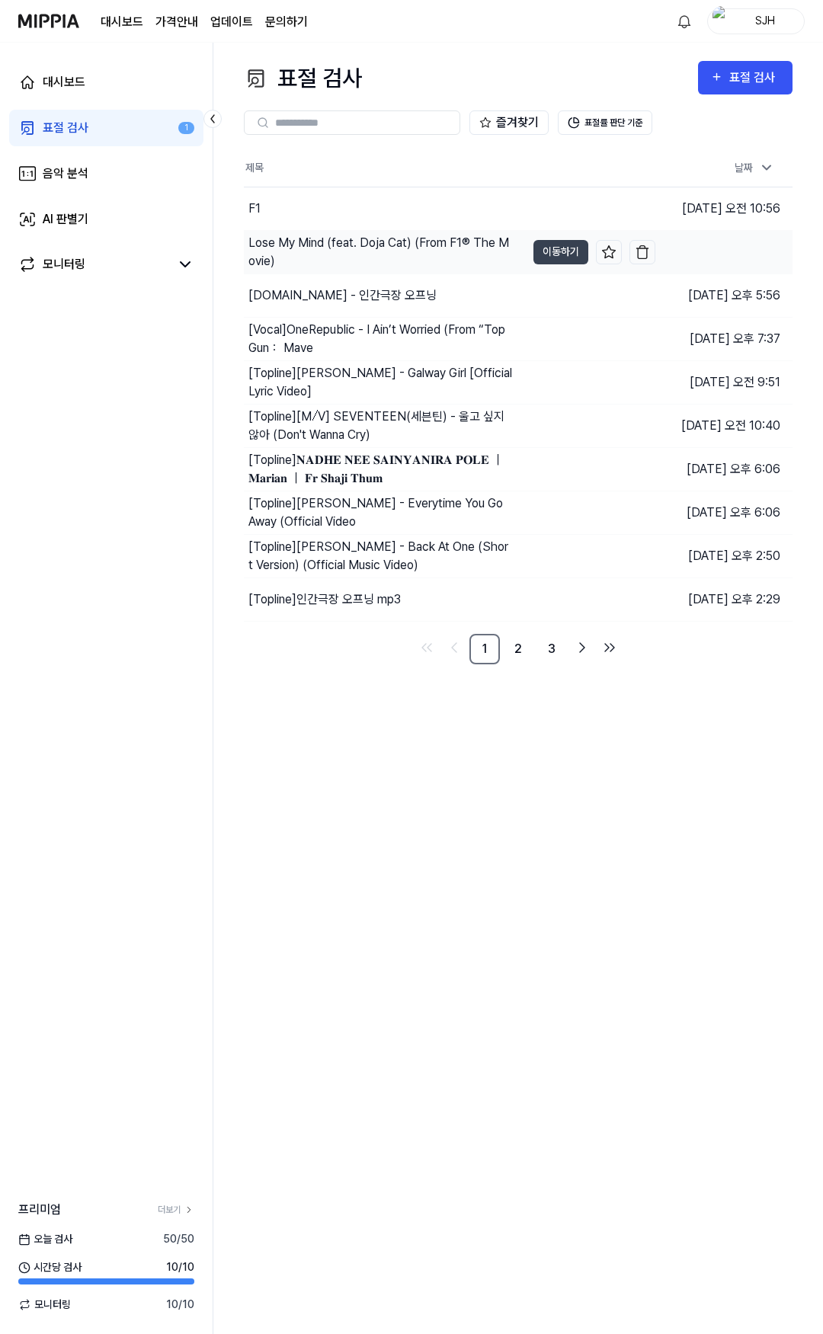
click at [312, 243] on div "Lose My Mind (feat. Doja Cat) (From F1® The Movie)" at bounding box center [380, 252] width 264 height 37
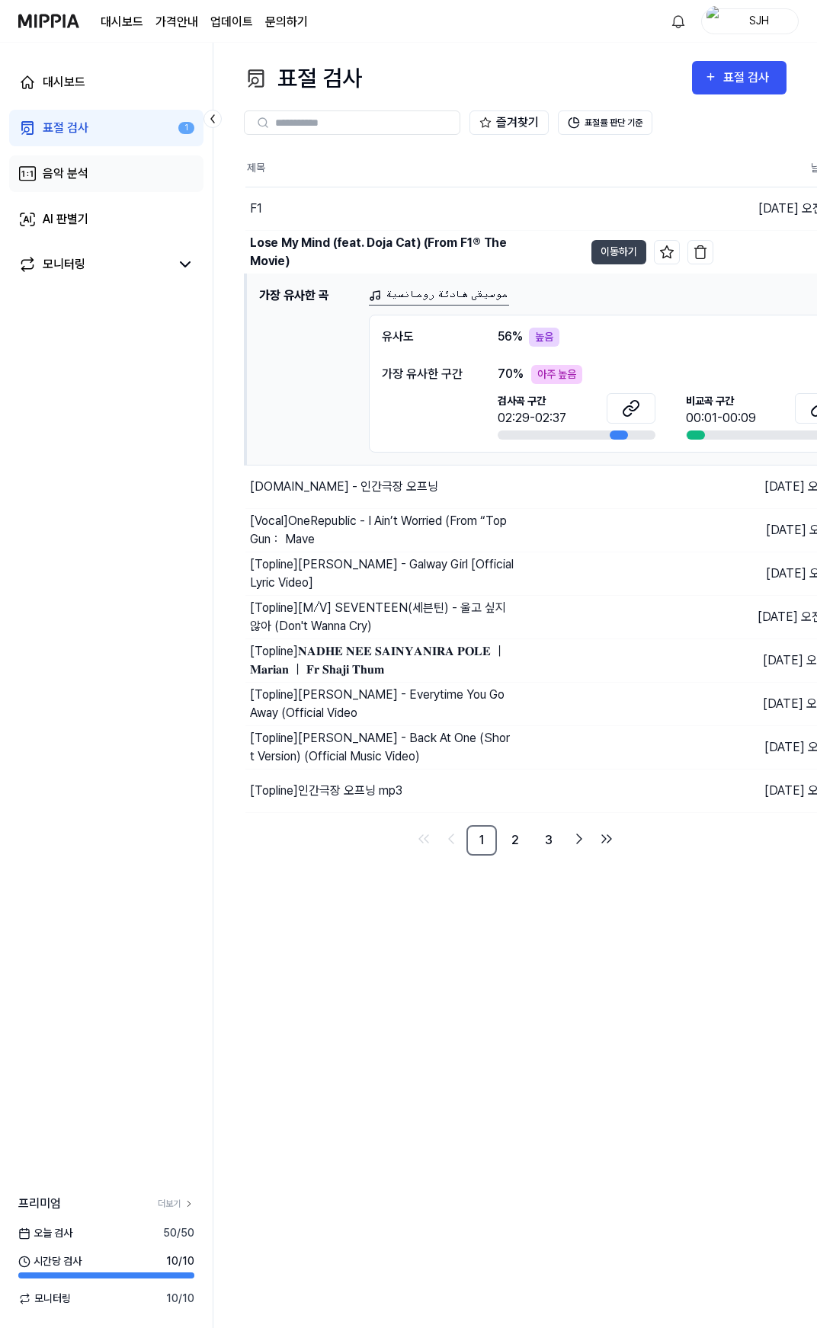
click at [89, 176] on link "음악 분석" at bounding box center [106, 173] width 194 height 37
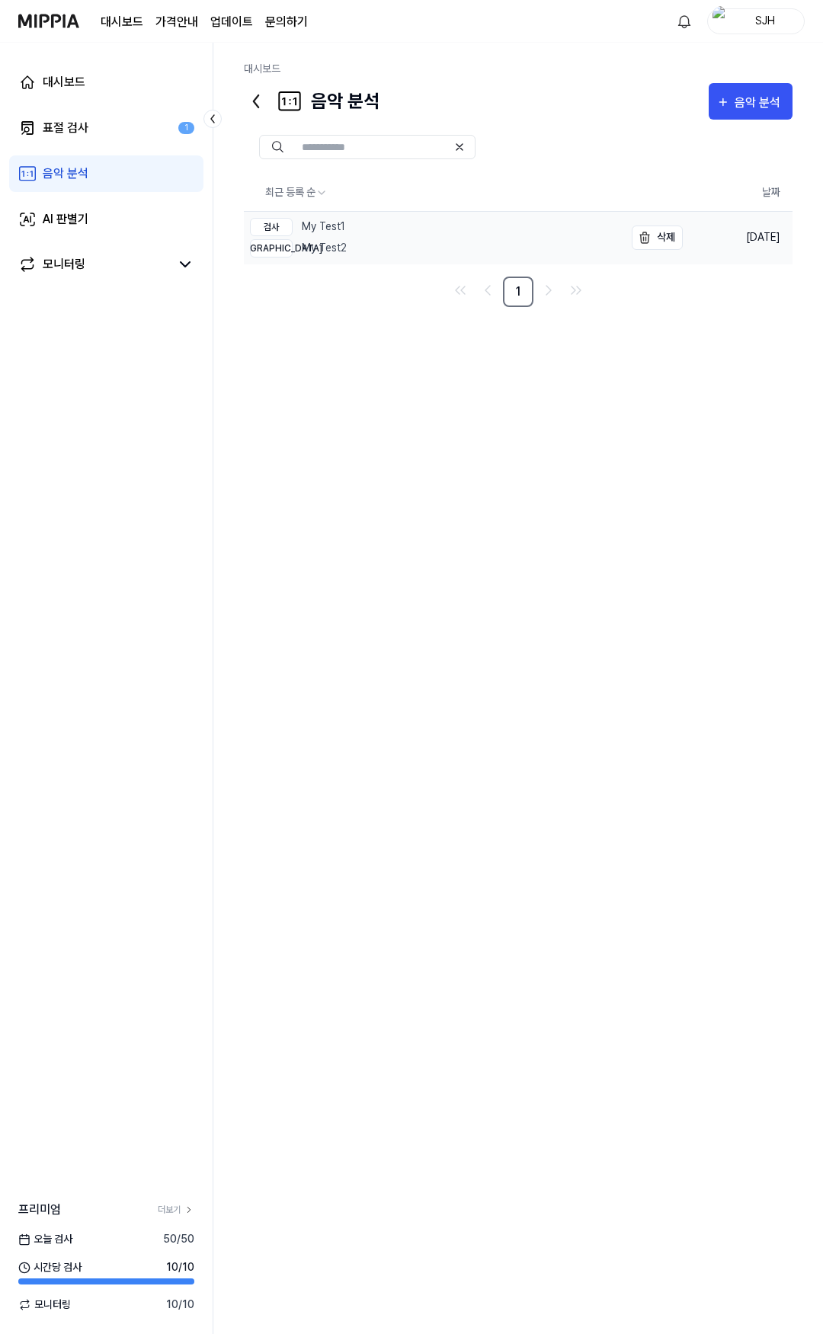
click at [315, 220] on div "검사 My Test1" at bounding box center [298, 227] width 97 height 18
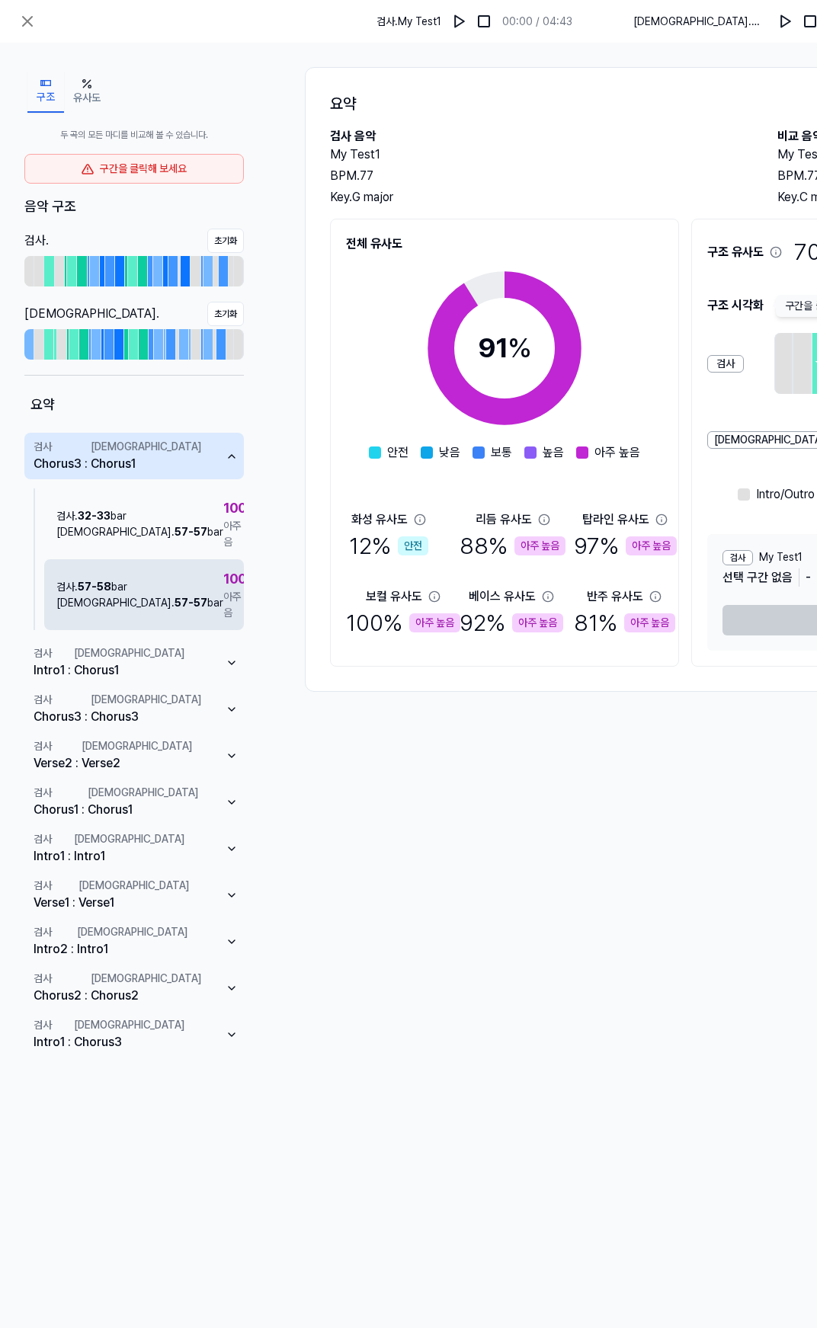
click at [165, 559] on div "검사 . 57 - 58 bar 비교 . 57 - 57 bar 100 % 아주 높음" at bounding box center [144, 594] width 200 height 71
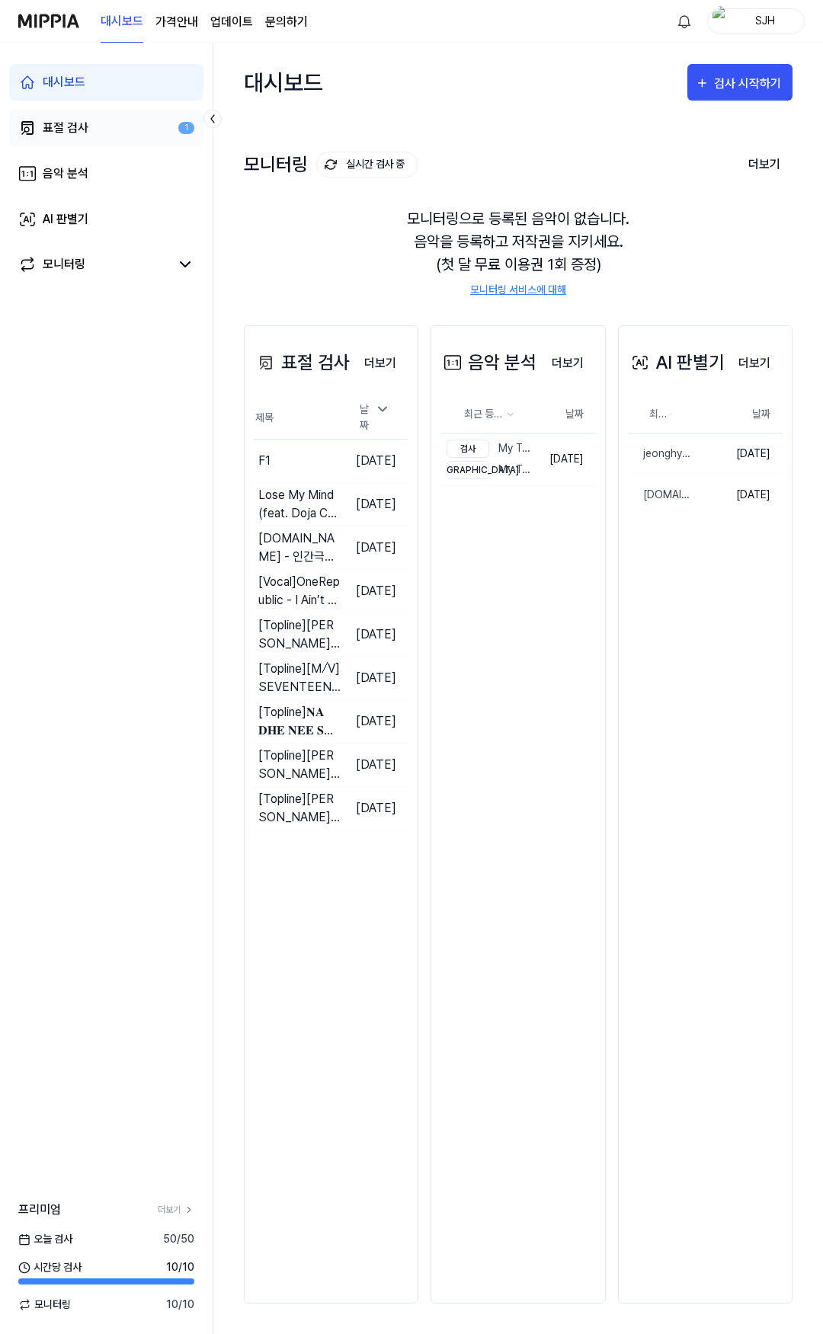
click at [88, 121] on link "표절 검사 1" at bounding box center [106, 128] width 194 height 37
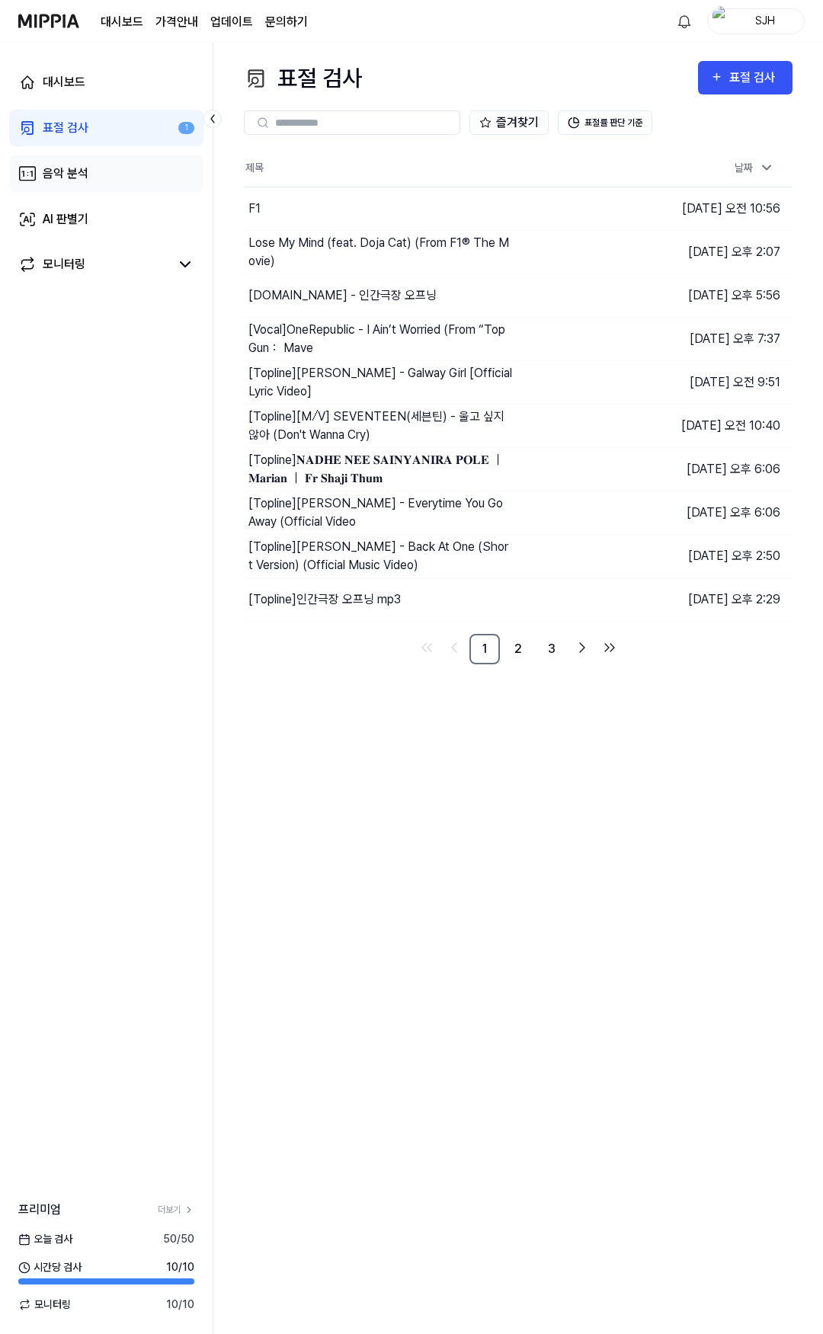
click at [91, 176] on link "음악 분석" at bounding box center [106, 173] width 194 height 37
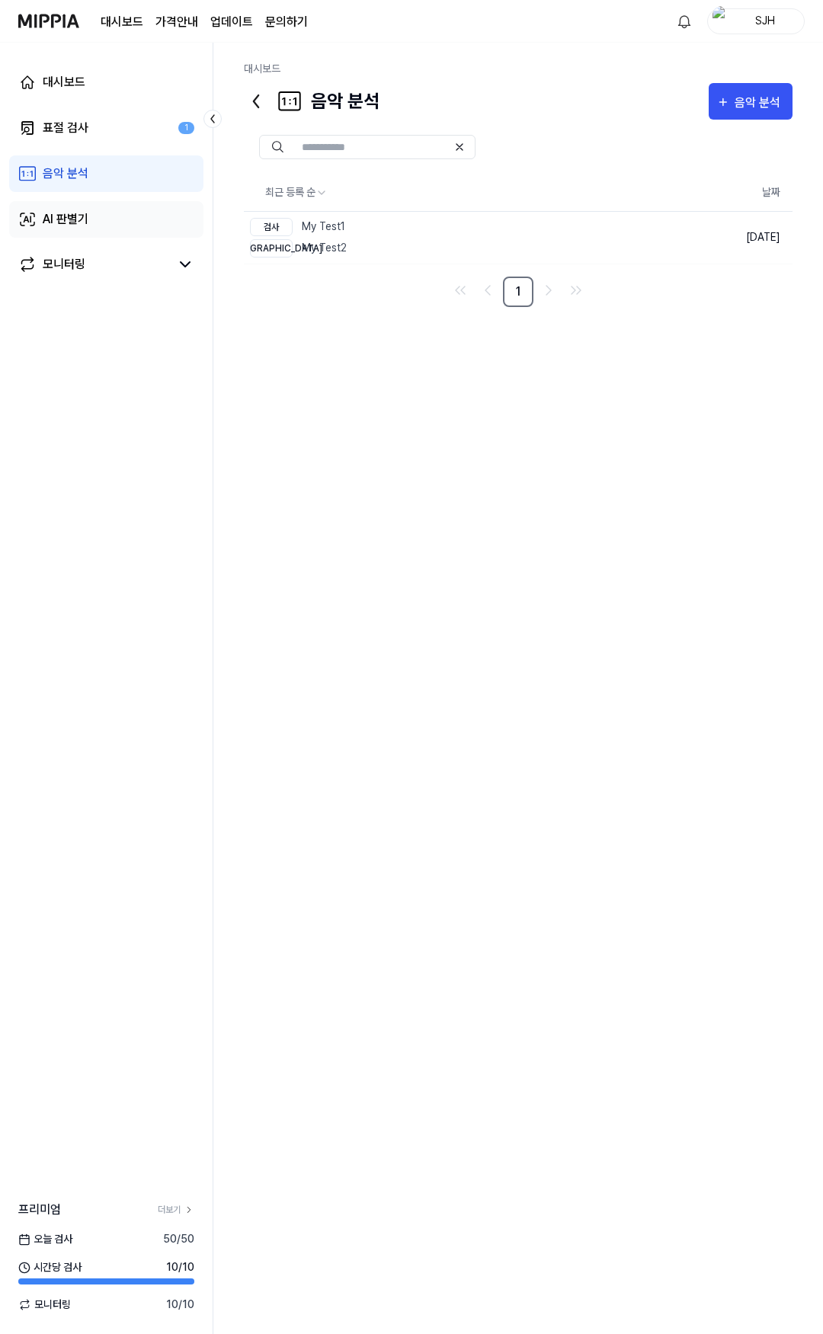
click at [112, 219] on link "AI 판별기" at bounding box center [106, 219] width 194 height 37
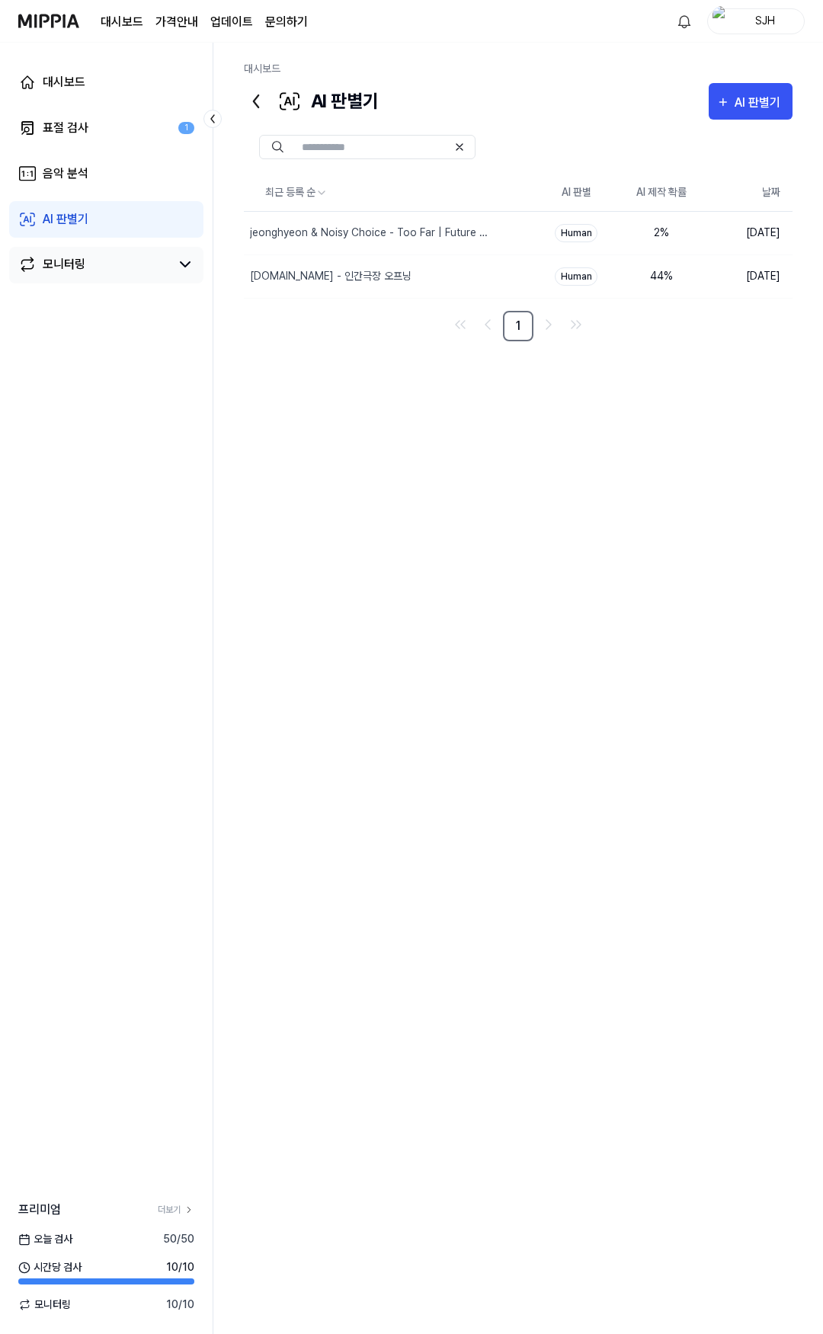
click at [113, 258] on link "모니터링" at bounding box center [94, 264] width 152 height 18
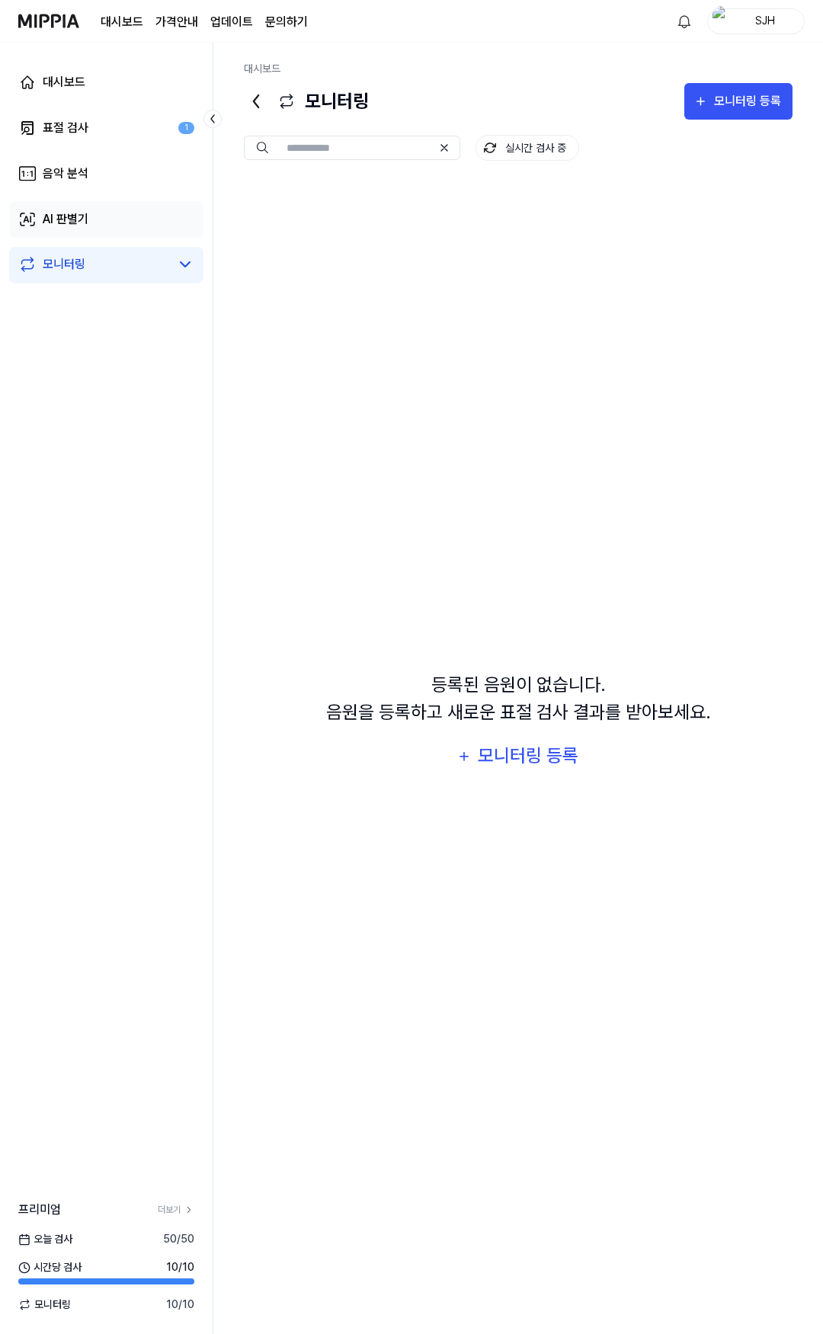
click at [113, 218] on link "AI 판별기" at bounding box center [106, 219] width 194 height 37
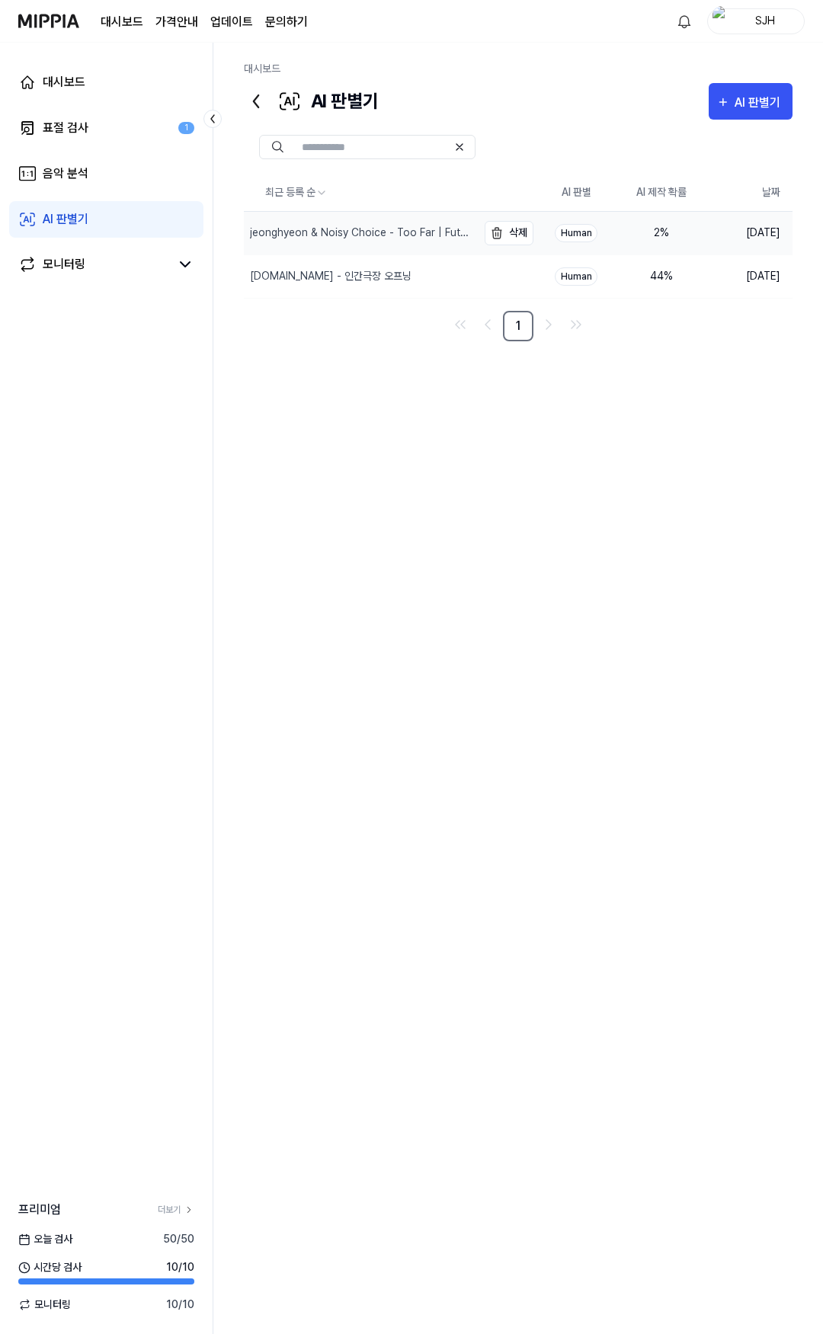
click at [368, 238] on div "jeonghyeon & Noisy Choice - Too Far | Future House | NCS - Copyright Free Music" at bounding box center [362, 233] width 224 height 16
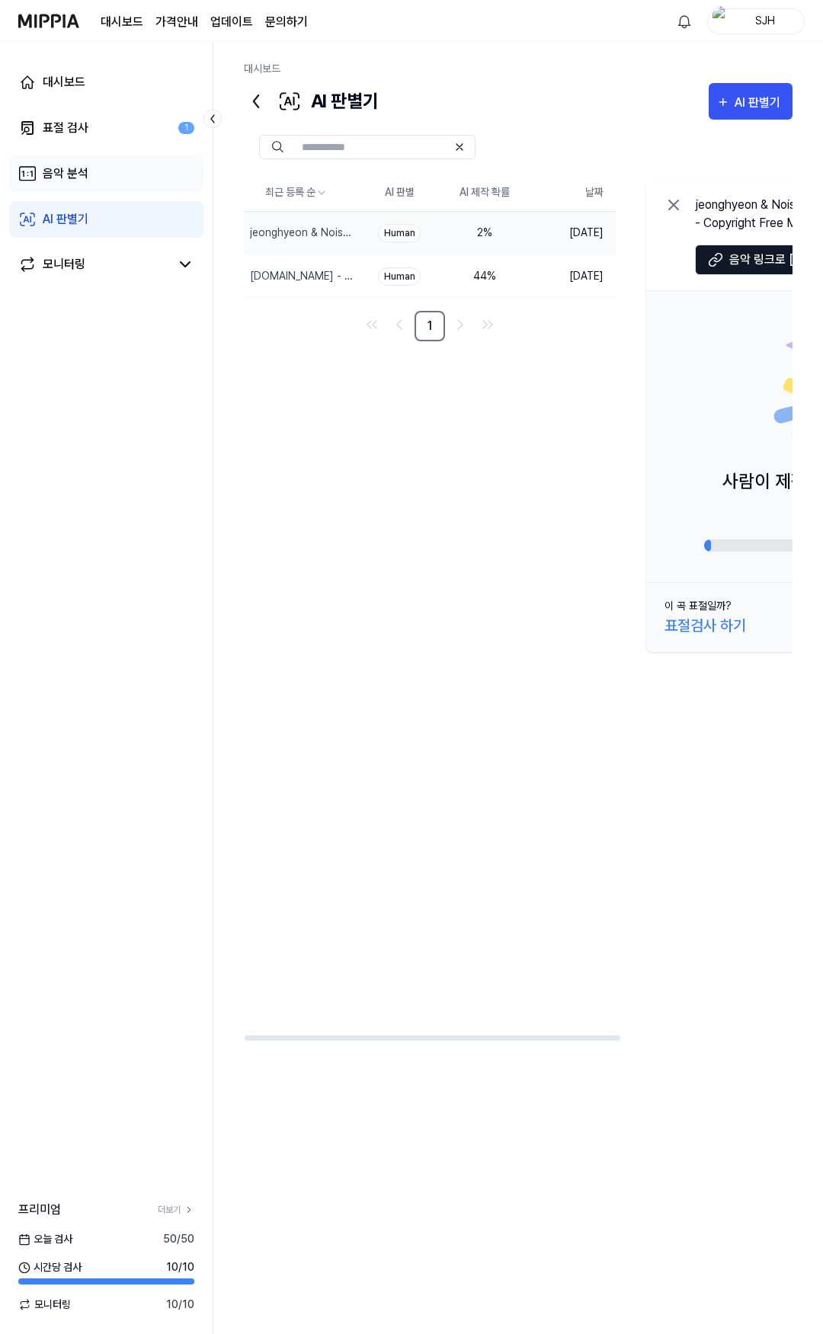
click at [84, 174] on div "음악 분석" at bounding box center [66, 174] width 46 height 18
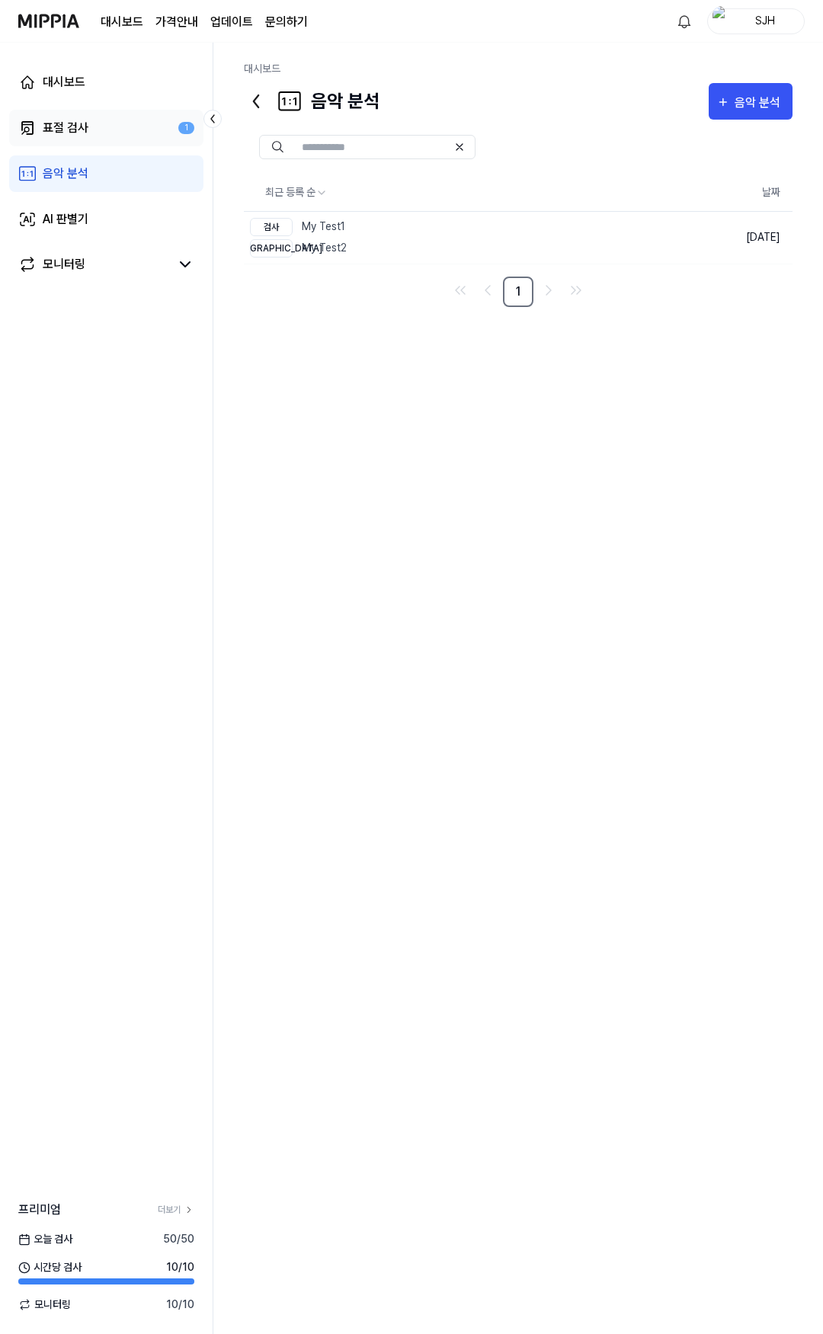
click at [82, 137] on link "표절 검사 1" at bounding box center [106, 128] width 194 height 37
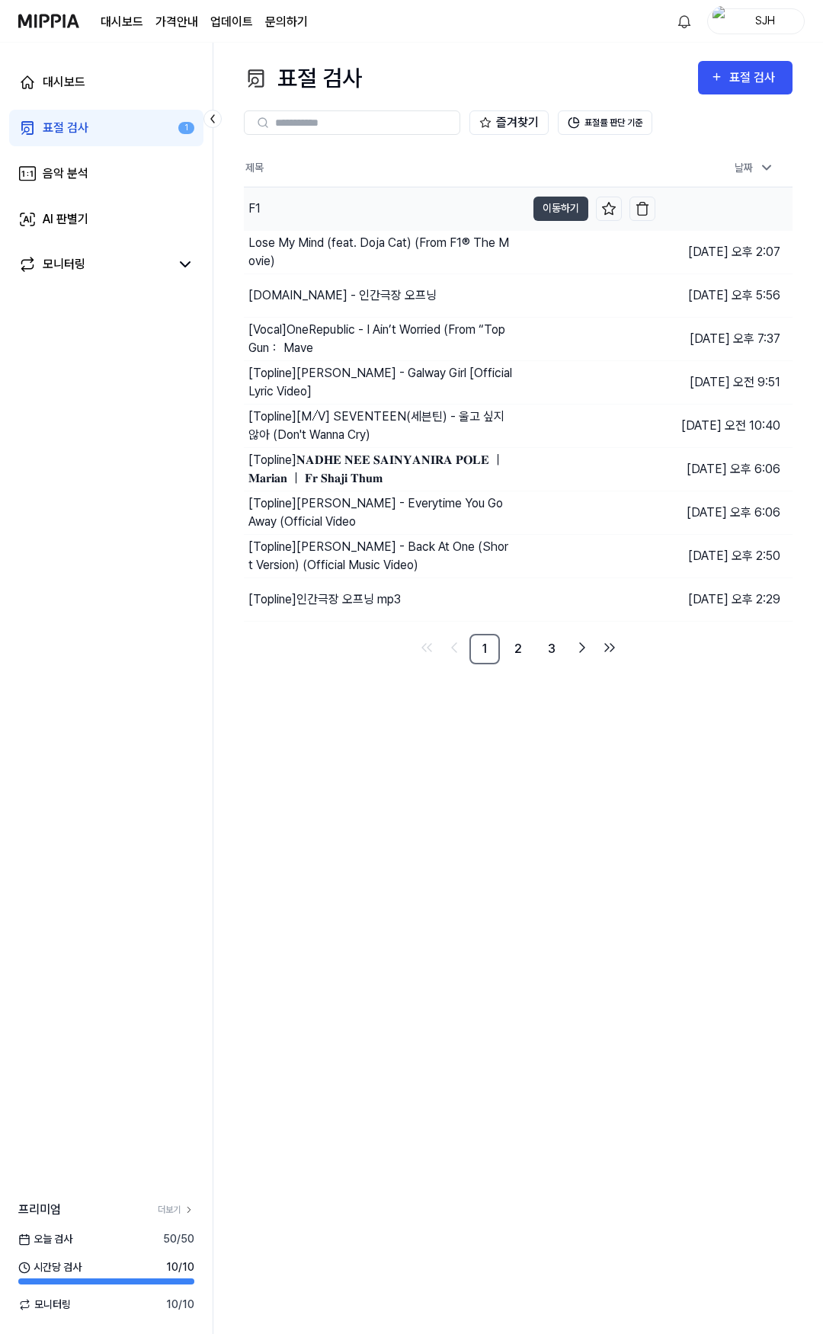
click at [431, 224] on div "F1" at bounding box center [385, 208] width 282 height 43
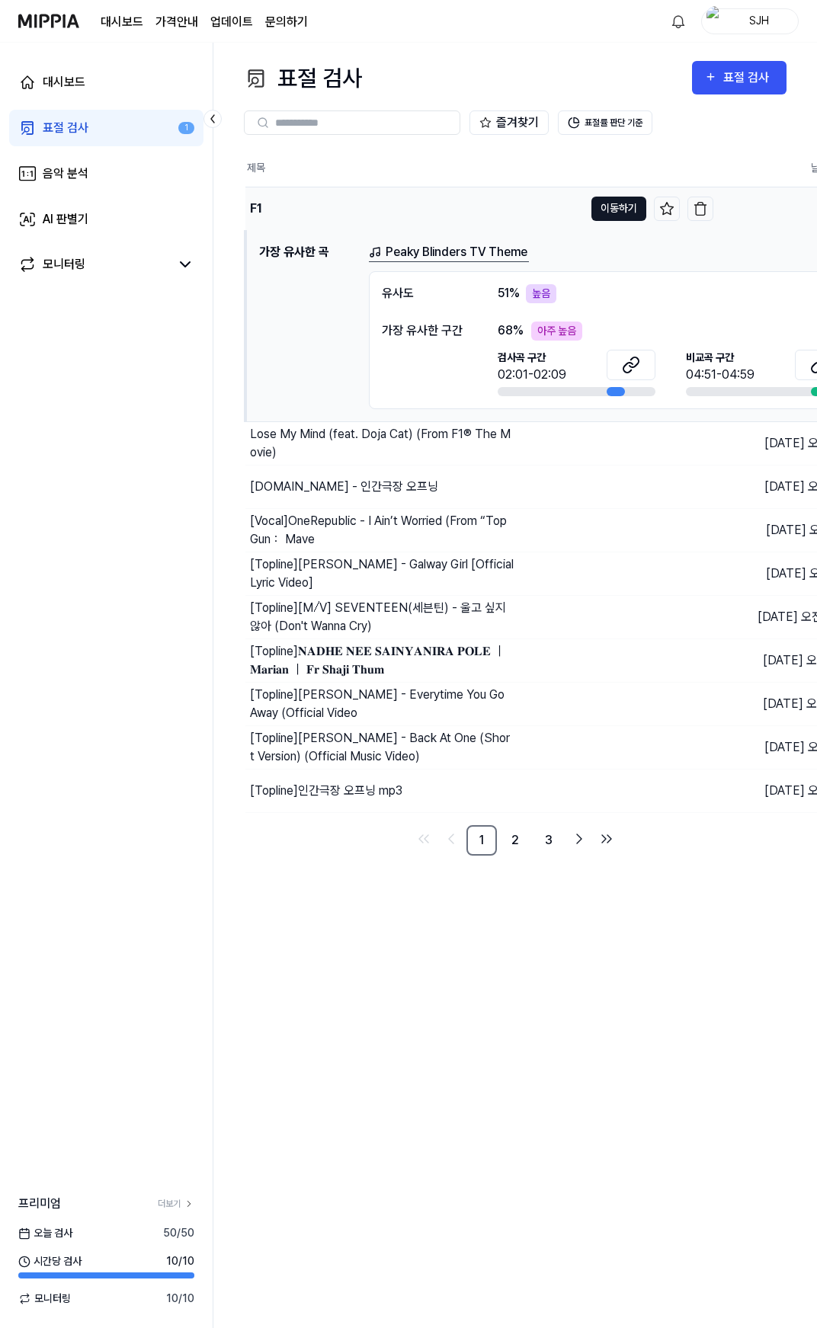
click at [603, 211] on button "이동하기" at bounding box center [618, 209] width 55 height 24
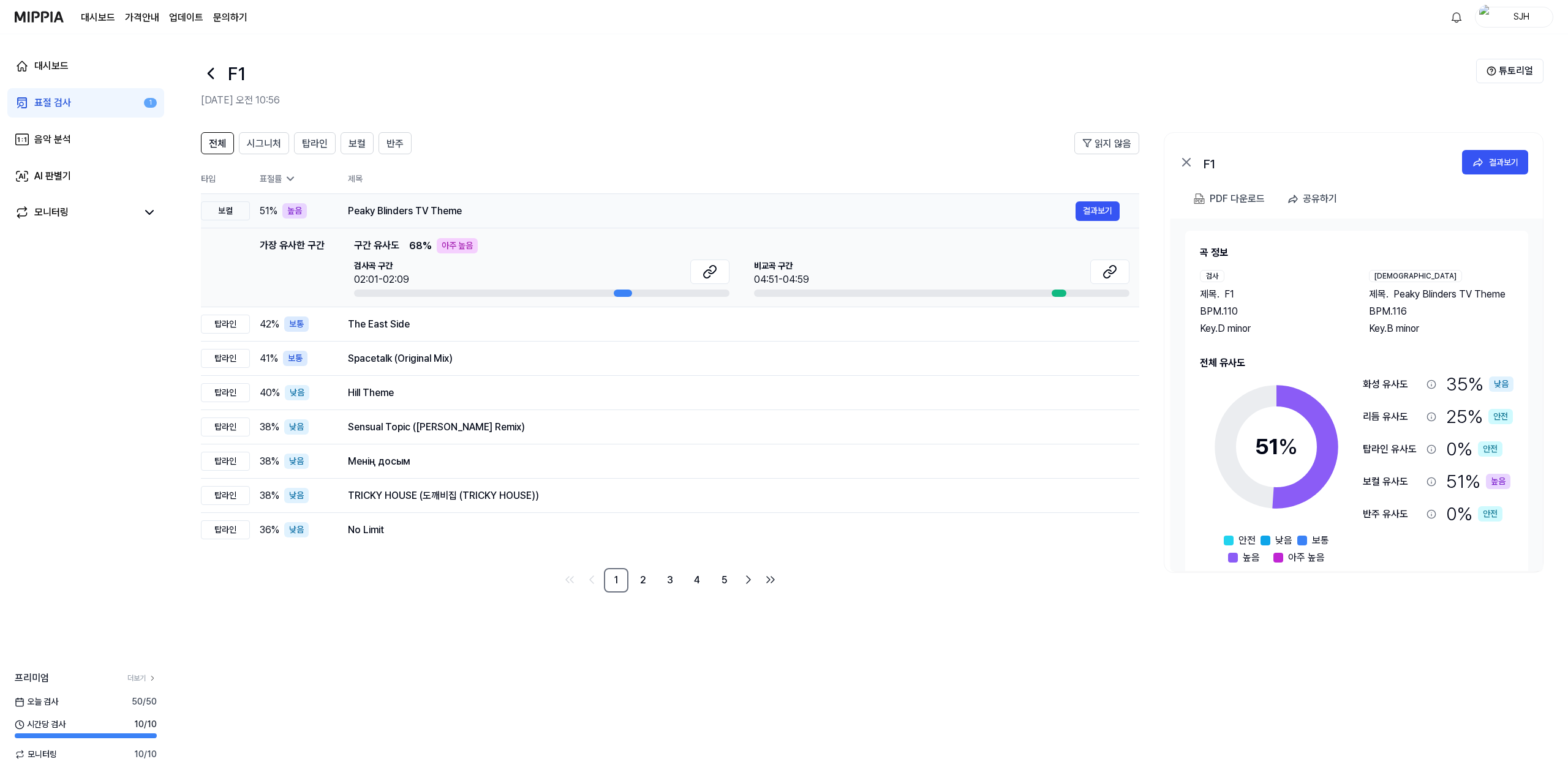
click at [661, 199] on td "Peaky Blinders TV Theme 결과보기" at bounding box center [733, 211] width 811 height 35
click at [661, 212] on button "결과보기" at bounding box center [1098, 211] width 44 height 19
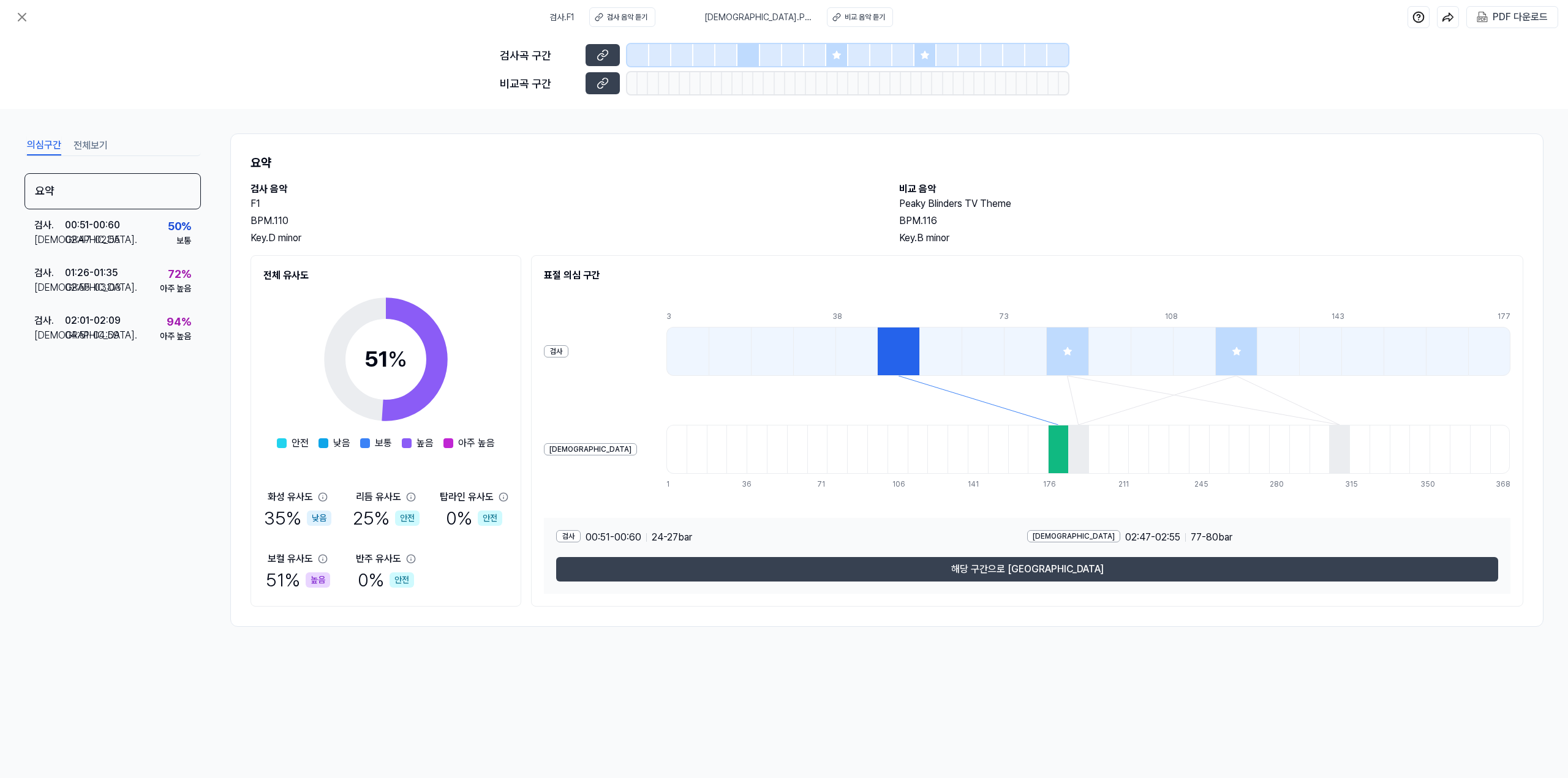
click at [97, 147] on button "전체보기" at bounding box center [90, 145] width 35 height 19
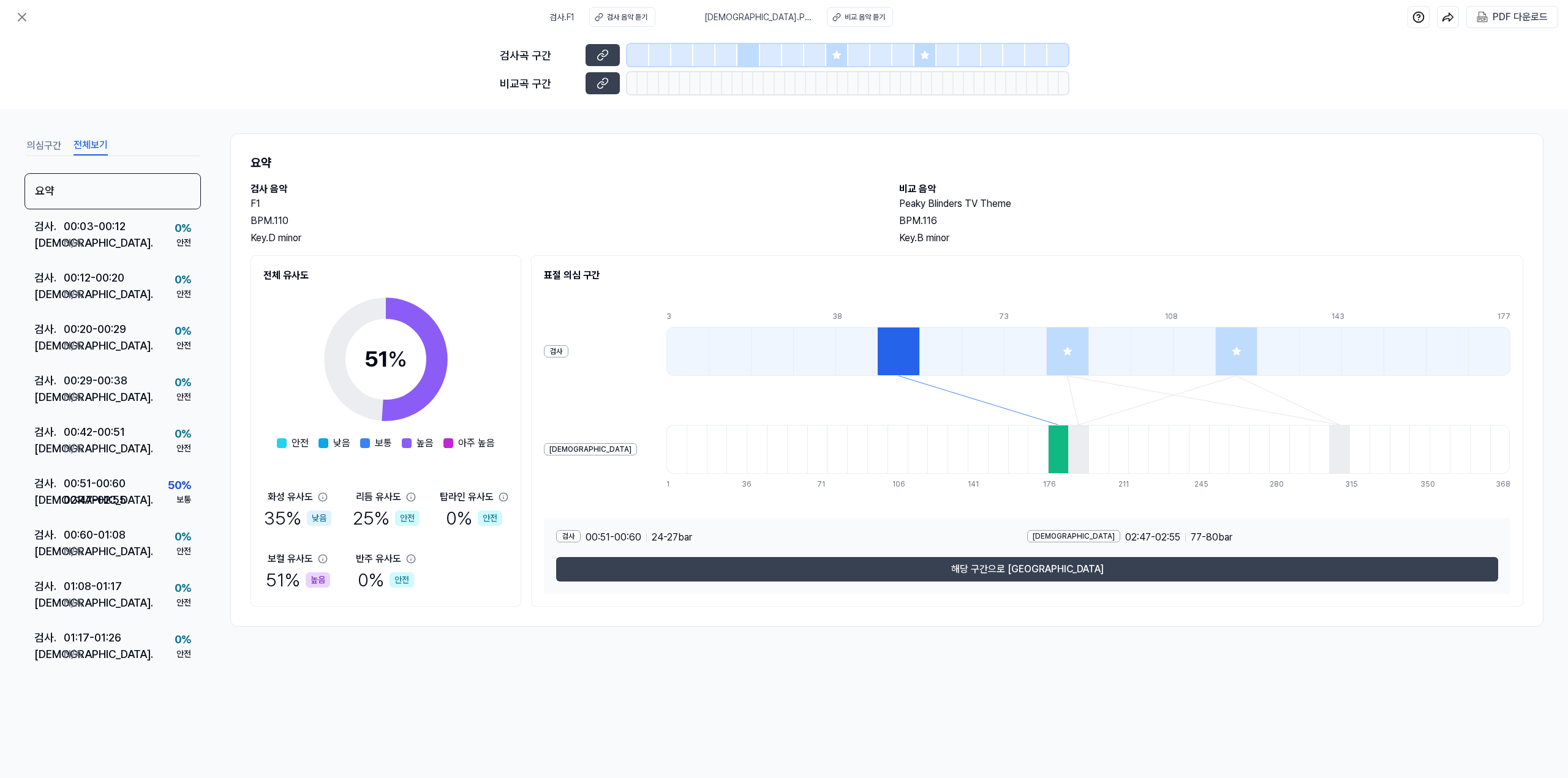
click at [39, 148] on button "의심구간" at bounding box center [44, 145] width 35 height 19
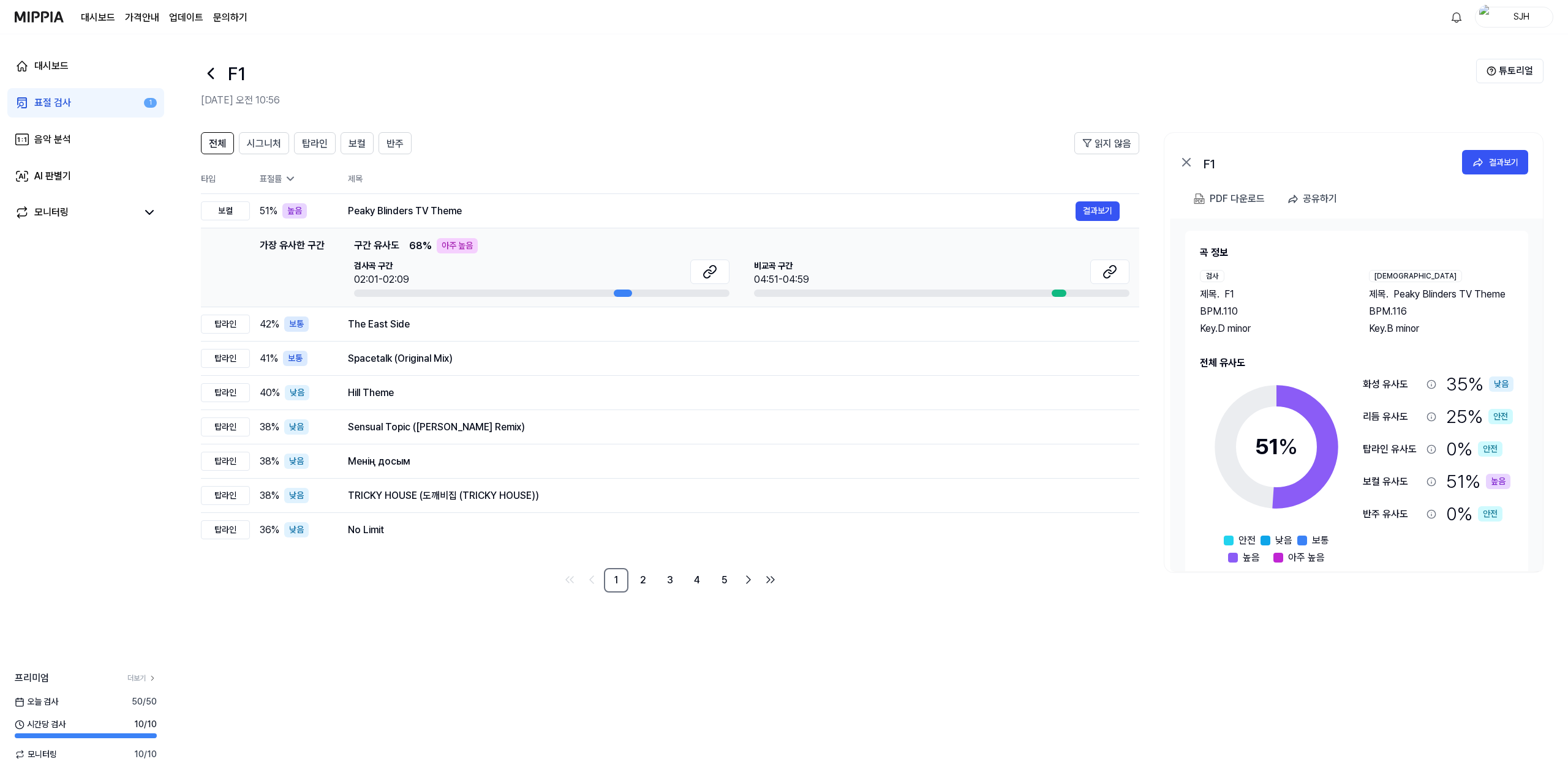
click at [661, 197] on div "PDF 다운로드" at bounding box center [1238, 199] width 55 height 16
click at [661, 199] on button "공유하기" at bounding box center [1287, 199] width 65 height 24
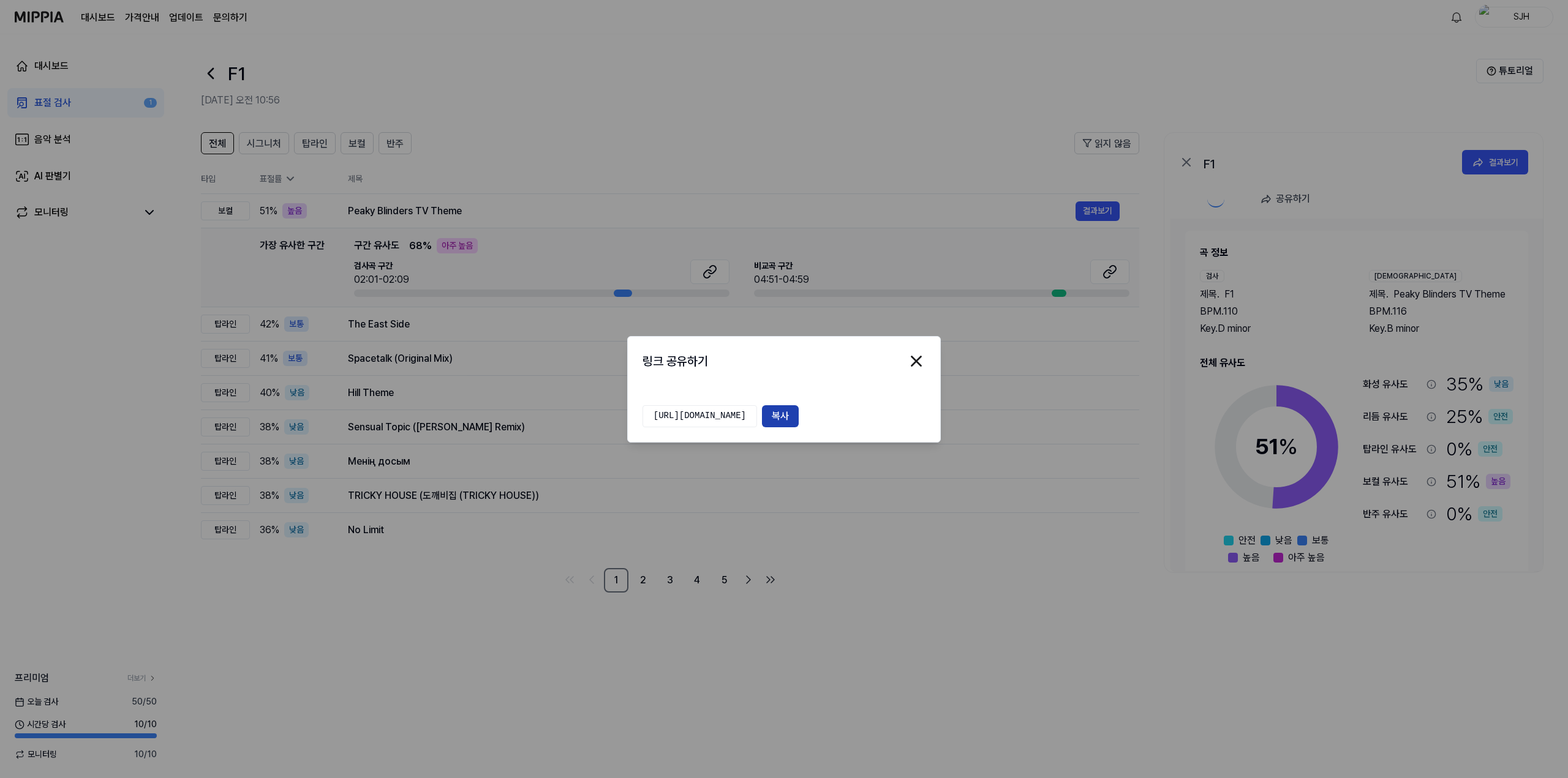
click at [661, 414] on button "복사" at bounding box center [781, 416] width 37 height 22
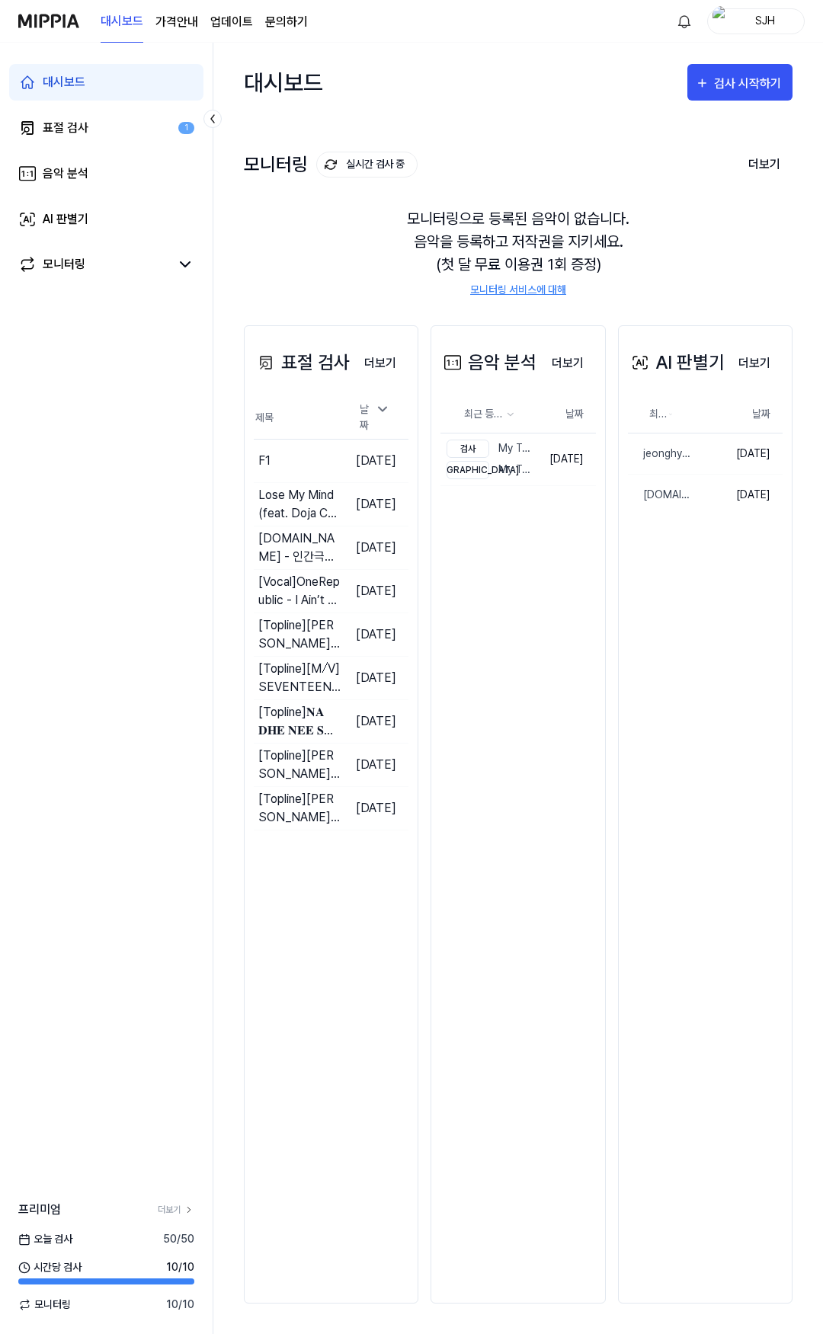
click at [91, 146] on div "대시보드 표절 검사 1 음악 분석 AI 판별기 모니터링" at bounding box center [106, 174] width 213 height 262
click at [94, 133] on link "표절 검사 1" at bounding box center [106, 128] width 194 height 37
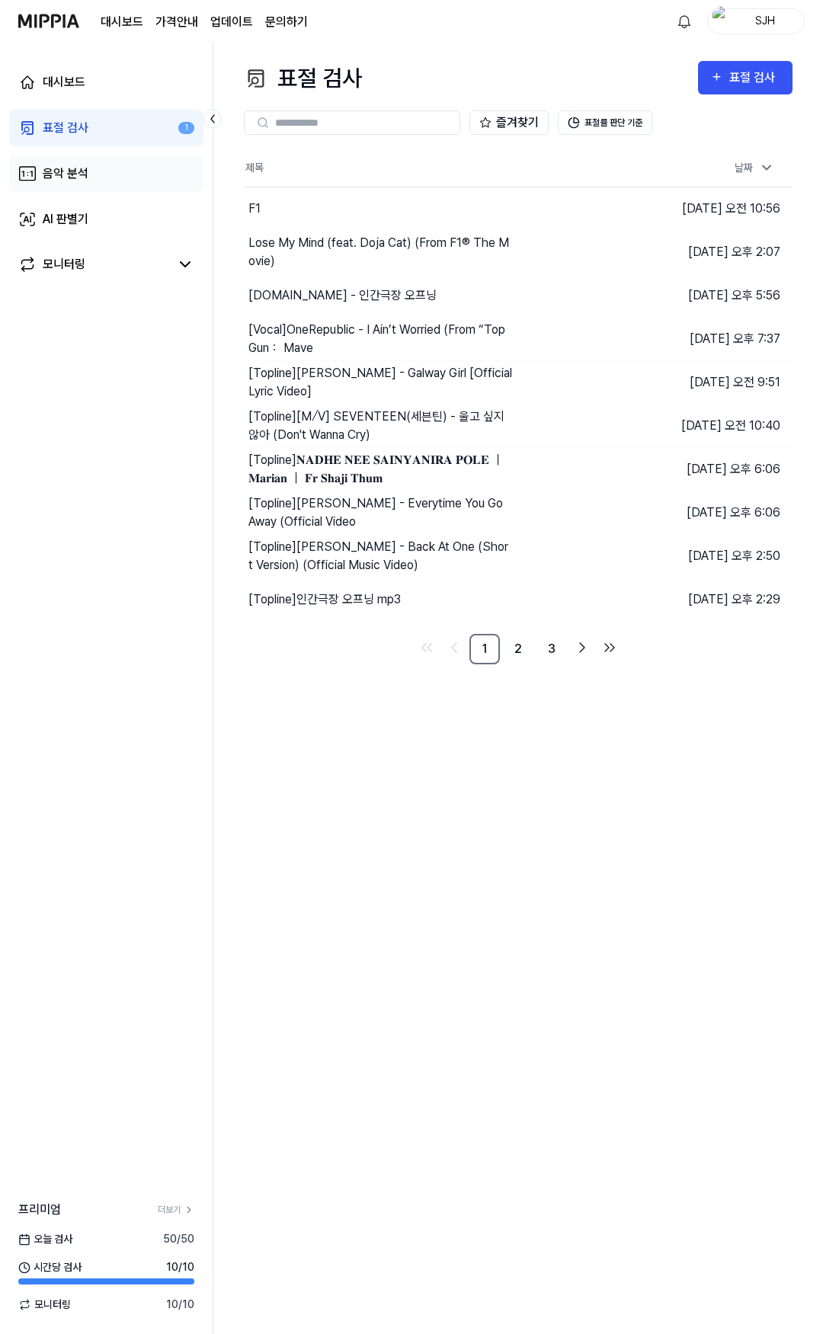
click at [118, 171] on link "음악 분석" at bounding box center [106, 173] width 194 height 37
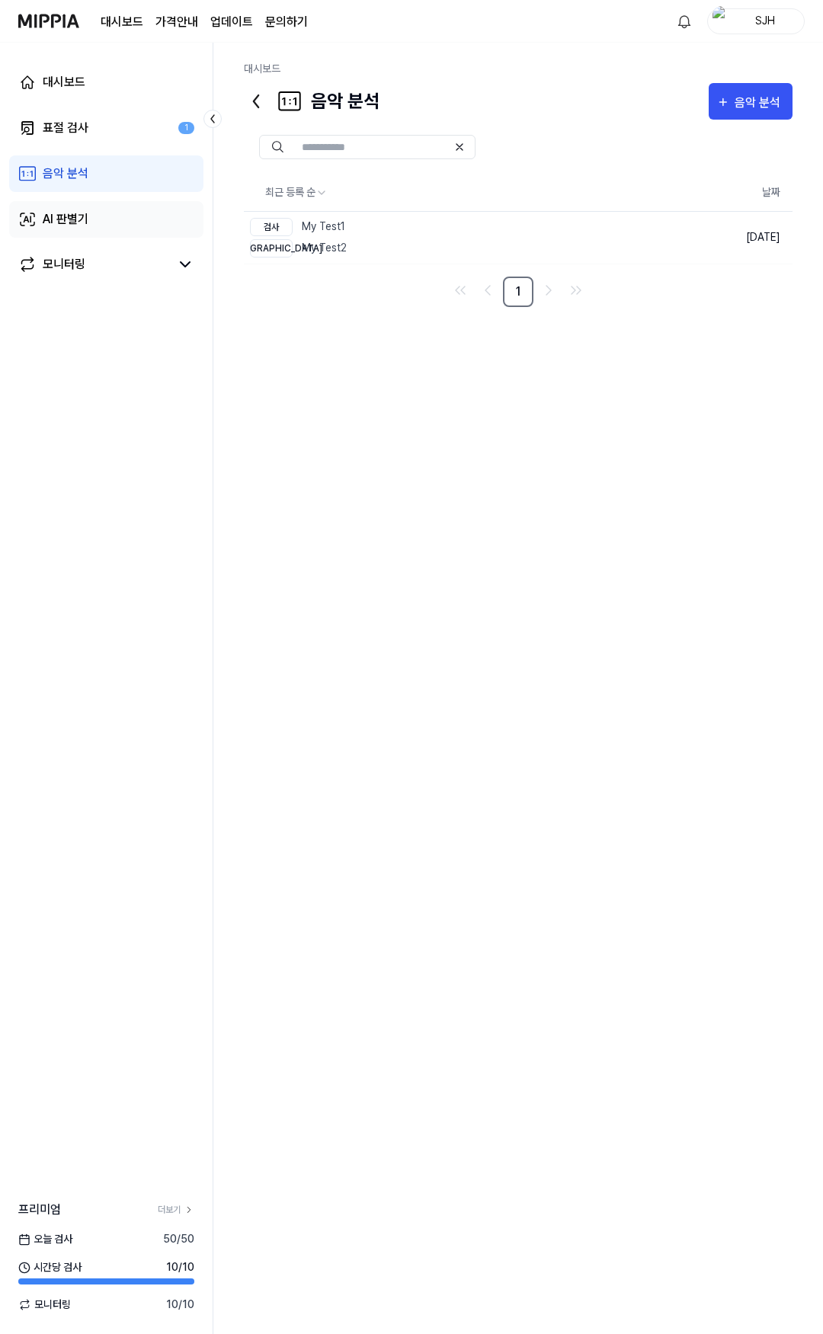
click at [109, 214] on link "AI 판별기" at bounding box center [106, 219] width 194 height 37
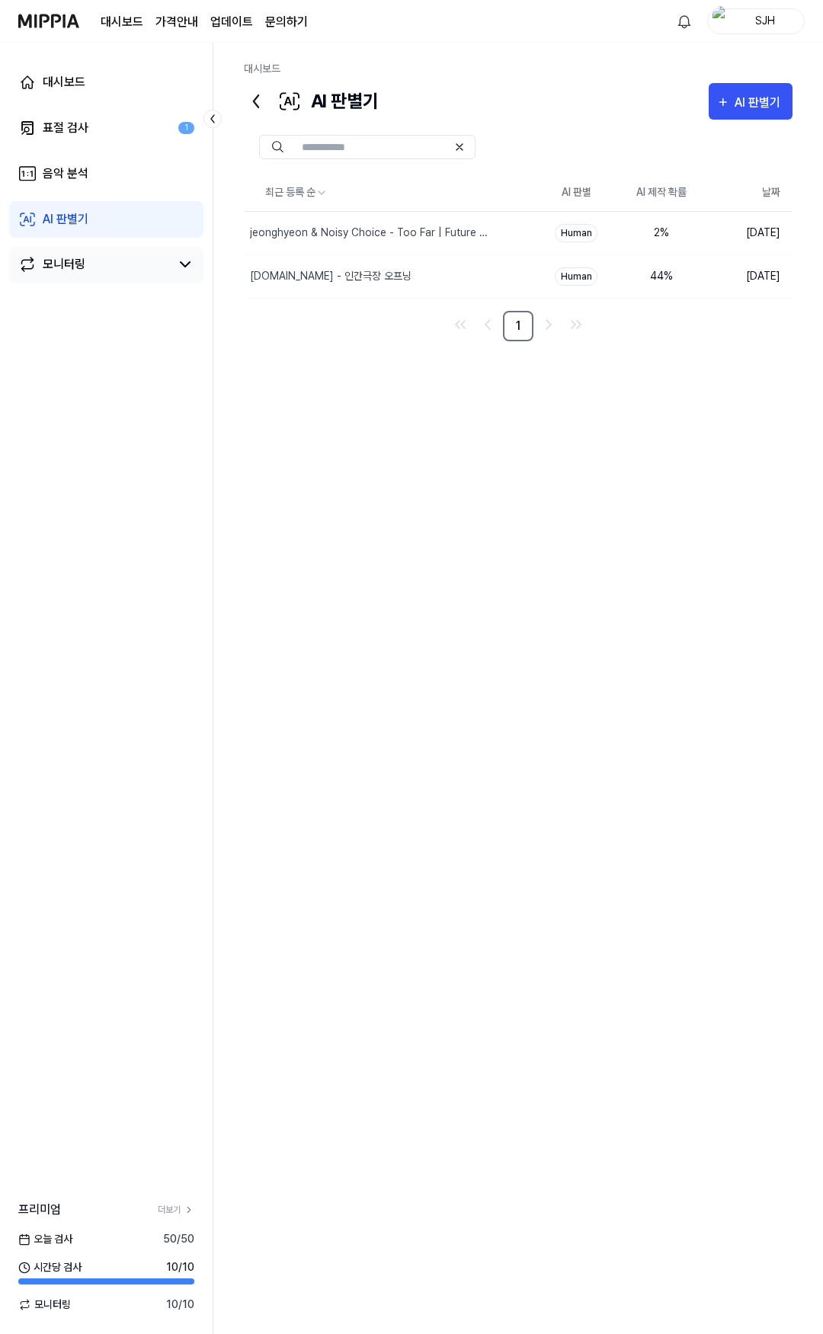
click at [92, 260] on link "모니터링" at bounding box center [94, 264] width 152 height 18
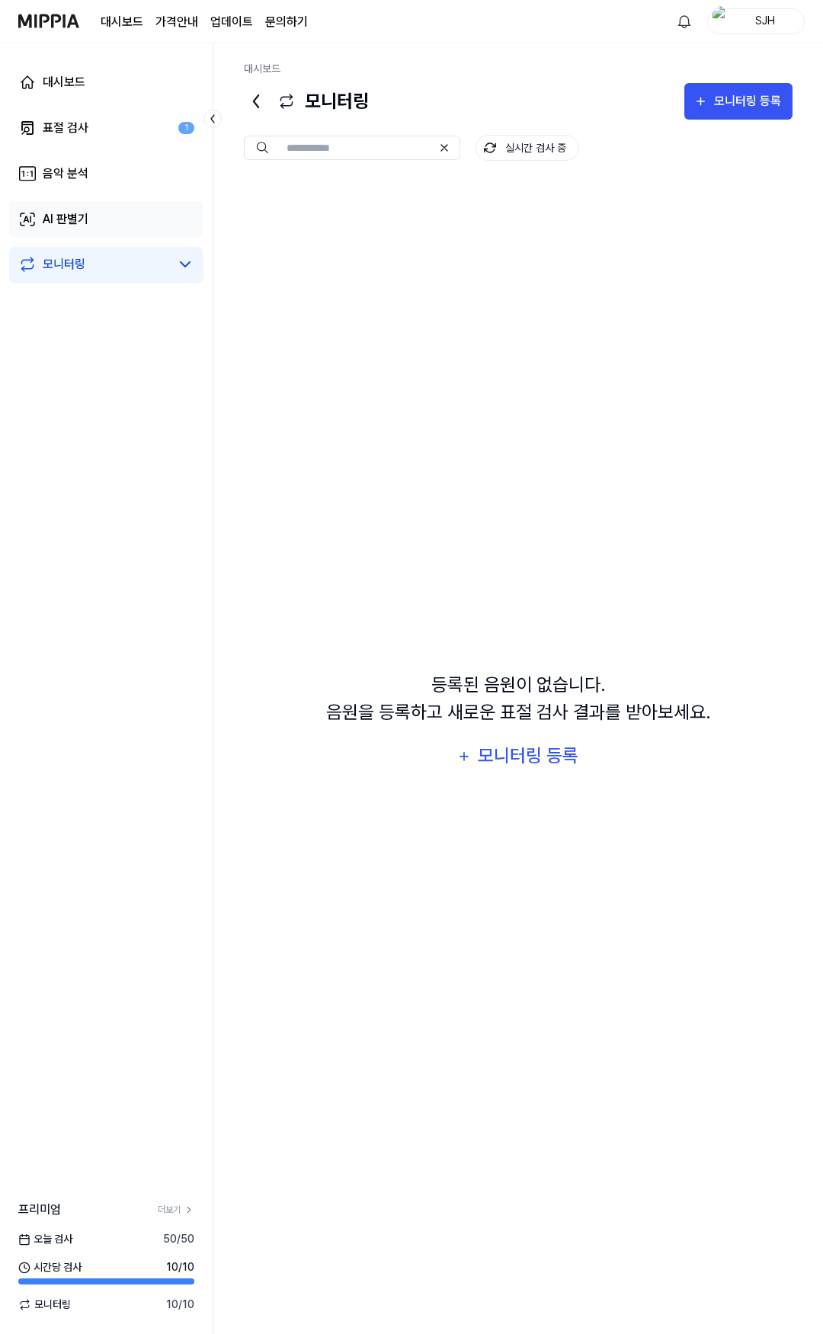
click at [99, 224] on link "AI 판별기" at bounding box center [106, 219] width 194 height 37
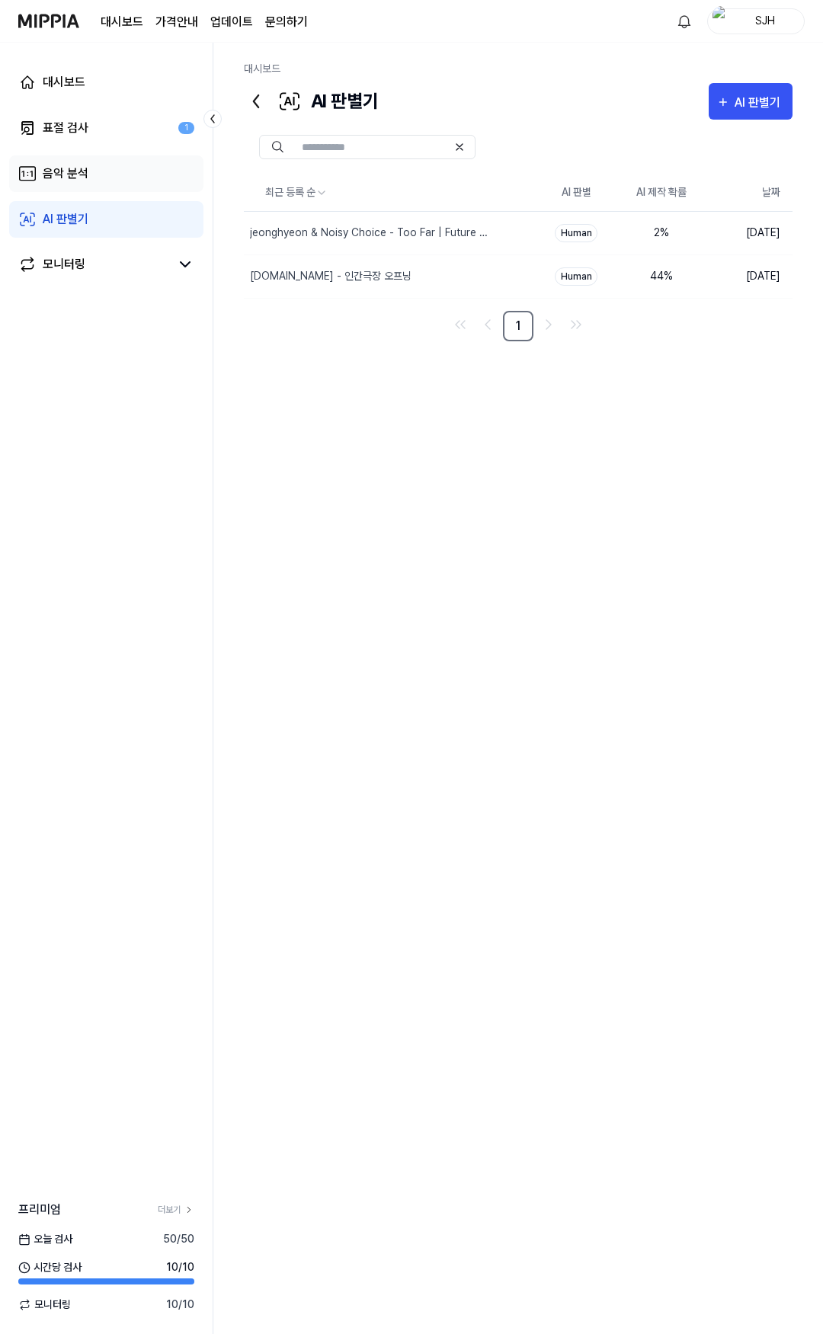
click at [118, 167] on link "음악 분석" at bounding box center [106, 173] width 194 height 37
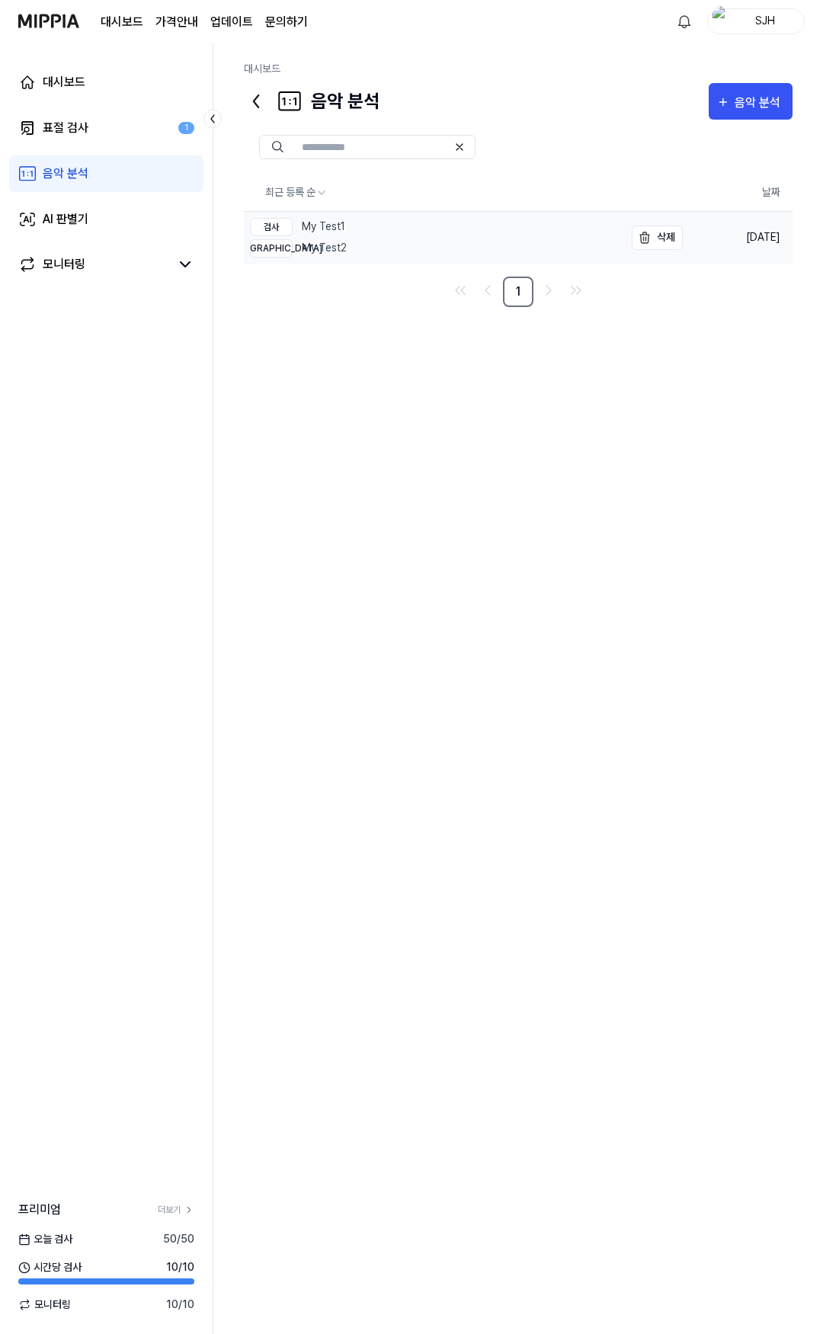
click at [333, 225] on div "검사 My Test1" at bounding box center [298, 227] width 97 height 18
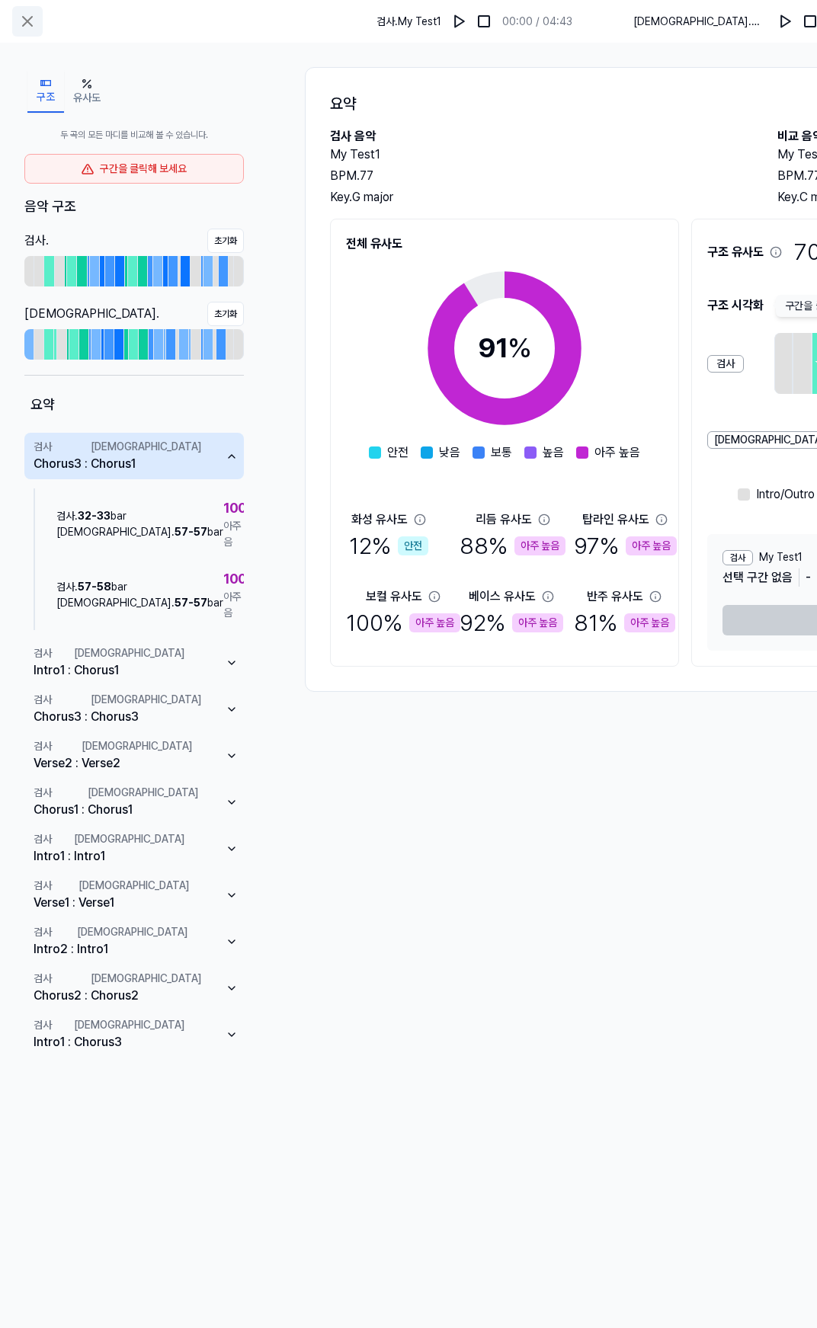
click at [30, 21] on icon at bounding box center [27, 21] width 18 height 18
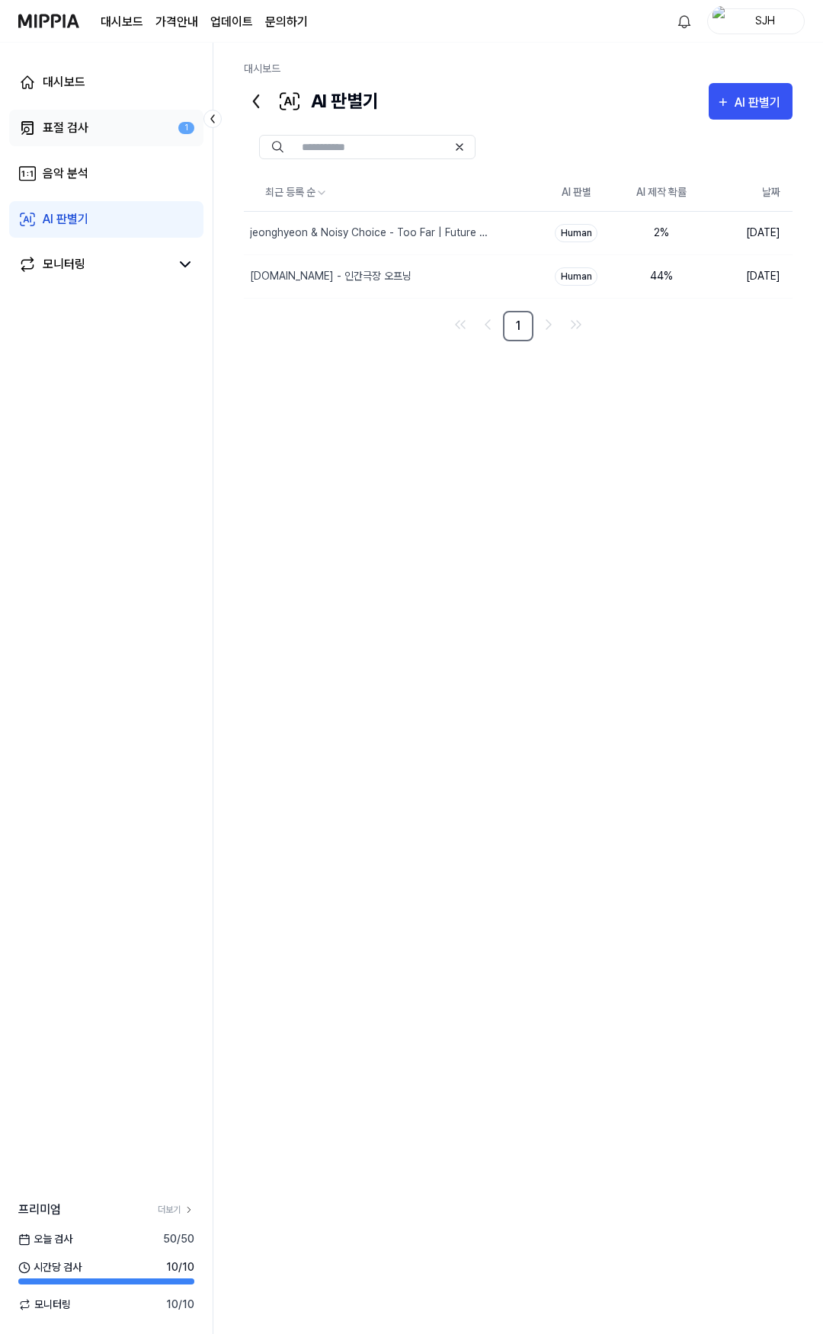
click at [81, 125] on div "표절 검사" at bounding box center [66, 128] width 46 height 18
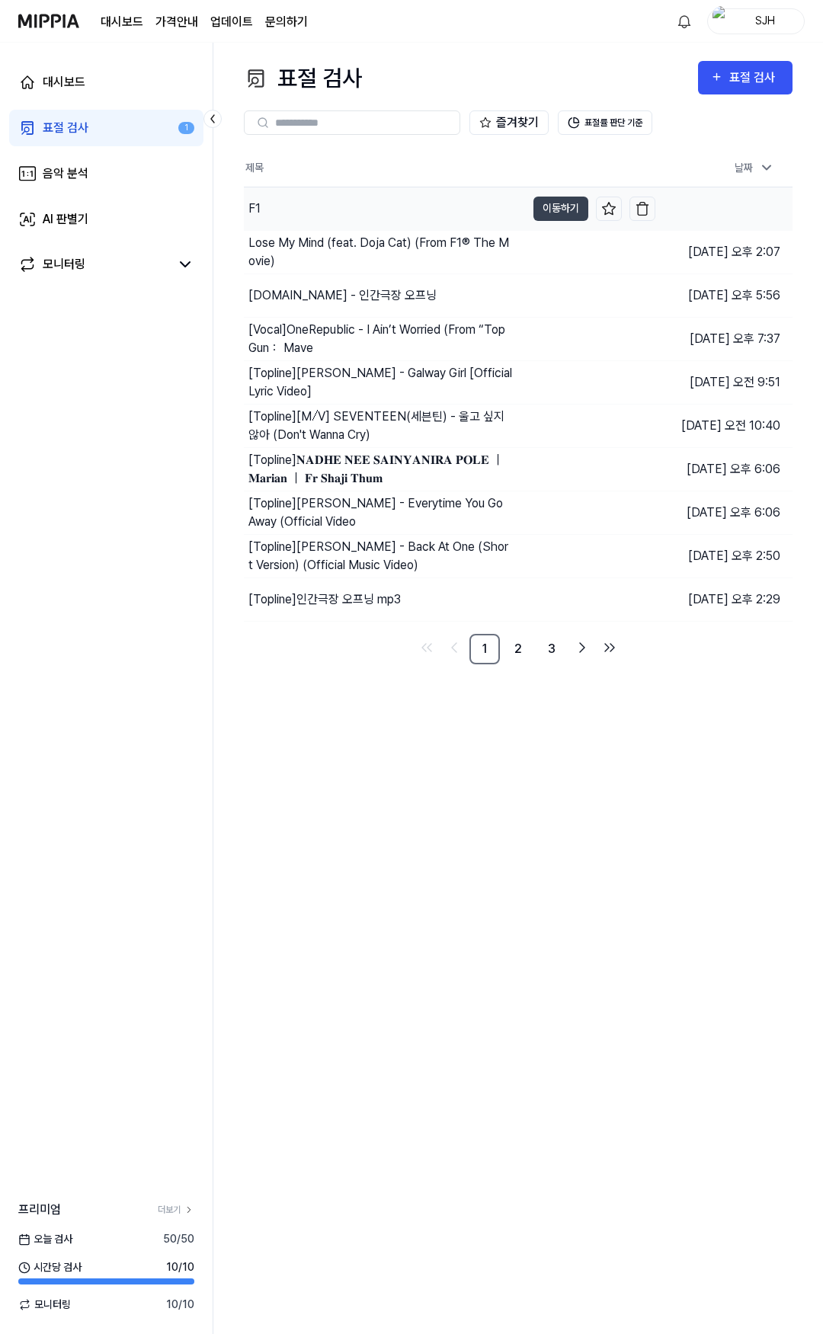
click at [340, 216] on div "F1" at bounding box center [385, 208] width 282 height 43
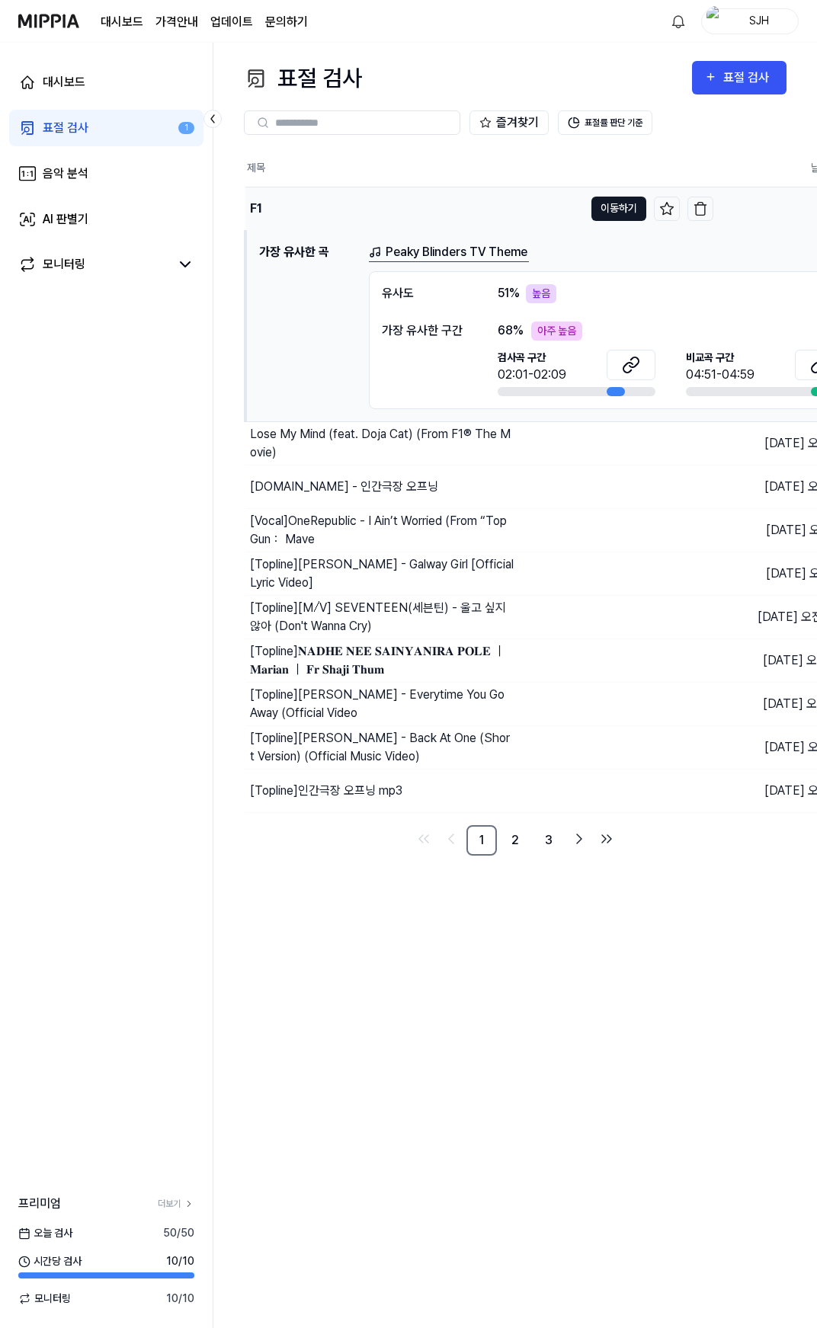
click at [609, 209] on button "이동하기" at bounding box center [618, 209] width 55 height 24
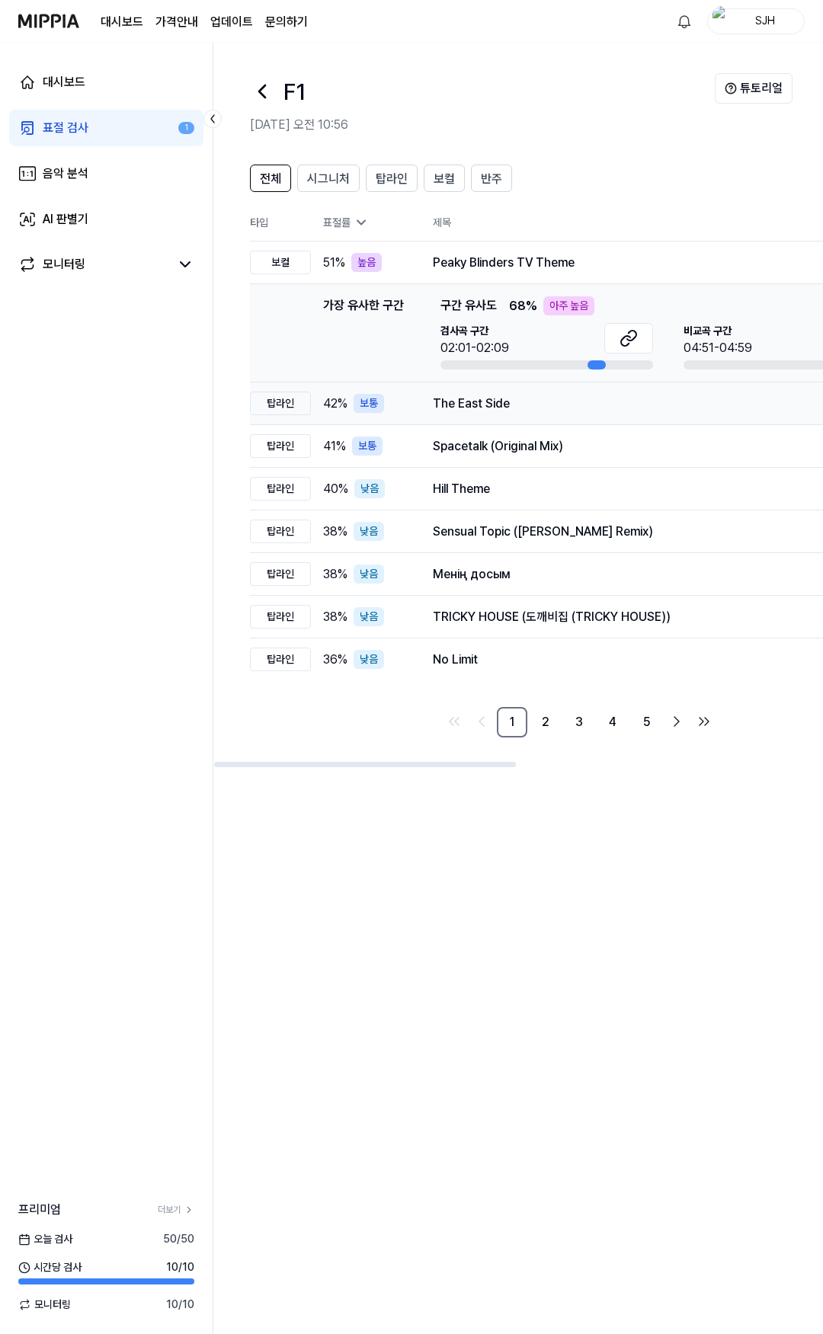
click at [517, 403] on div "The East Side" at bounding box center [631, 404] width 396 height 18
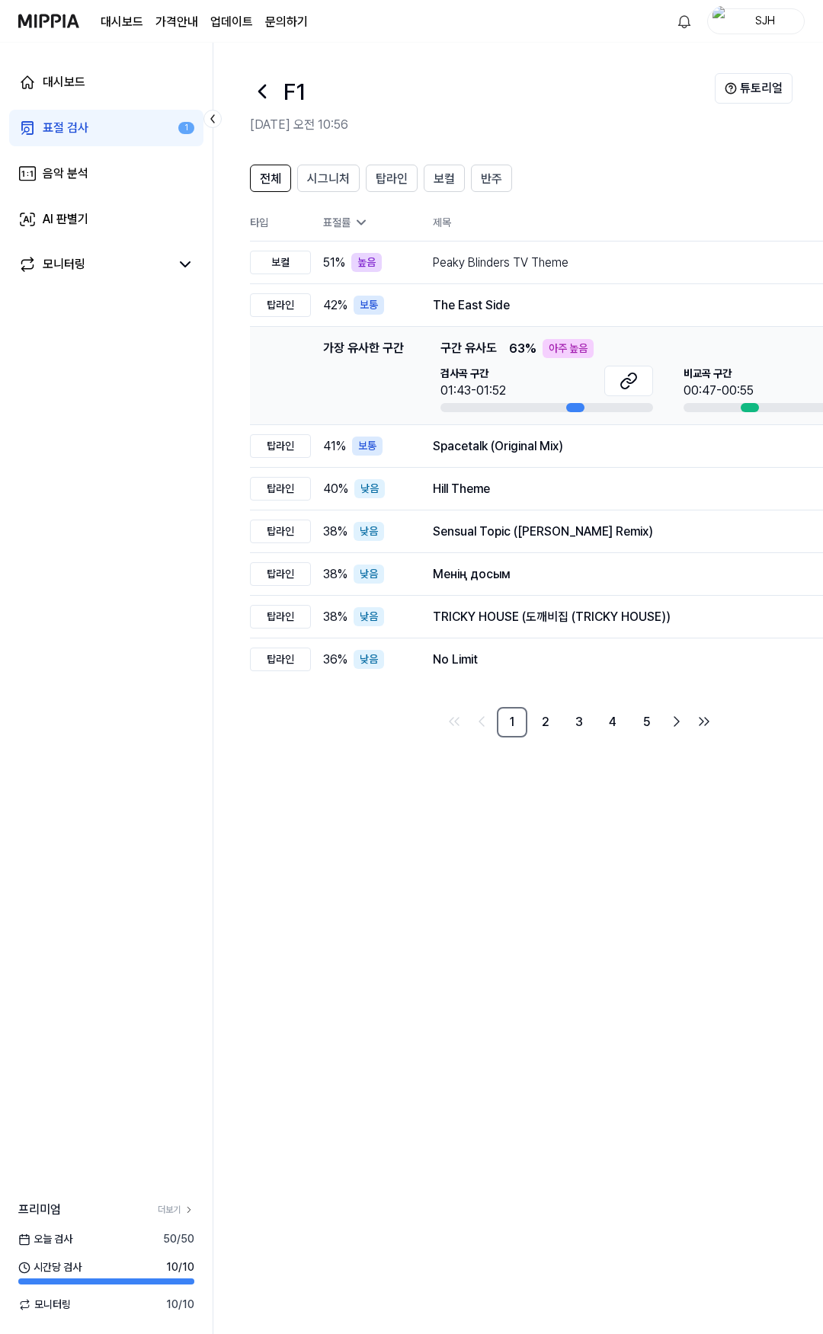
click at [53, 29] on img at bounding box center [48, 21] width 61 height 42
